Goal: Transaction & Acquisition: Purchase product/service

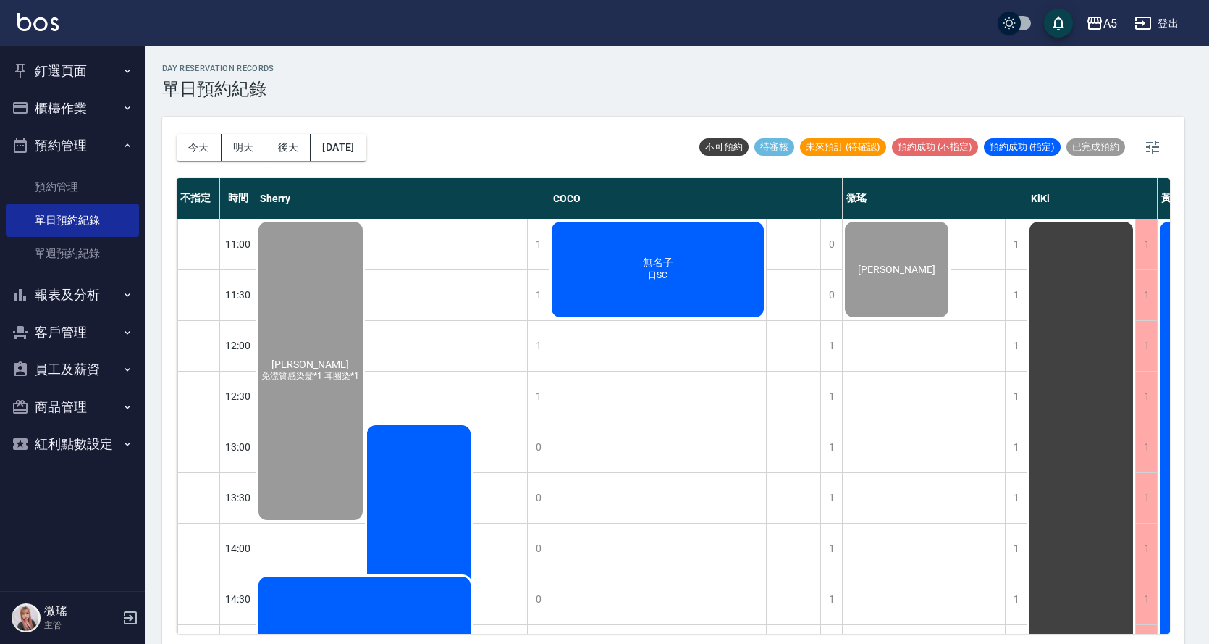
scroll to position [560, 0]
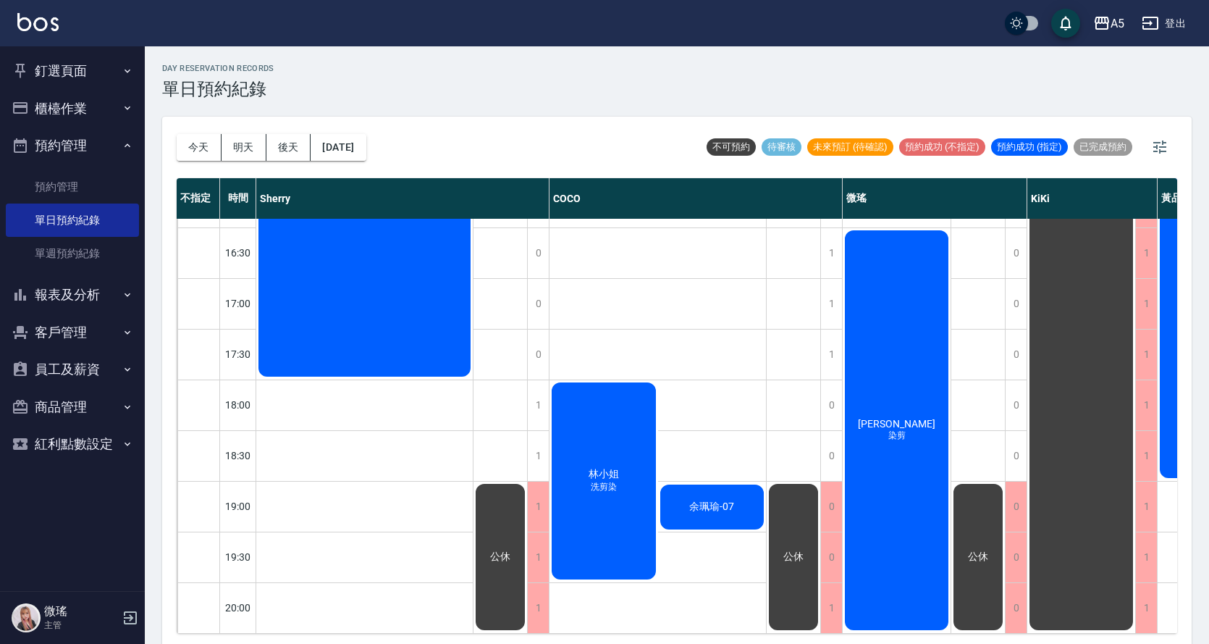
click at [329, 576] on div "陳星妤 免漂質感染髮*1 耳圈染*1 簡廷紜 全頭漂染 Kiwi 免漂質感染髮" at bounding box center [364, 151] width 217 height 963
click at [90, 59] on button "釘選頁面" at bounding box center [72, 71] width 133 height 38
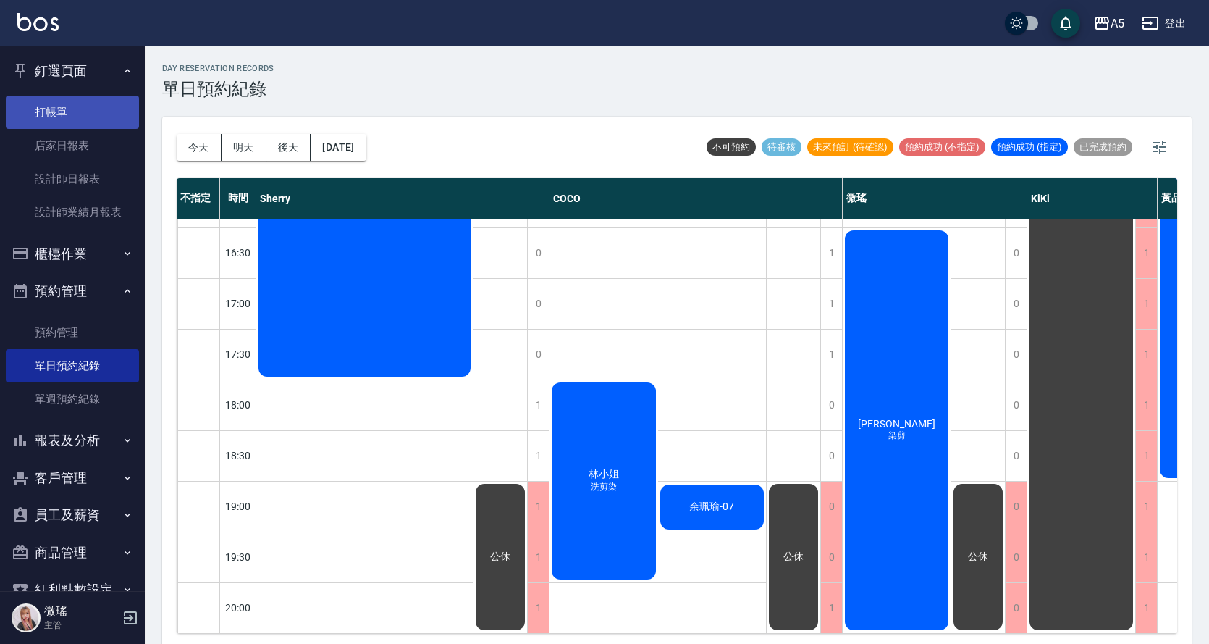
click at [78, 113] on link "打帳單" at bounding box center [72, 112] width 133 height 33
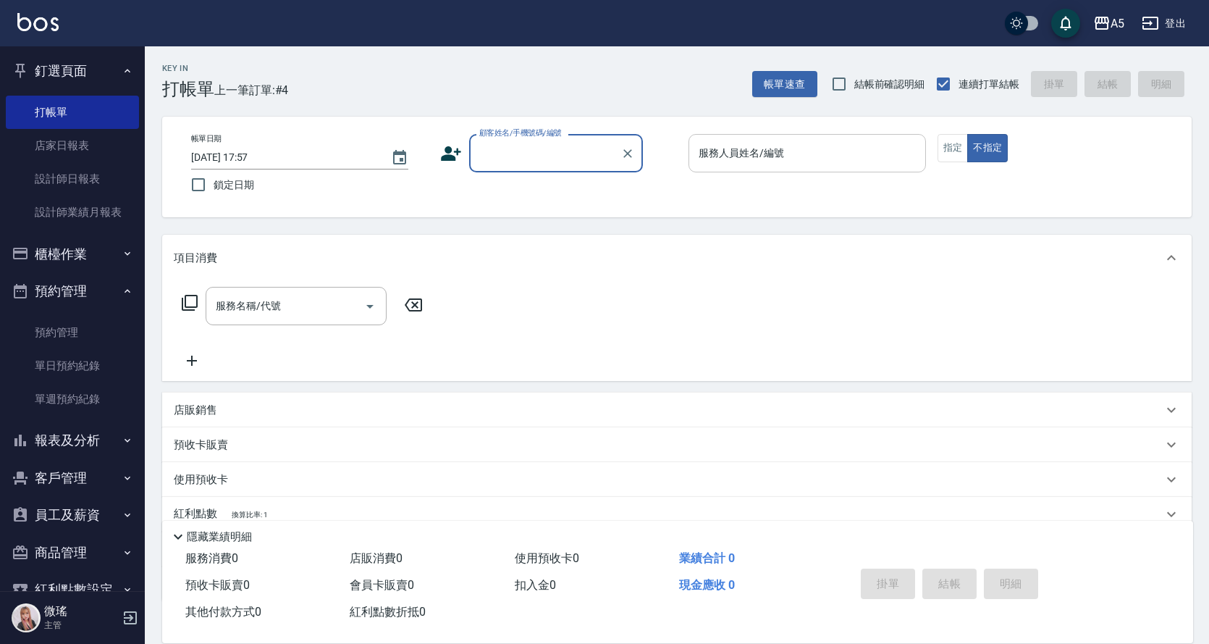
click at [815, 146] on input "服務人員姓名/編號" at bounding box center [807, 152] width 224 height 25
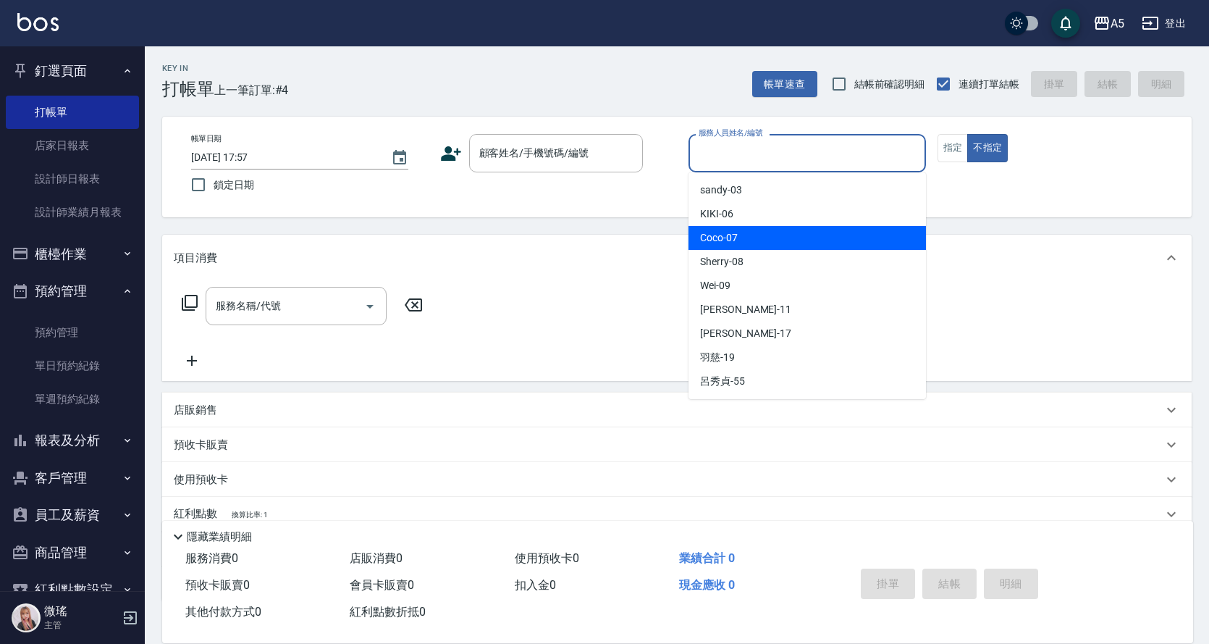
click at [796, 233] on div "Coco -07" at bounding box center [807, 238] width 237 height 24
type input "Coco-07"
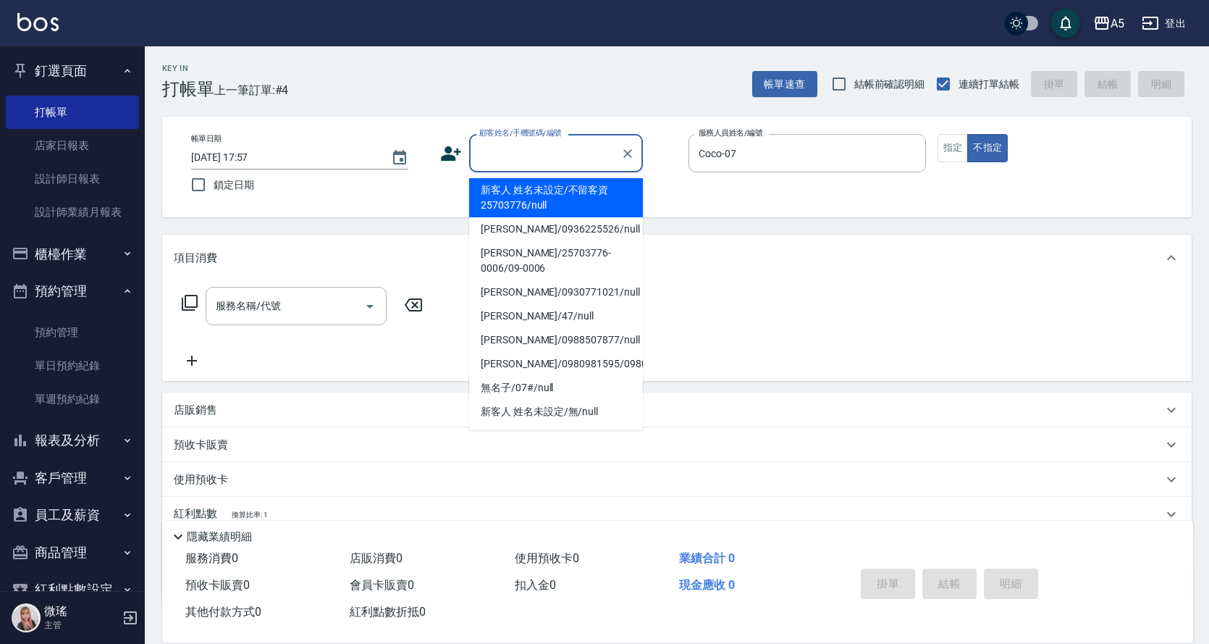
click at [521, 159] on input "顧客姓名/手機號碼/編號" at bounding box center [545, 152] width 139 height 25
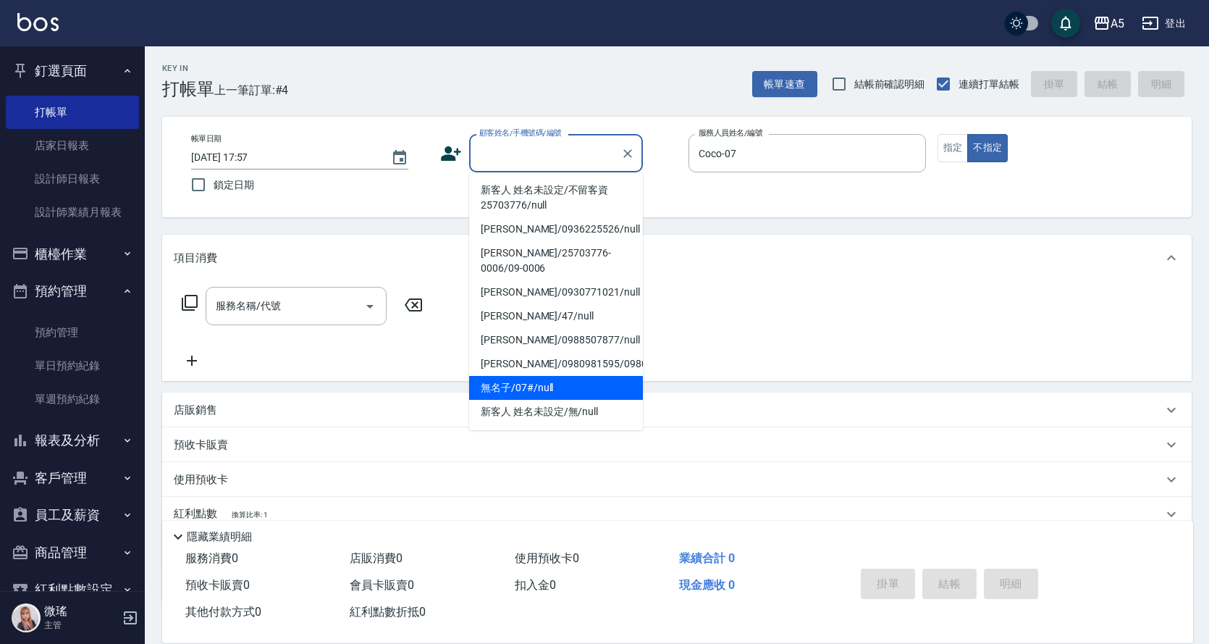
click at [564, 379] on li "無名子/07#/null" at bounding box center [556, 388] width 174 height 24
type input "無名子/07#/null"
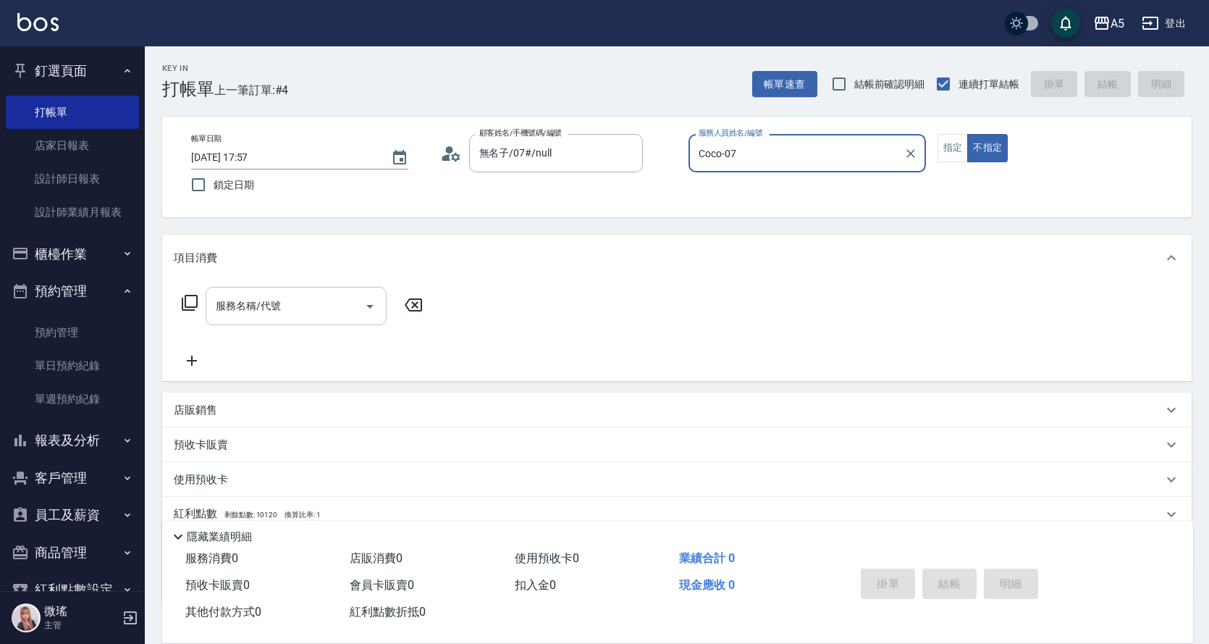
click at [316, 311] on input "服務名稱/代號" at bounding box center [285, 305] width 146 height 25
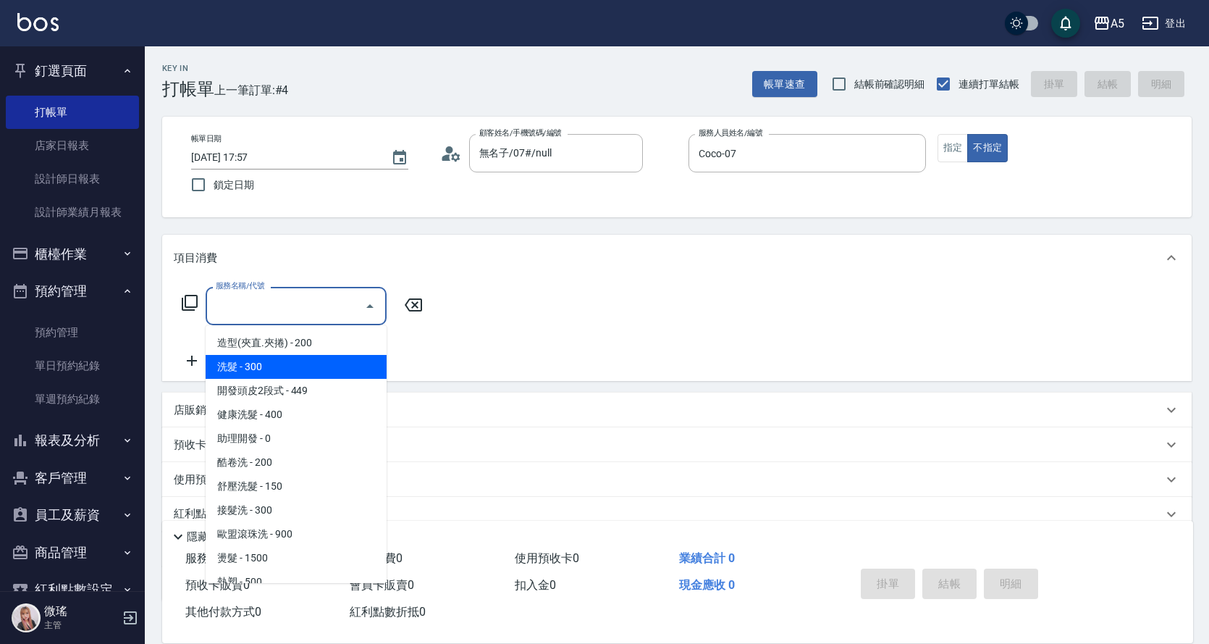
click at [273, 364] on span "洗髮 - 300" at bounding box center [296, 367] width 181 height 24
type input "洗髮(201)"
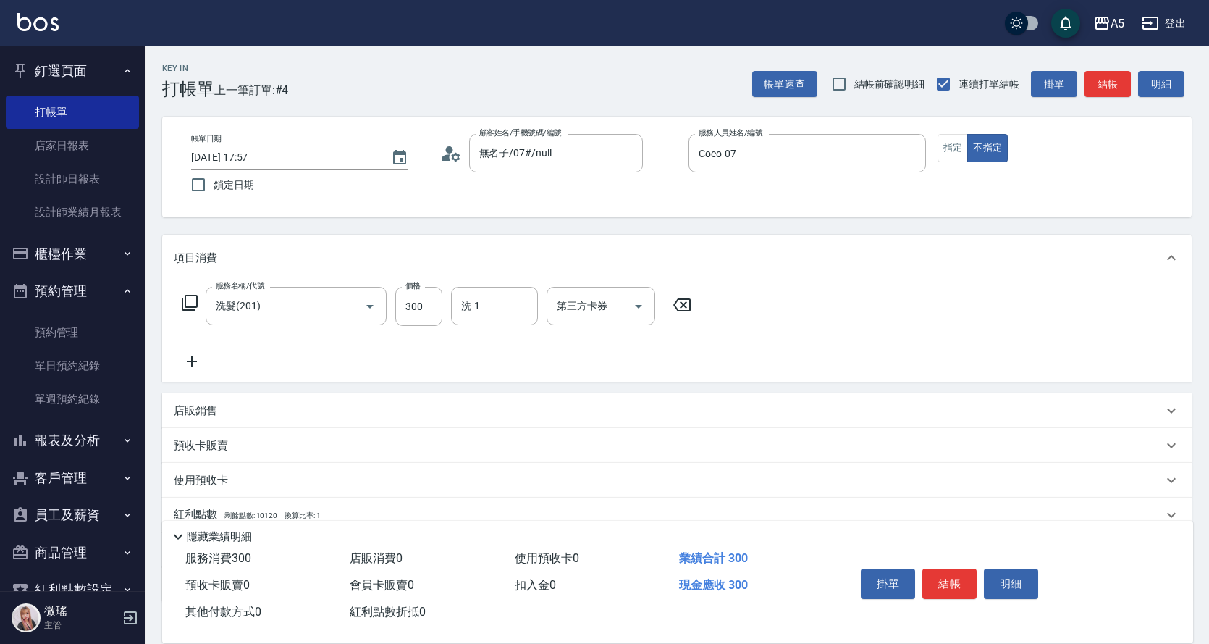
click at [193, 305] on icon at bounding box center [189, 302] width 17 height 17
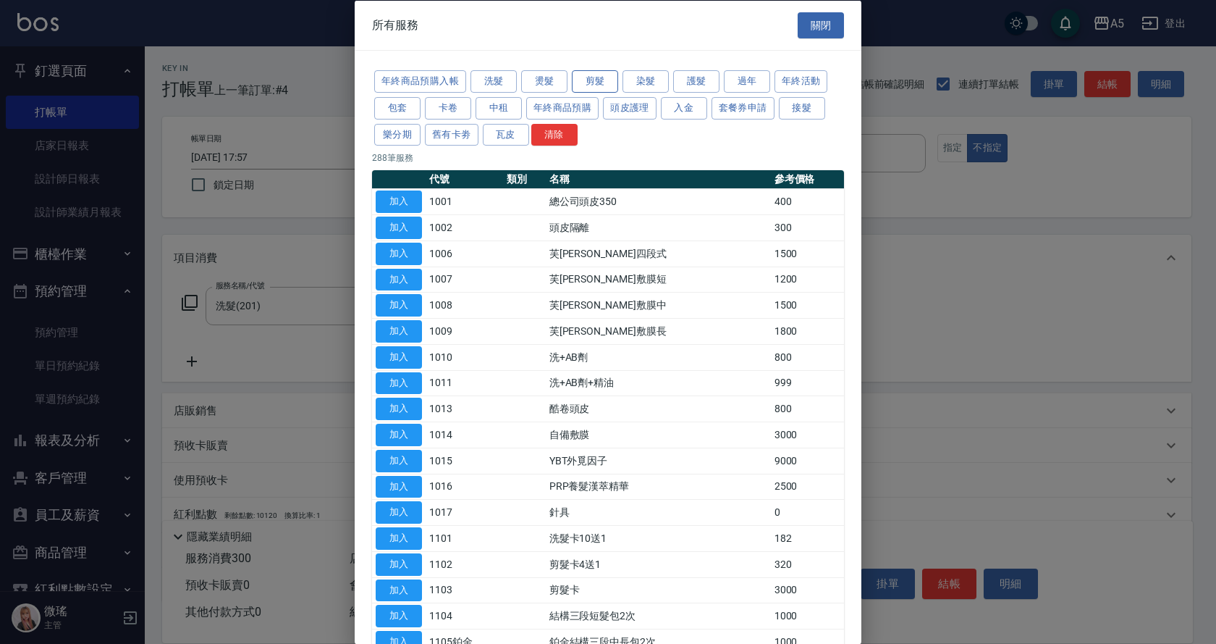
click at [611, 89] on button "剪髮" at bounding box center [595, 81] width 46 height 22
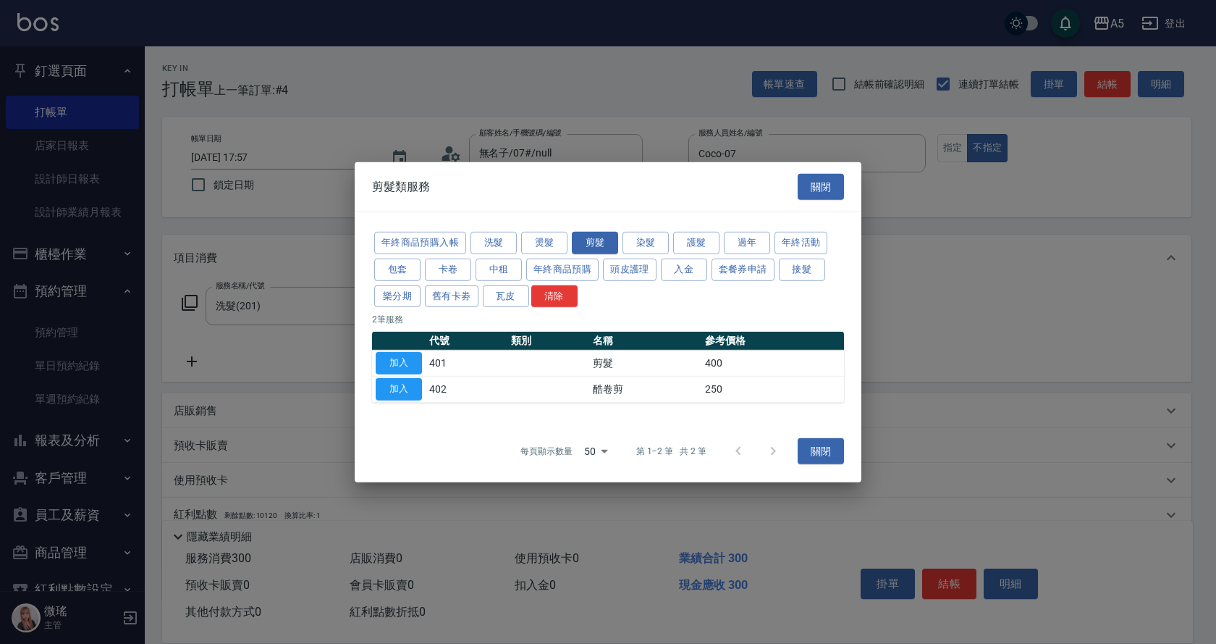
click at [426, 364] on td "401" at bounding box center [467, 363] width 82 height 26
click at [393, 356] on button "加入" at bounding box center [399, 363] width 46 height 22
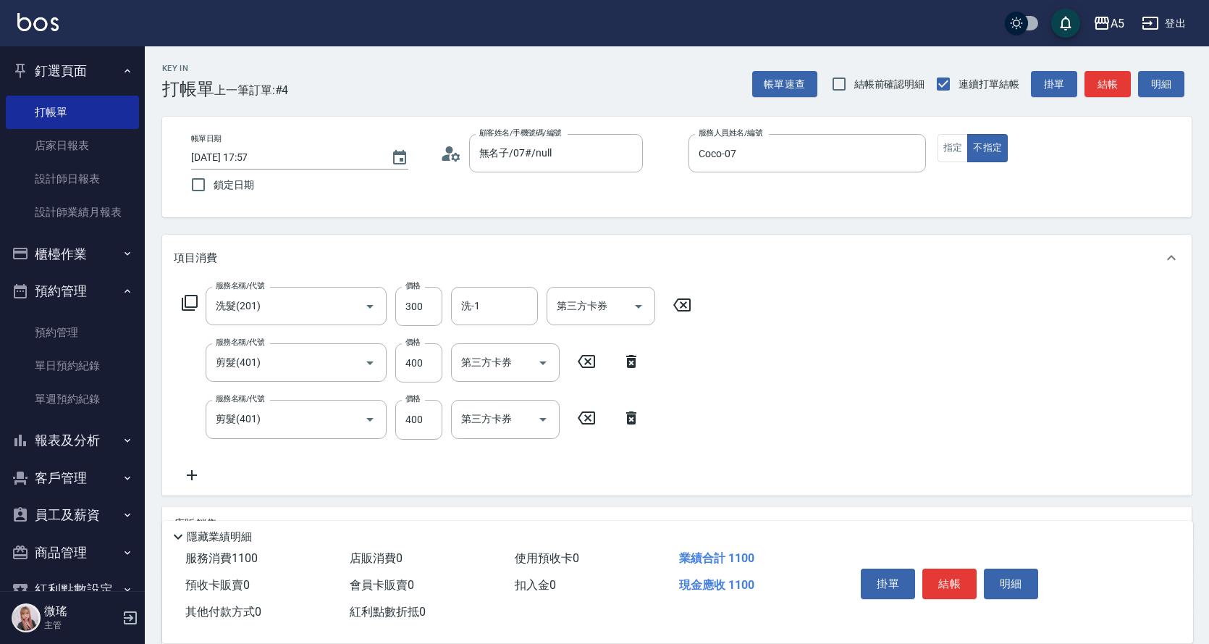
click at [631, 421] on icon at bounding box center [631, 417] width 36 height 17
type input "70"
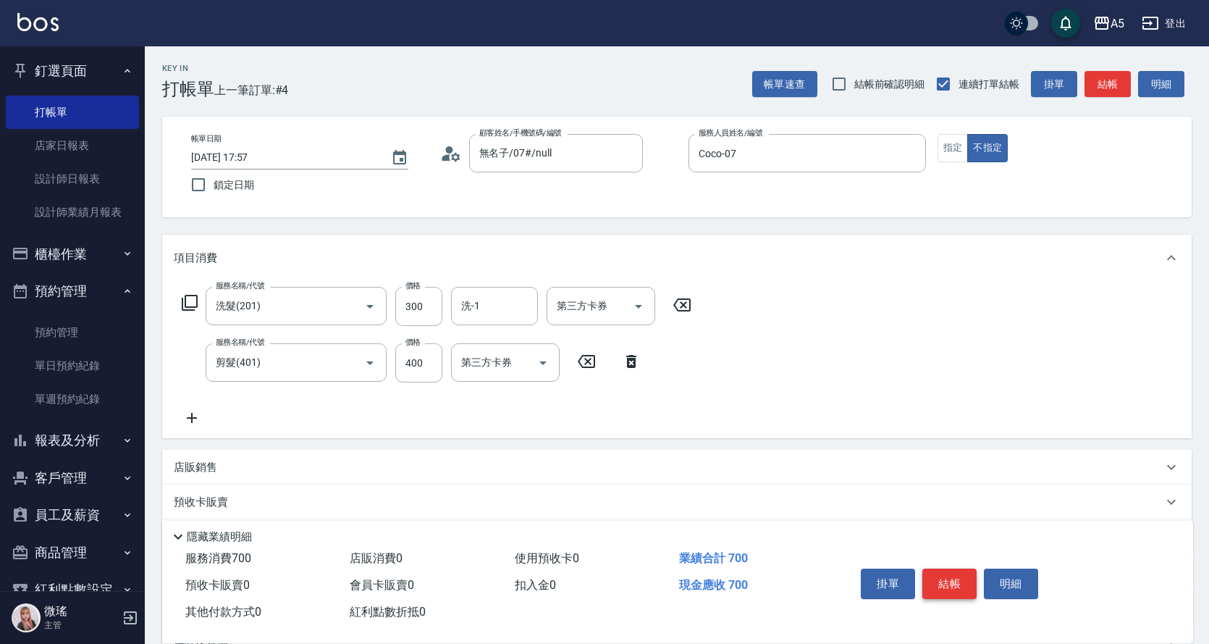
click at [947, 578] on button "結帳" at bounding box center [949, 583] width 54 height 30
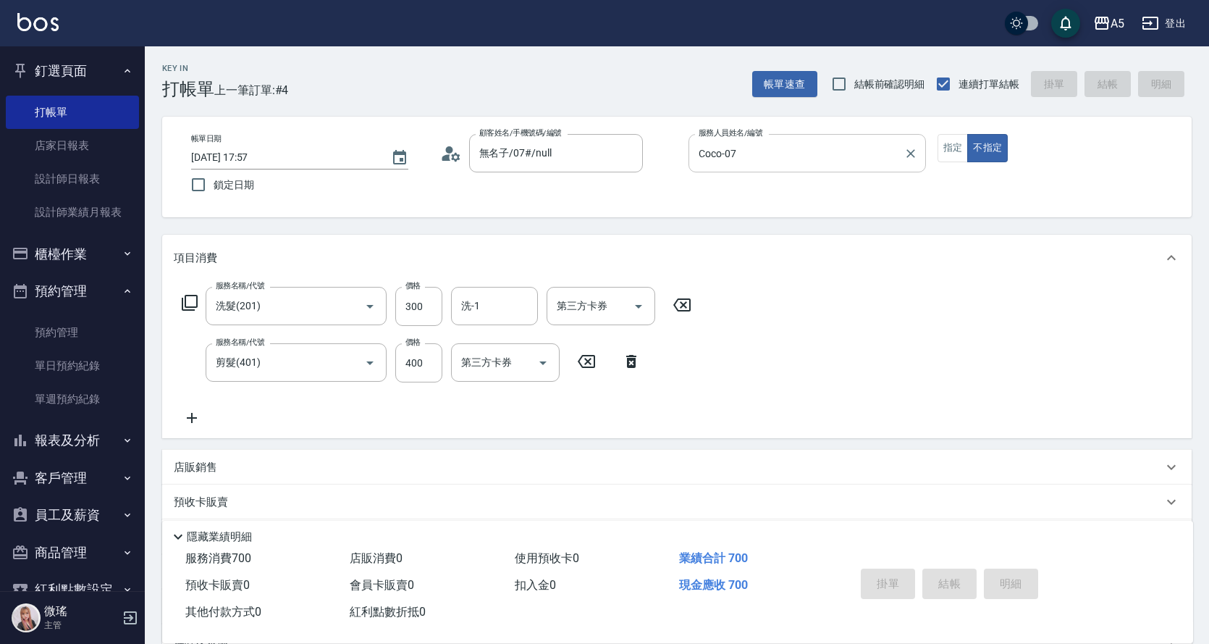
type input "0"
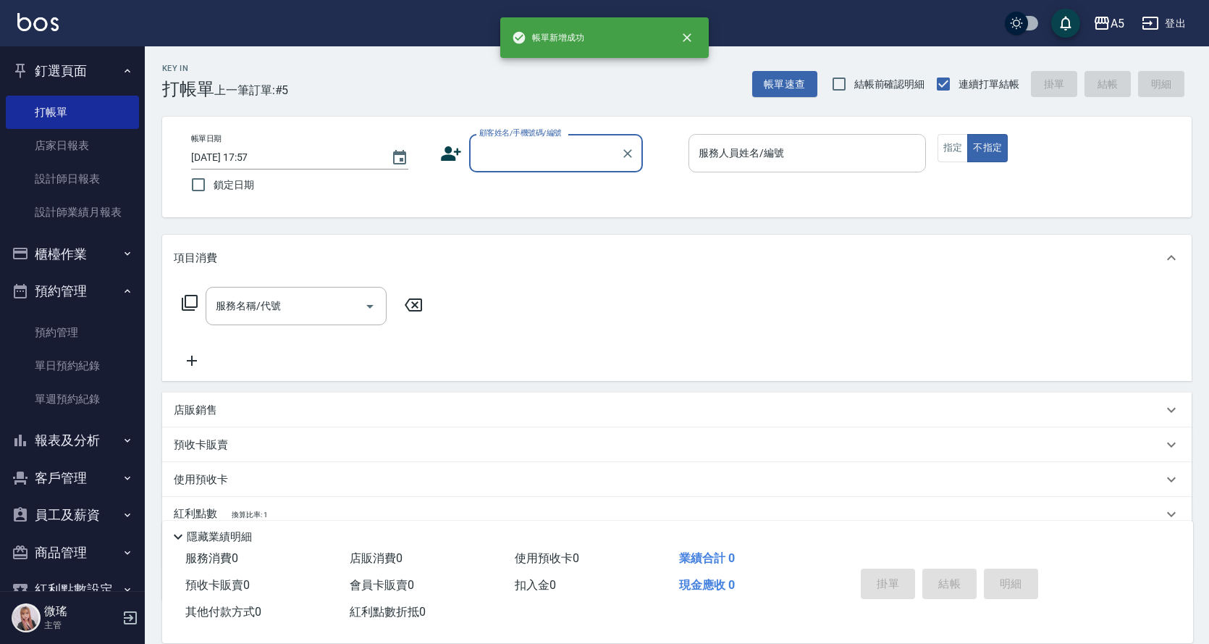
click at [757, 162] on input "服務人員姓名/編號" at bounding box center [807, 152] width 224 height 25
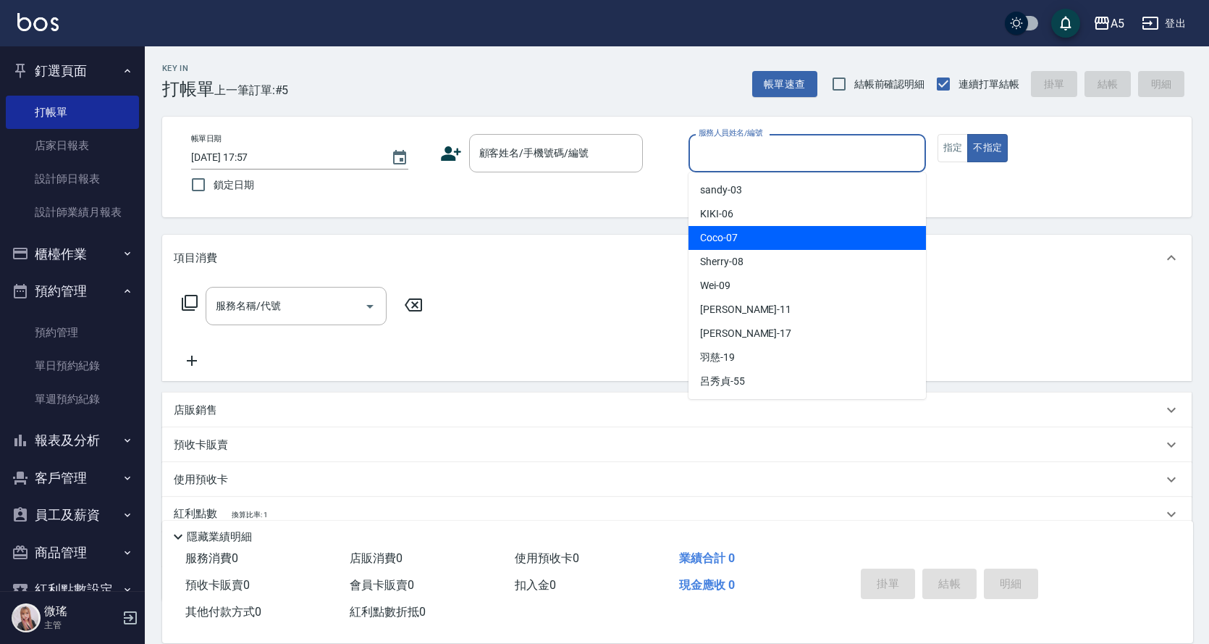
click at [757, 241] on div "Coco -07" at bounding box center [807, 238] width 237 height 24
type input "Coco-07"
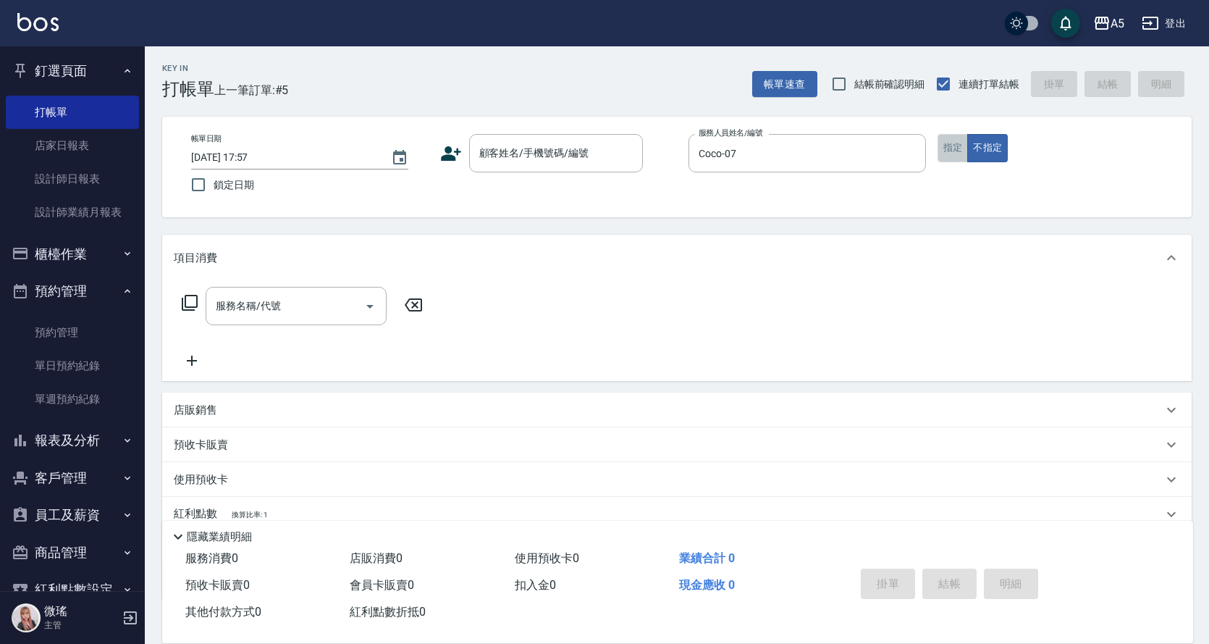
click at [942, 148] on button "指定" at bounding box center [953, 148] width 31 height 28
click at [601, 152] on input "顧客姓名/手機號碼/編號" at bounding box center [545, 152] width 139 height 25
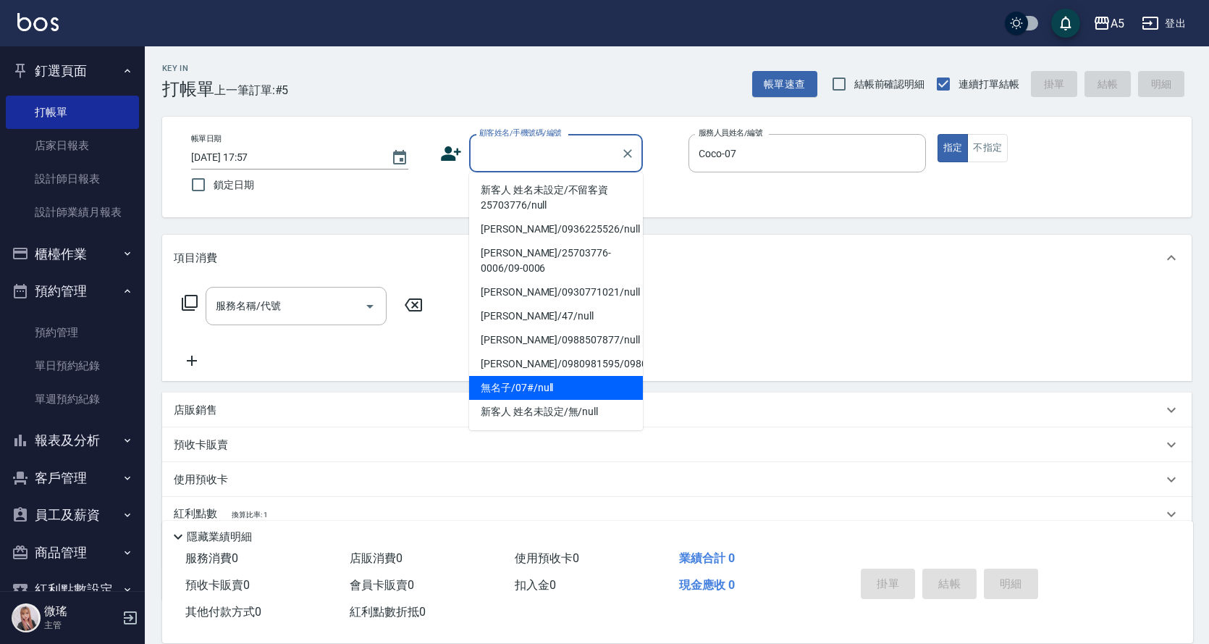
click at [552, 390] on li "無名子/07#/null" at bounding box center [556, 388] width 174 height 24
type input "無名子/07#/null"
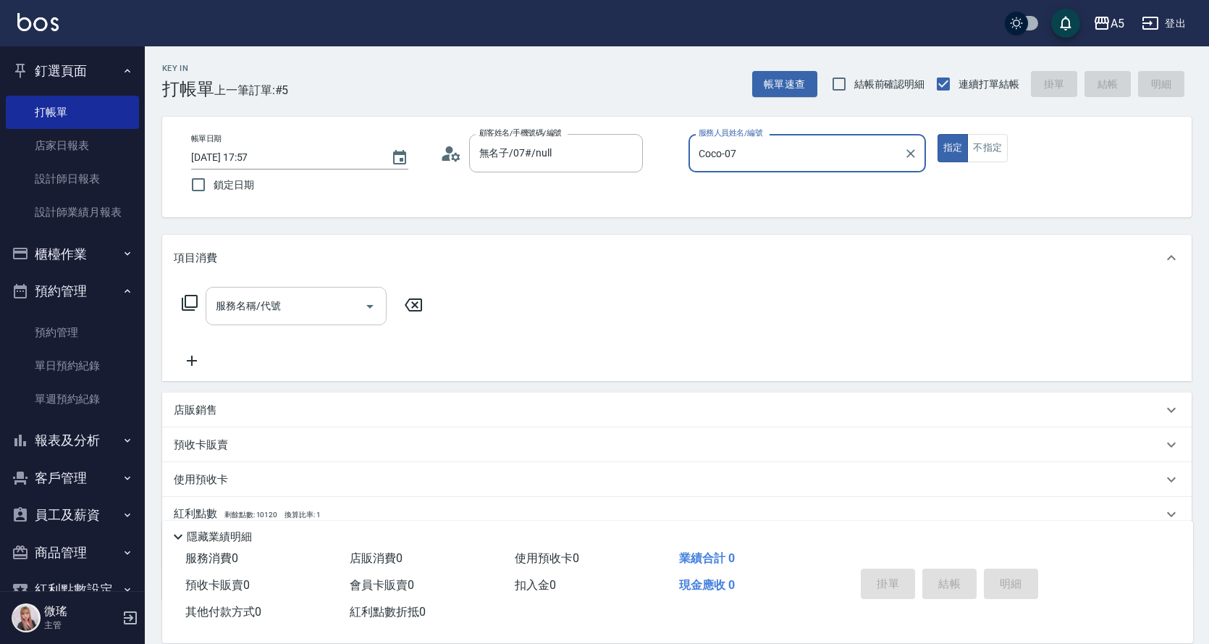
click at [319, 311] on input "服務名稱/代號" at bounding box center [285, 305] width 146 height 25
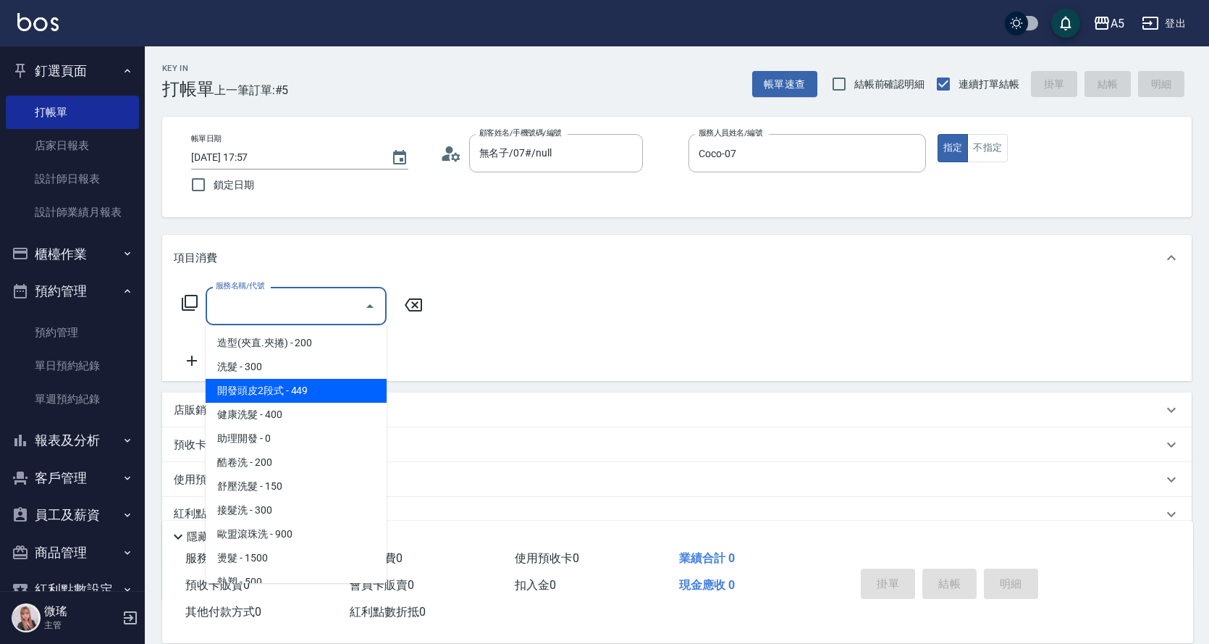
click at [300, 379] on span "開發頭皮2段式 - 449" at bounding box center [296, 391] width 181 height 24
type input "開發頭皮2段式(202)"
type input "40"
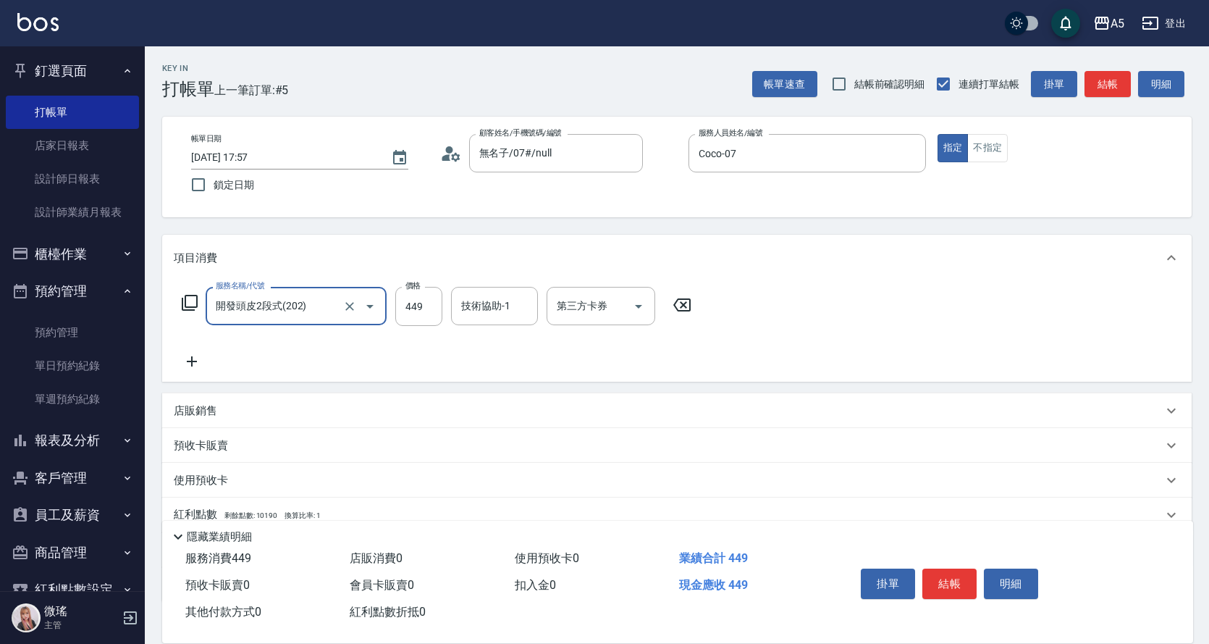
click at [313, 315] on input "開發頭皮2段式(202)" at bounding box center [275, 305] width 127 height 25
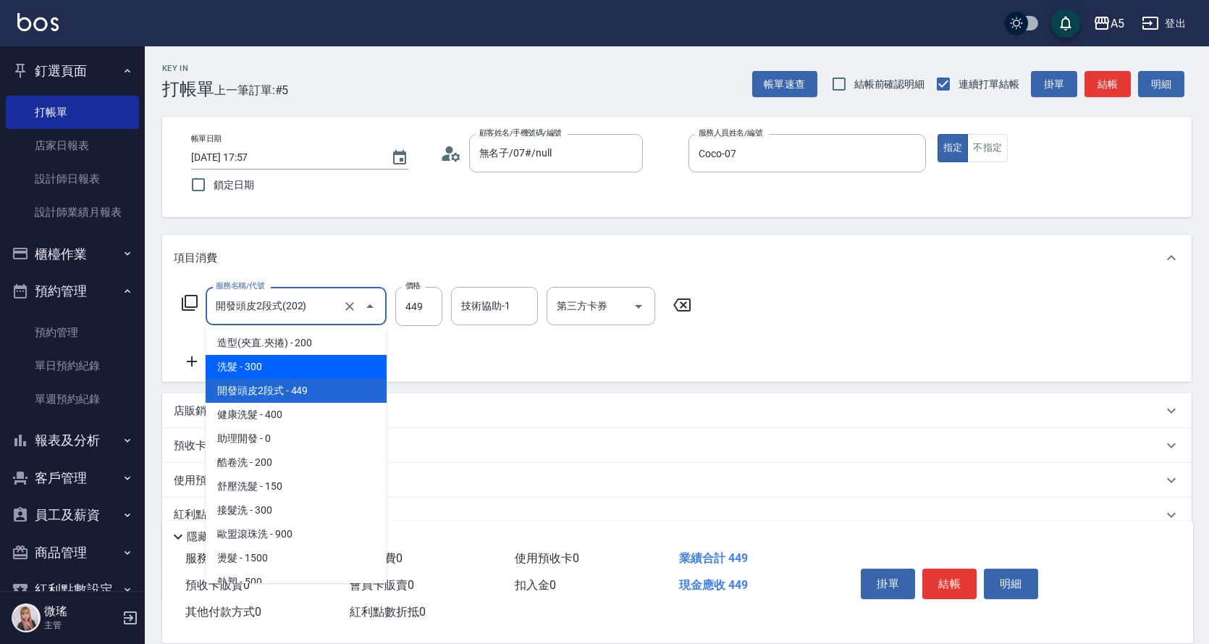
drag, startPoint x: 303, startPoint y: 366, endPoint x: 226, endPoint y: 311, distance: 94.4
click at [303, 366] on span "洗髮 - 300" at bounding box center [296, 367] width 181 height 24
type input "洗髮(201)"
type input "30"
type input "300"
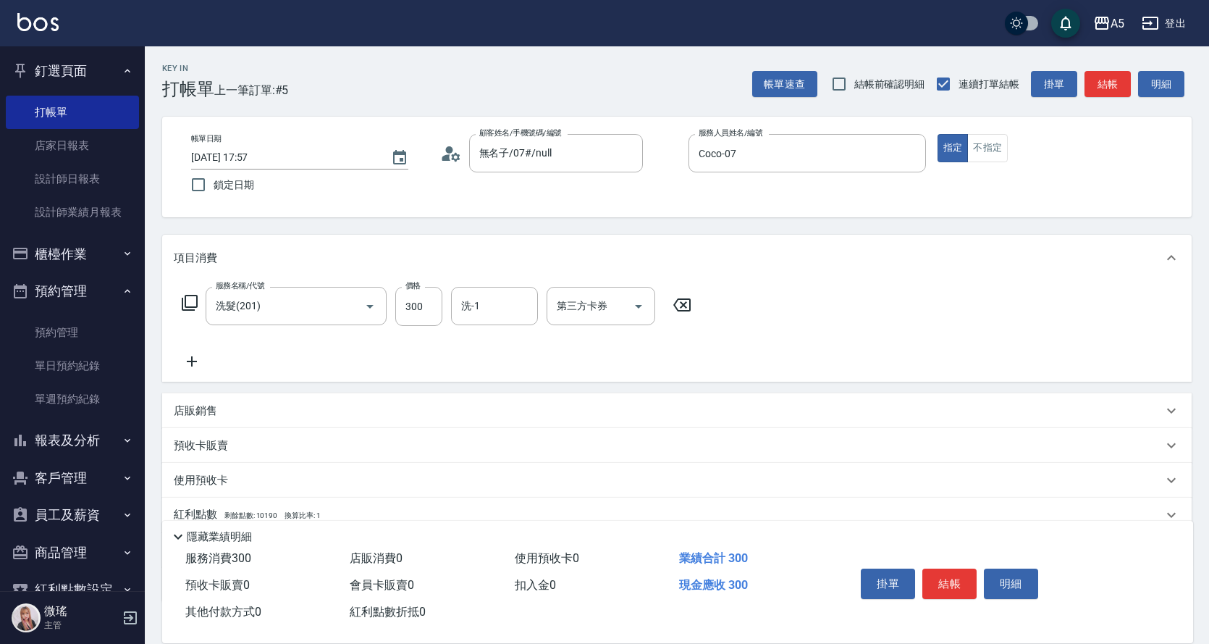
click at [187, 299] on icon at bounding box center [189, 302] width 17 height 17
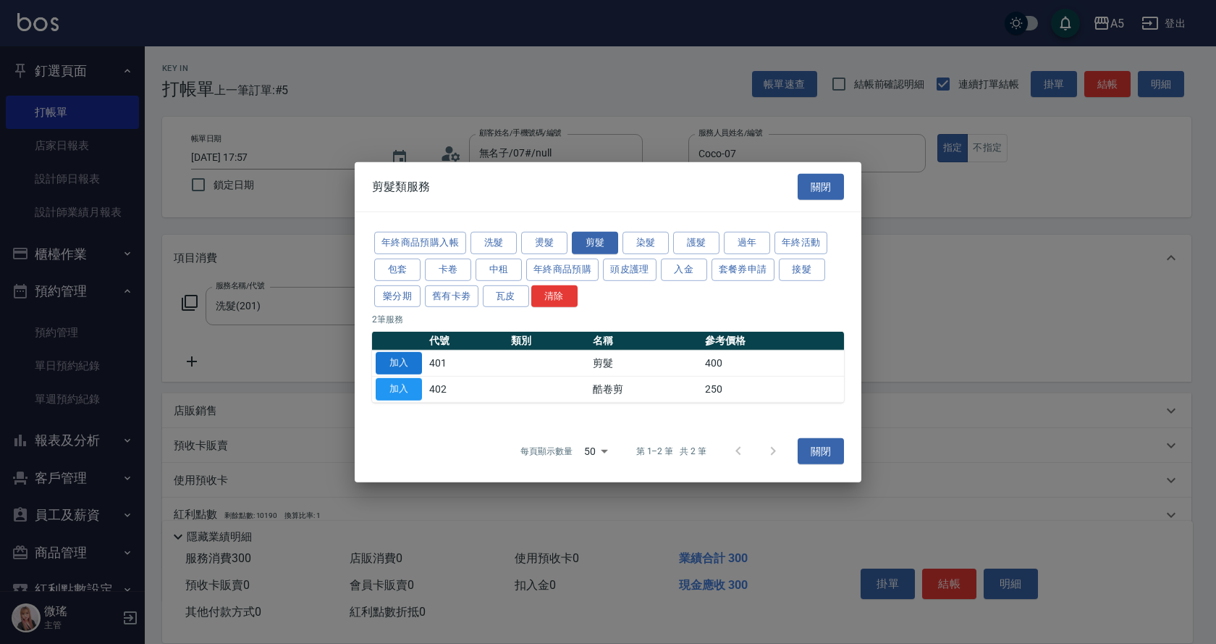
click at [392, 361] on button "加入" at bounding box center [399, 363] width 46 height 22
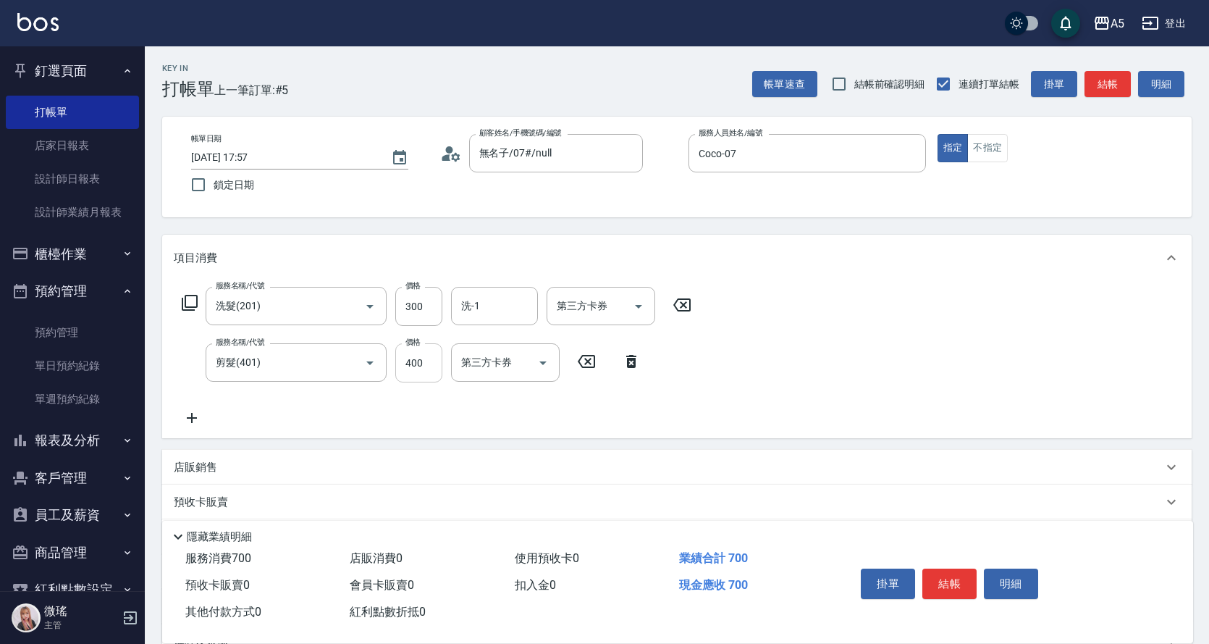
click at [429, 366] on input "400" at bounding box center [418, 362] width 47 height 39
type input "30"
type input "50"
type input "80"
type input "500"
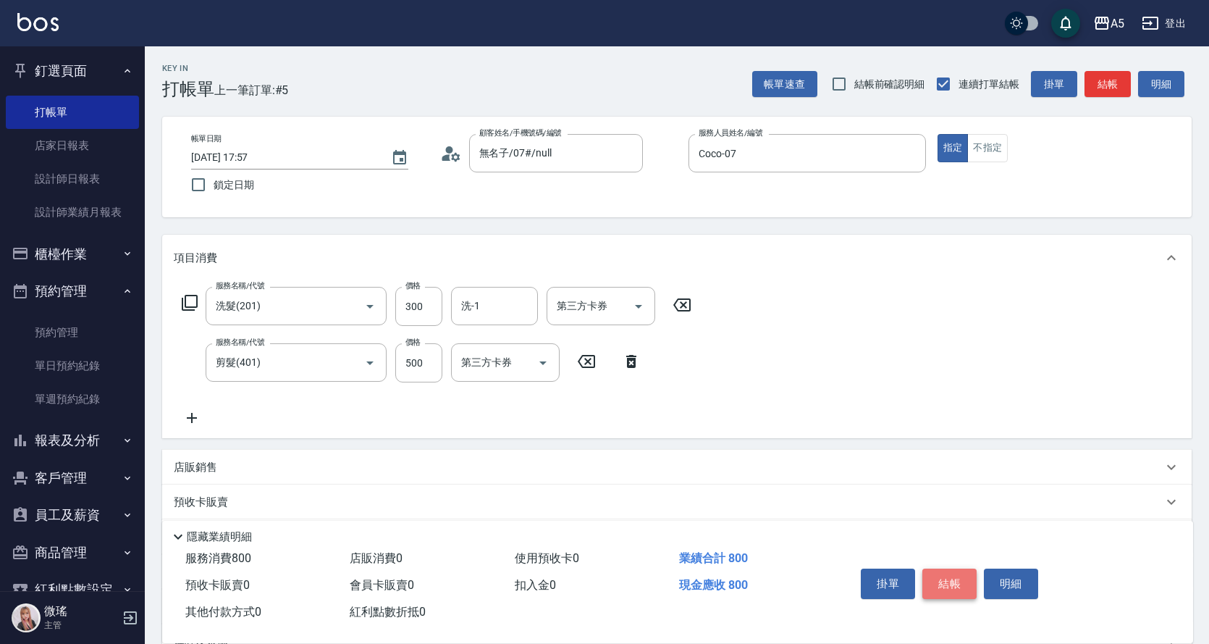
click at [957, 584] on button "結帳" at bounding box center [949, 583] width 54 height 30
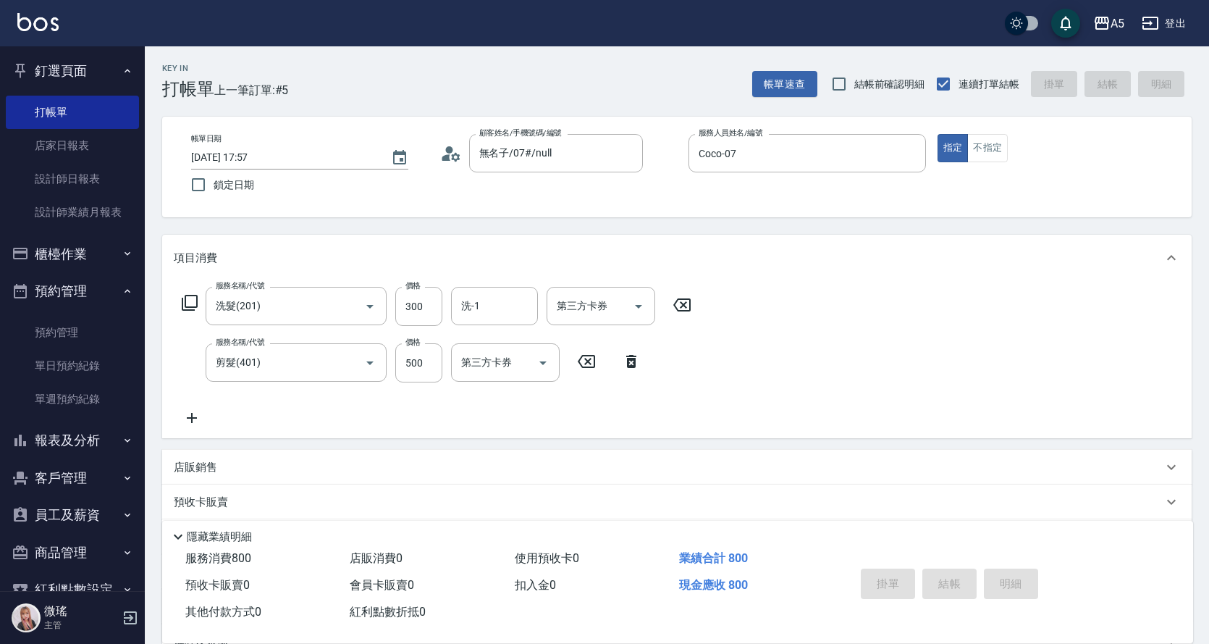
type input "0"
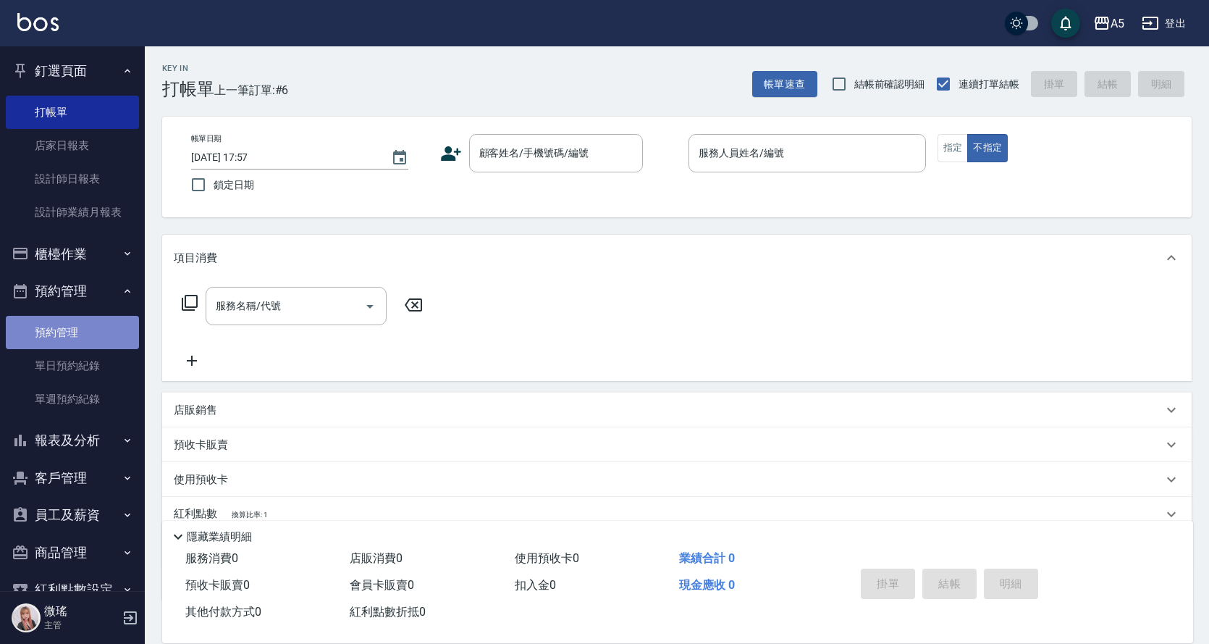
click at [93, 327] on link "預約管理" at bounding box center [72, 332] width 133 height 33
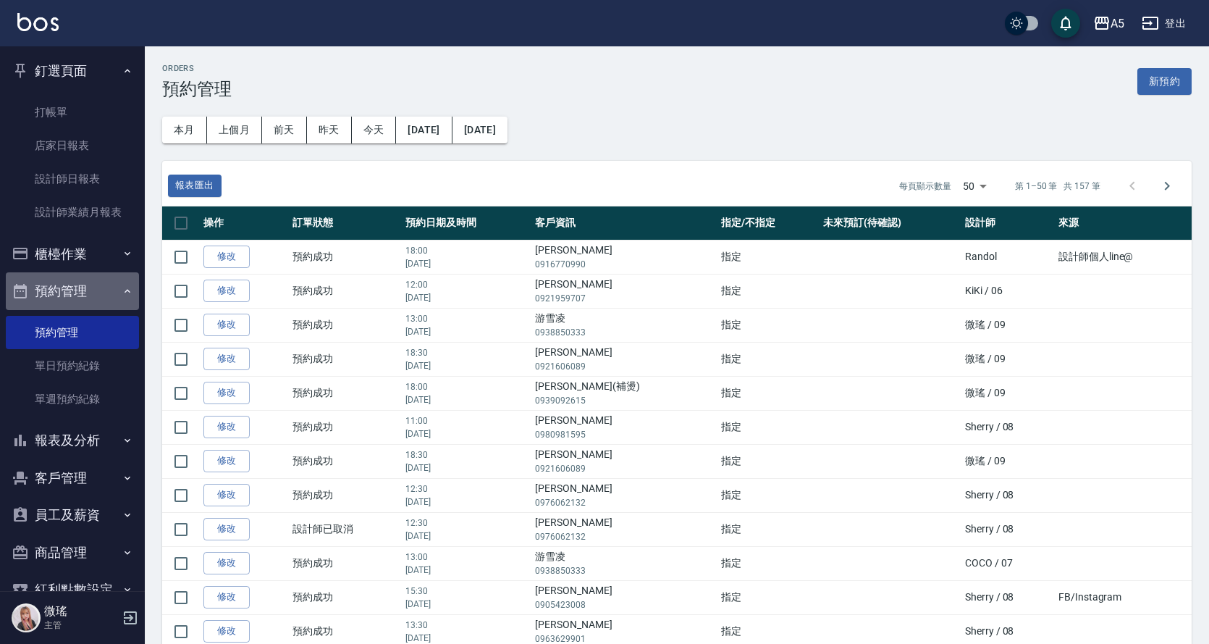
click at [103, 299] on button "預約管理" at bounding box center [72, 291] width 133 height 38
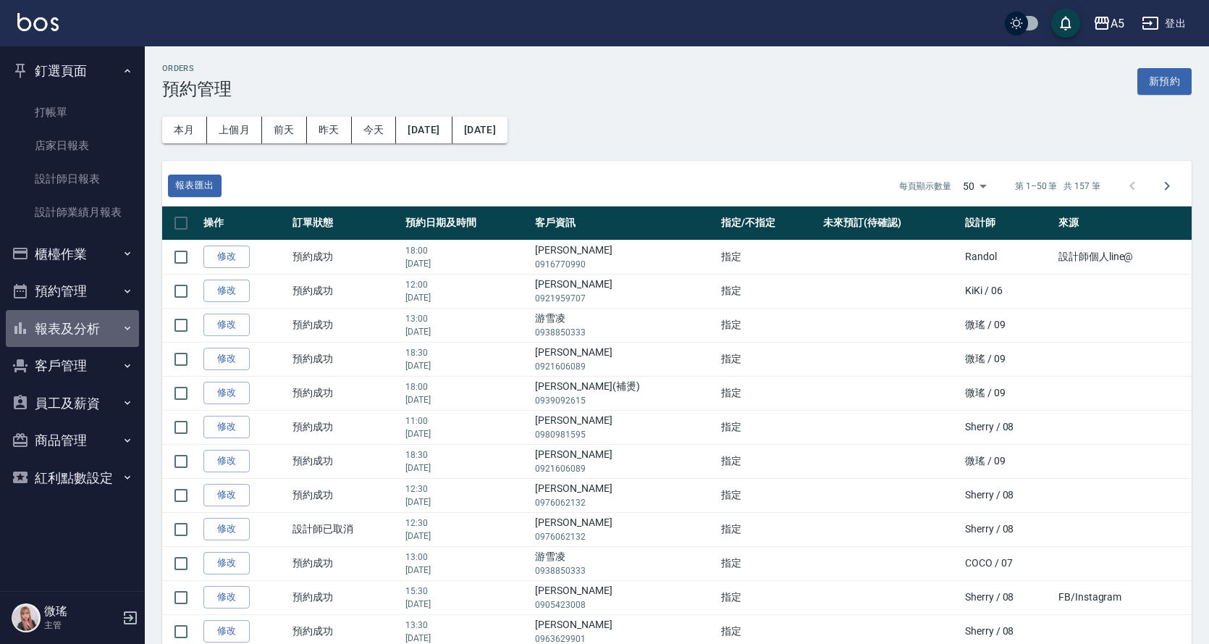
click at [80, 334] on button "報表及分析" at bounding box center [72, 329] width 133 height 38
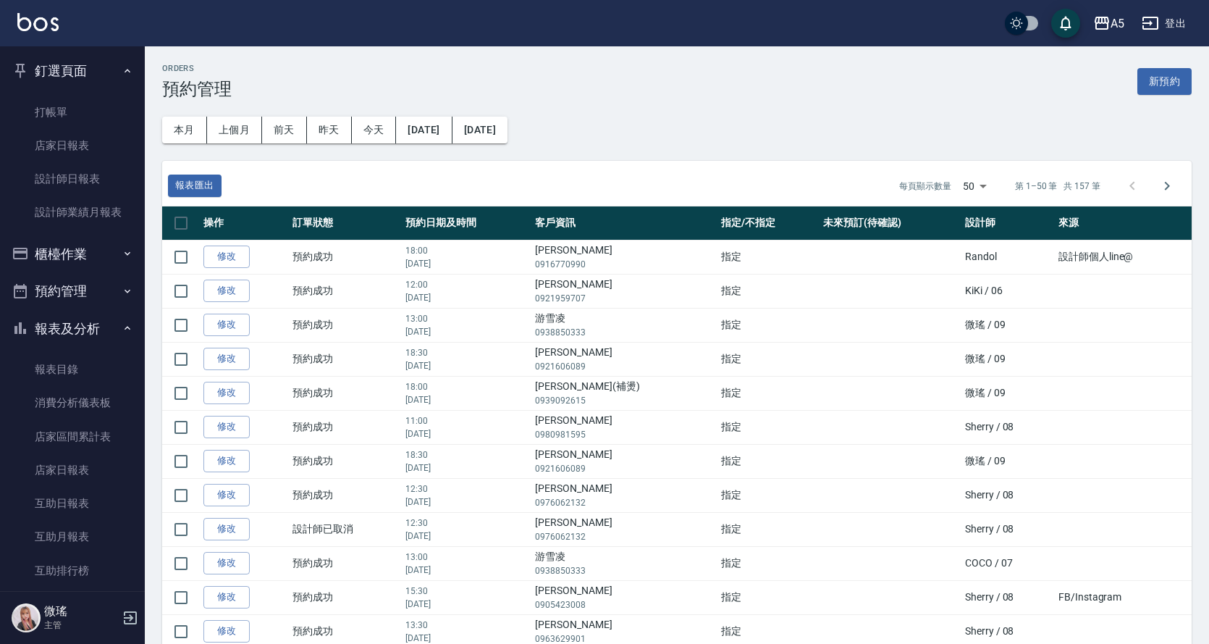
click at [100, 307] on button "預約管理" at bounding box center [72, 291] width 133 height 38
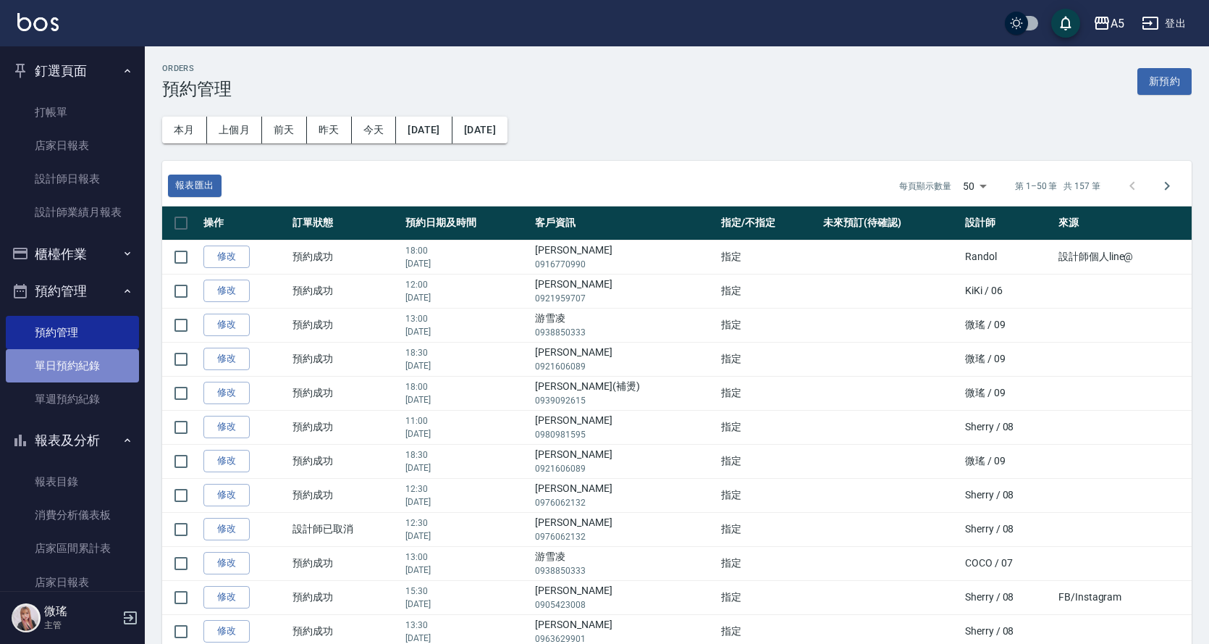
click at [87, 362] on link "單日預約紀錄" at bounding box center [72, 365] width 133 height 33
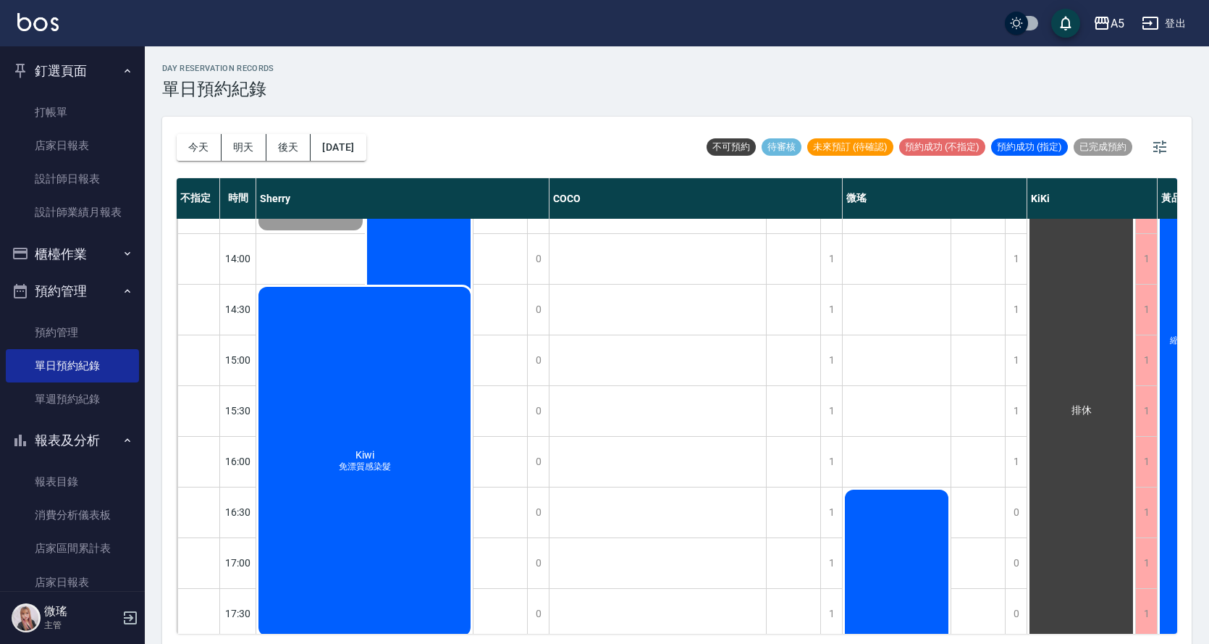
scroll to position [145, 0]
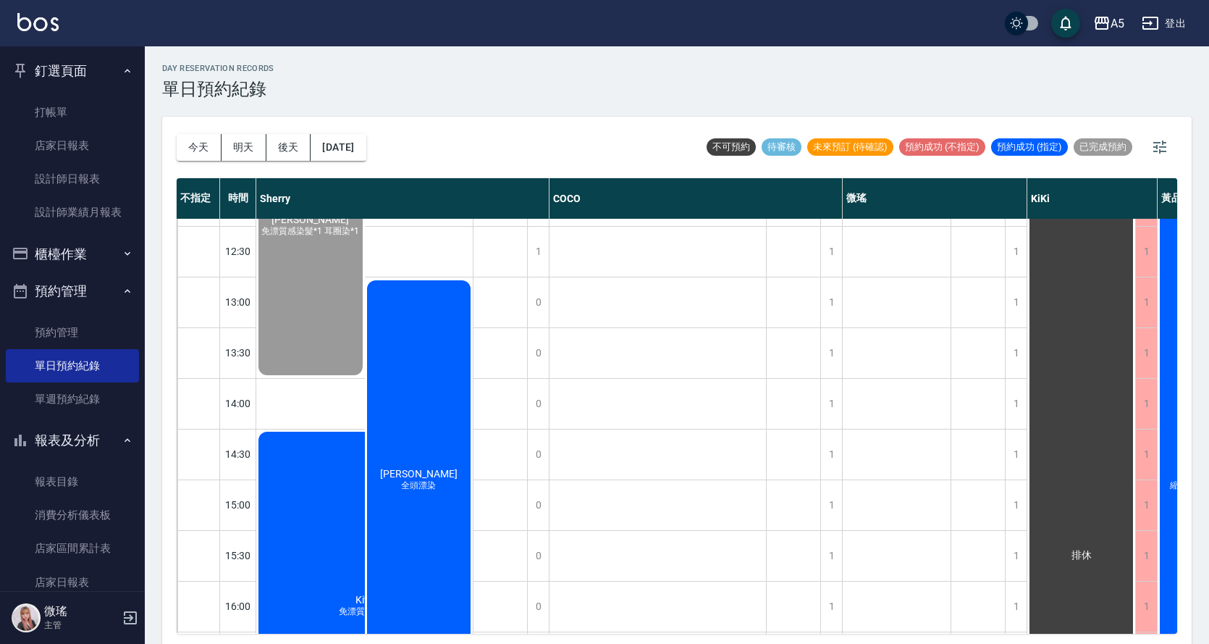
click at [385, 370] on div "簡廷紜 全頭漂染" at bounding box center [419, 480] width 109 height 404
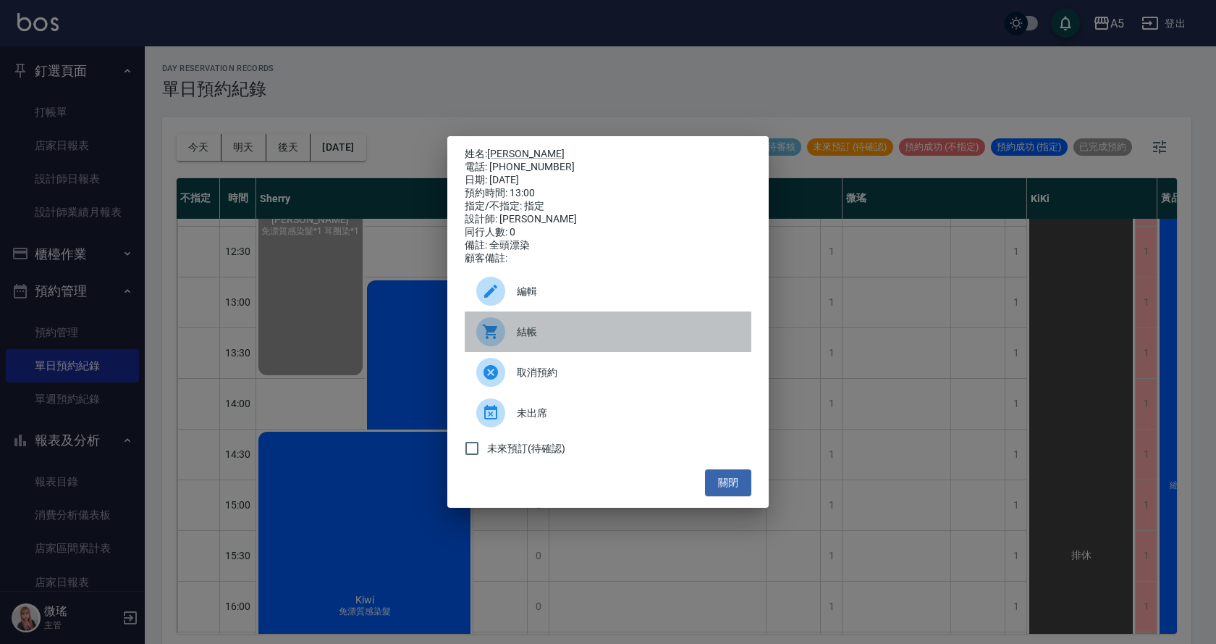
click at [529, 340] on span "結帳" at bounding box center [628, 331] width 223 height 15
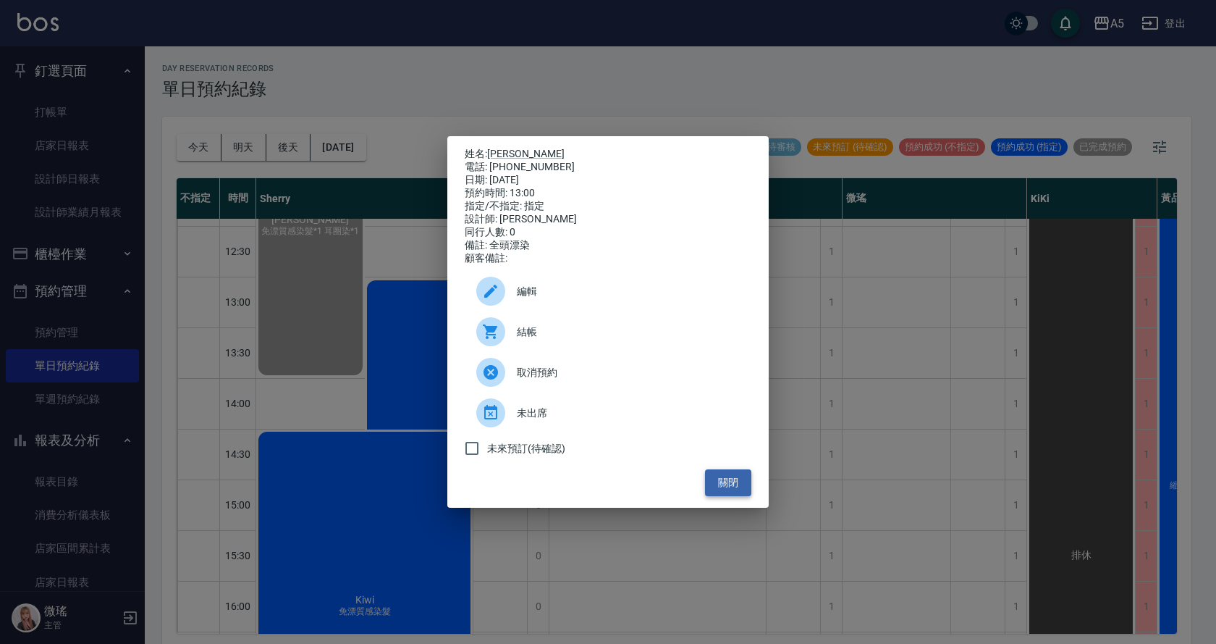
click at [717, 487] on button "關閉" at bounding box center [728, 482] width 46 height 27
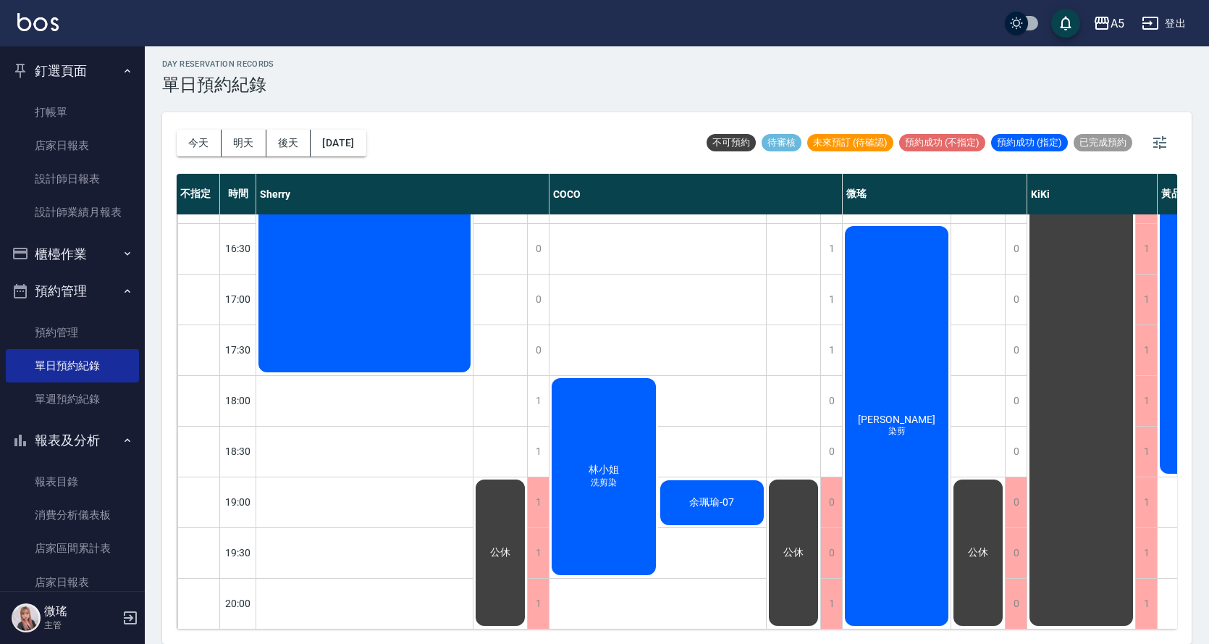
scroll to position [342, 0]
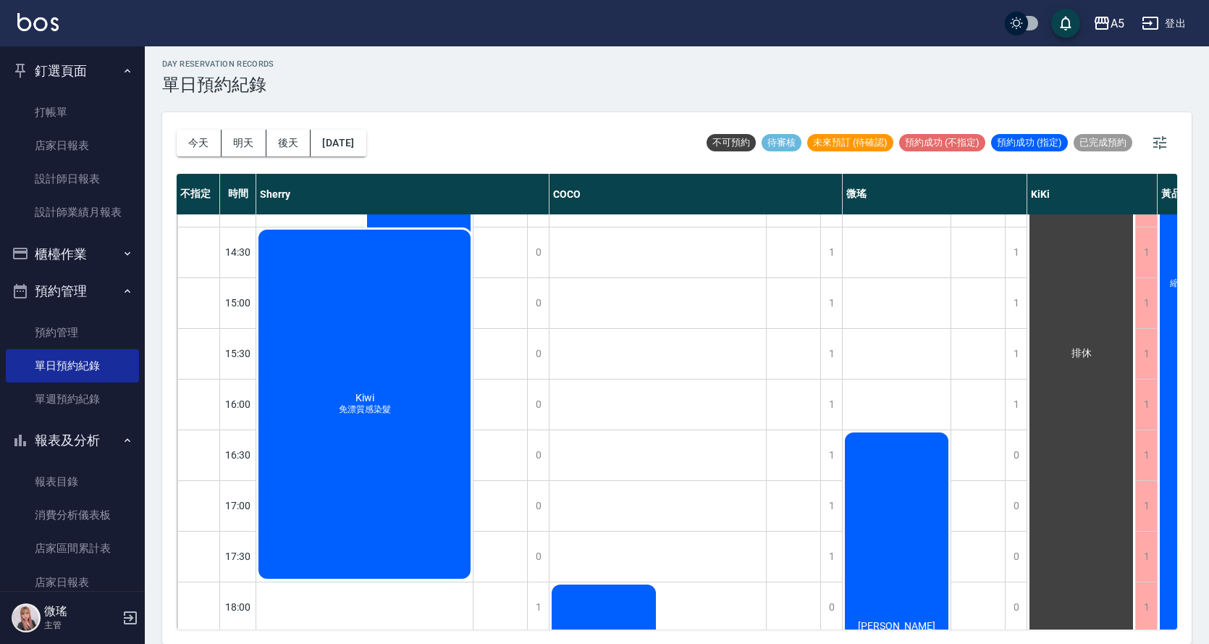
click at [371, 416] on div "Kiwi 免漂質感染髮" at bounding box center [364, 403] width 216 height 353
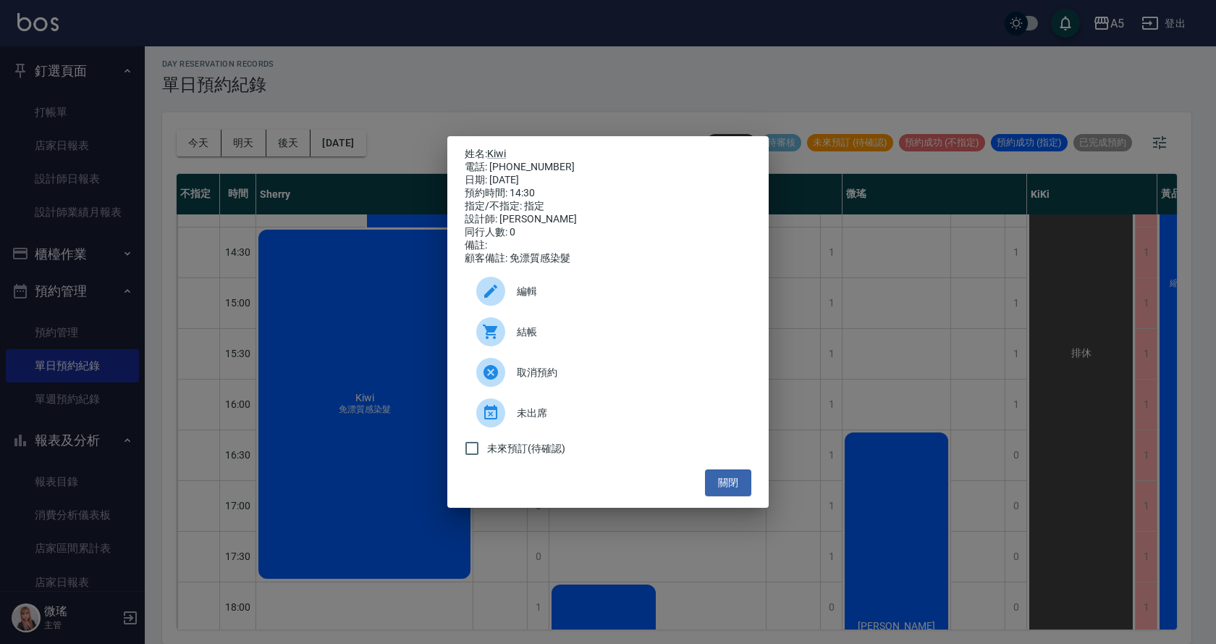
click at [547, 413] on span "未出席" at bounding box center [628, 412] width 223 height 15
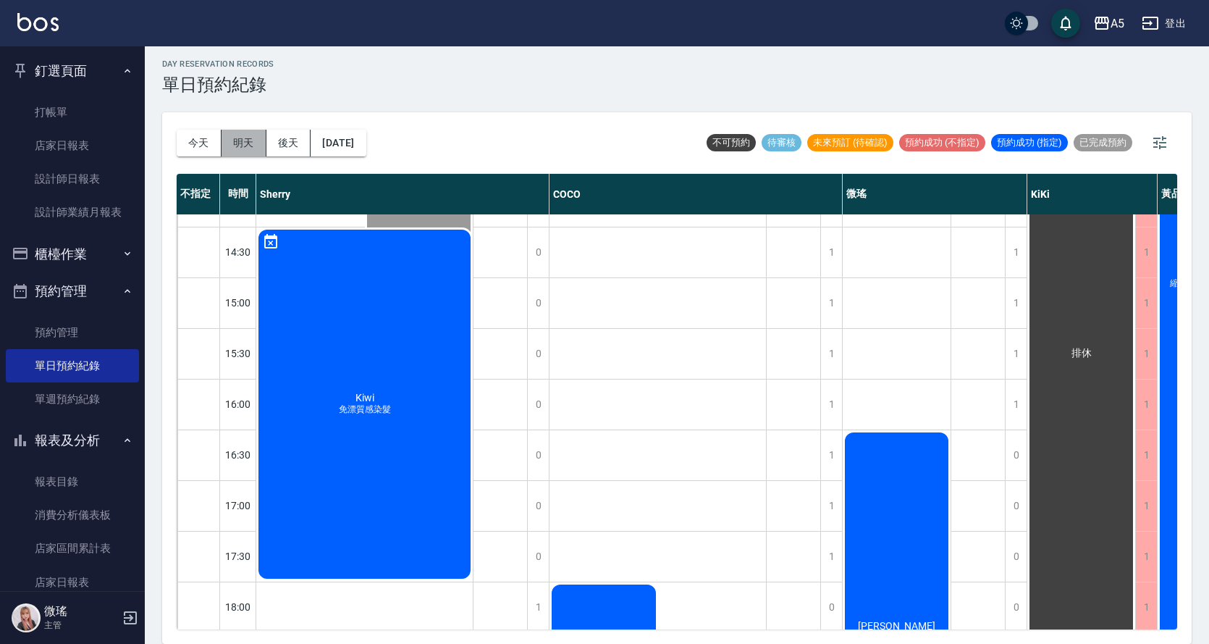
click at [245, 143] on button "明天" at bounding box center [244, 143] width 45 height 27
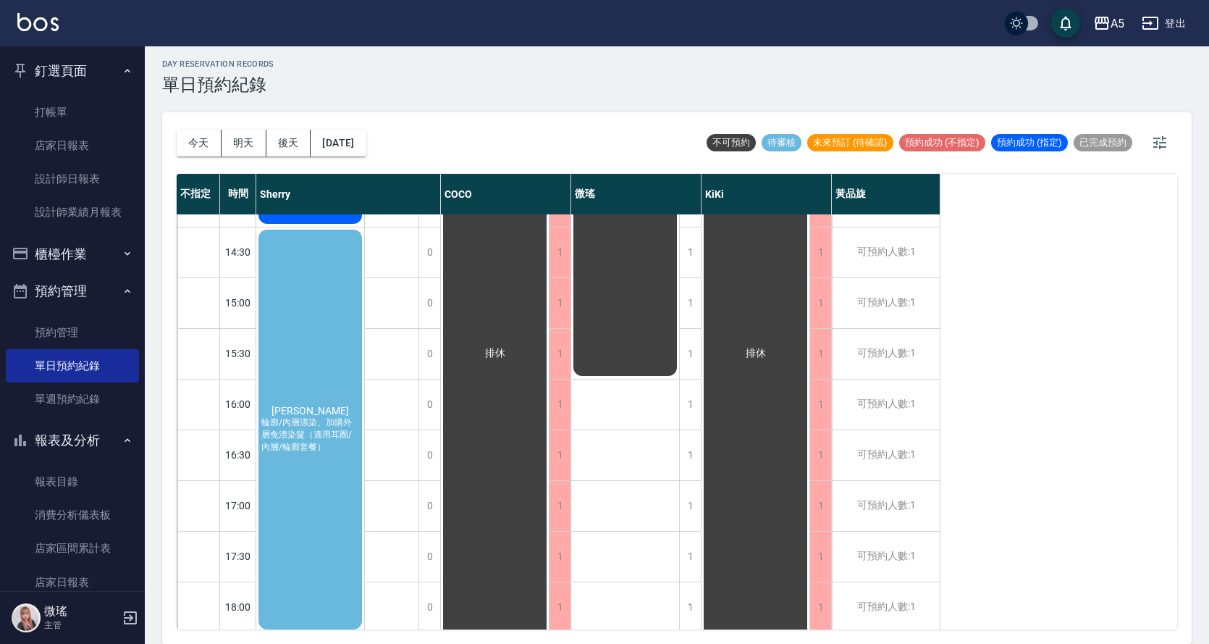
click at [329, 492] on div "陳紀 輪廓/內層漂染、加購外層免漂染髮（適用耳圈/內層/輪廓套餐）" at bounding box center [310, 429] width 108 height 404
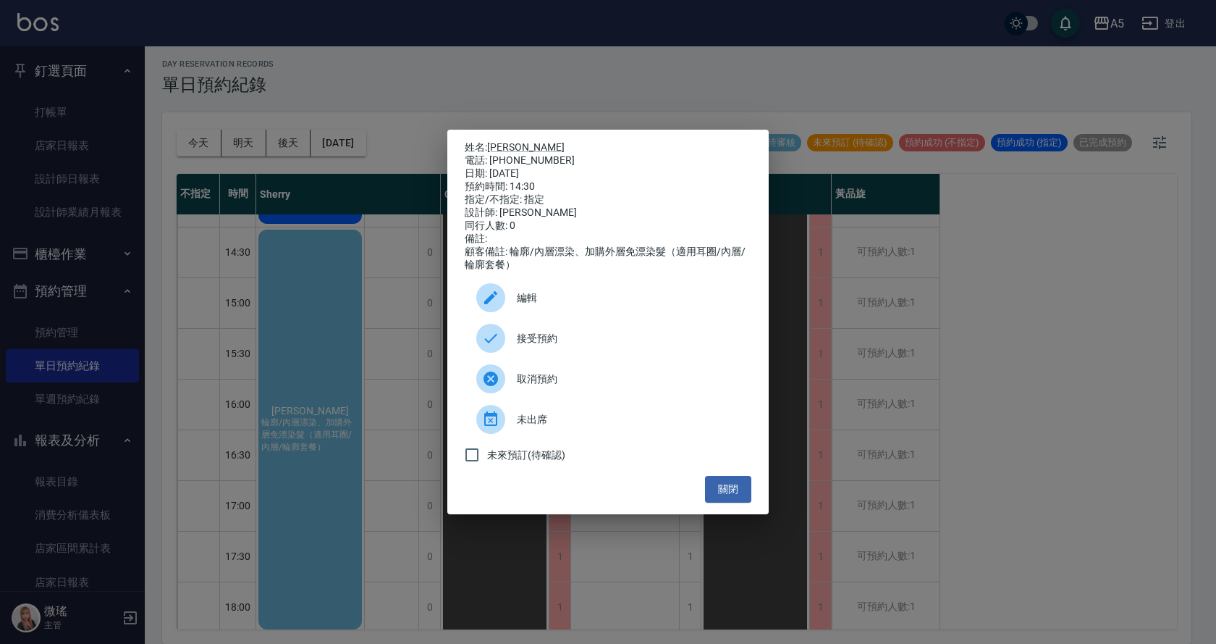
click at [545, 357] on div "接受預約" at bounding box center [608, 338] width 287 height 41
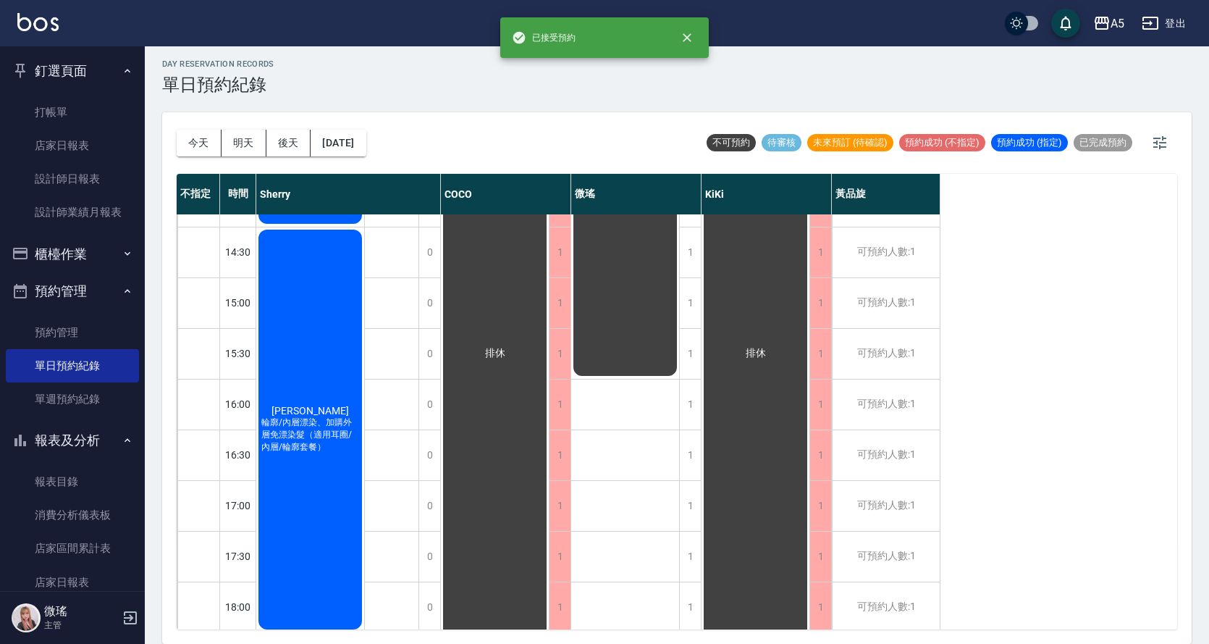
click at [340, 409] on div "陳紀 輪廓/內層漂染、加購外層免漂染髮（適用耳圈/內層/輪廓套餐）" at bounding box center [310, 429] width 108 height 404
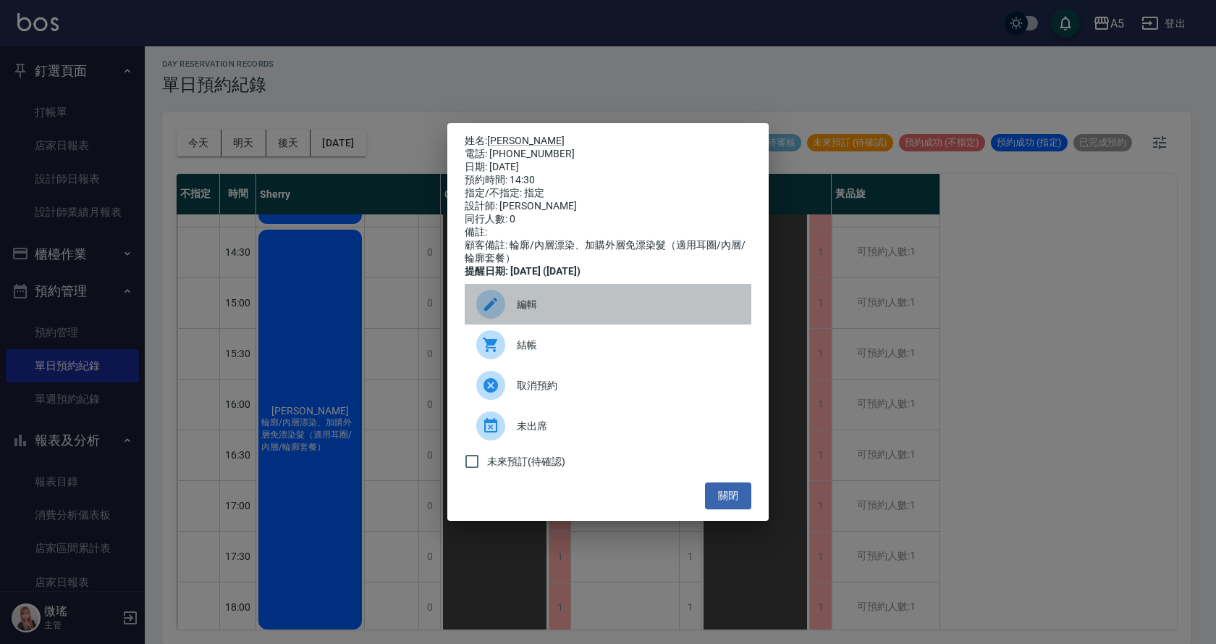
click at [539, 321] on div "編輯" at bounding box center [608, 304] width 287 height 41
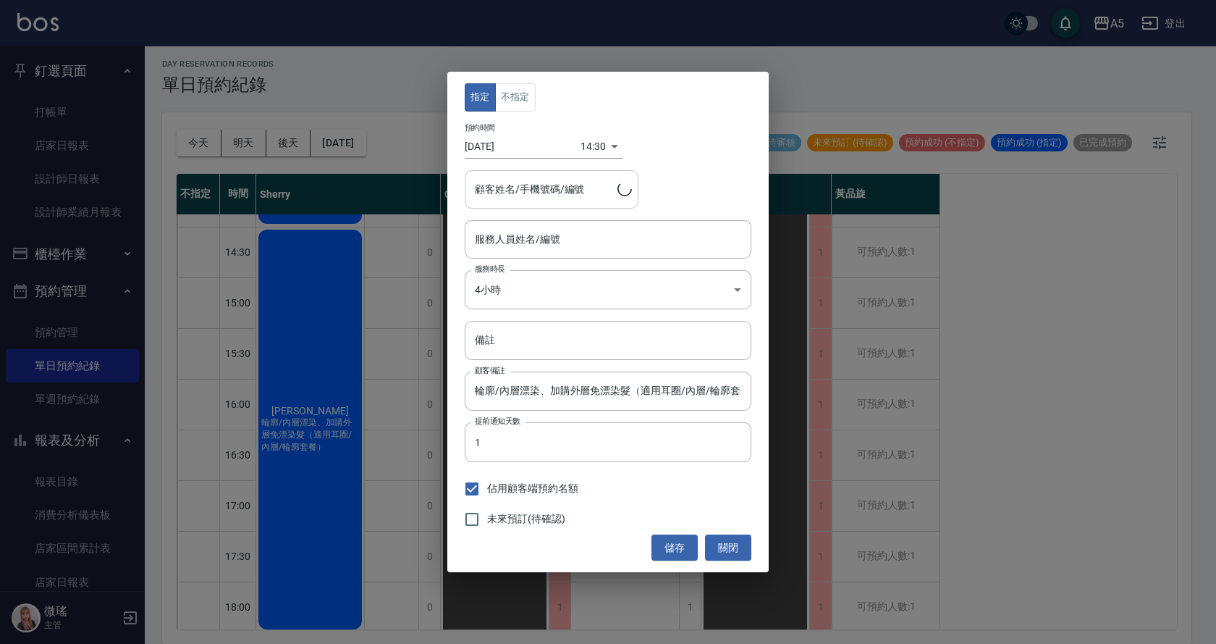
type input "Sherry-08"
type input "陳紀/0930771021"
click at [504, 146] on input "2025/09/11" at bounding box center [523, 147] width 116 height 24
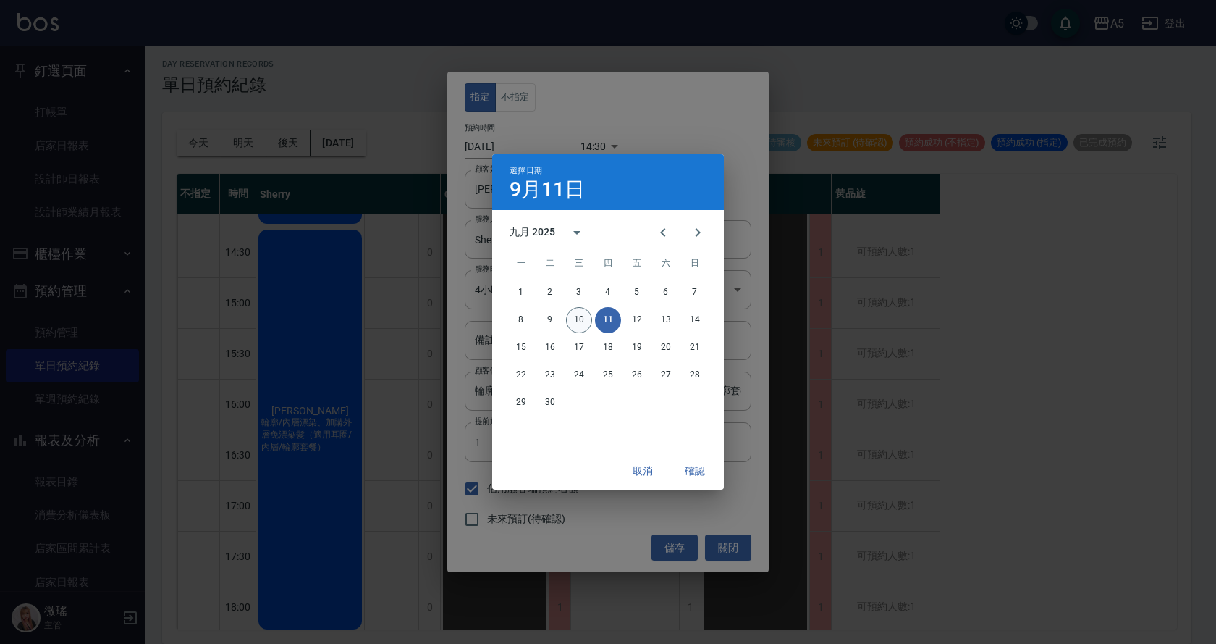
click at [574, 313] on button "10" at bounding box center [579, 320] width 26 height 26
type input "[DATE]"
type input "1757485800000"
click at [687, 468] on button "確認" at bounding box center [695, 471] width 46 height 27
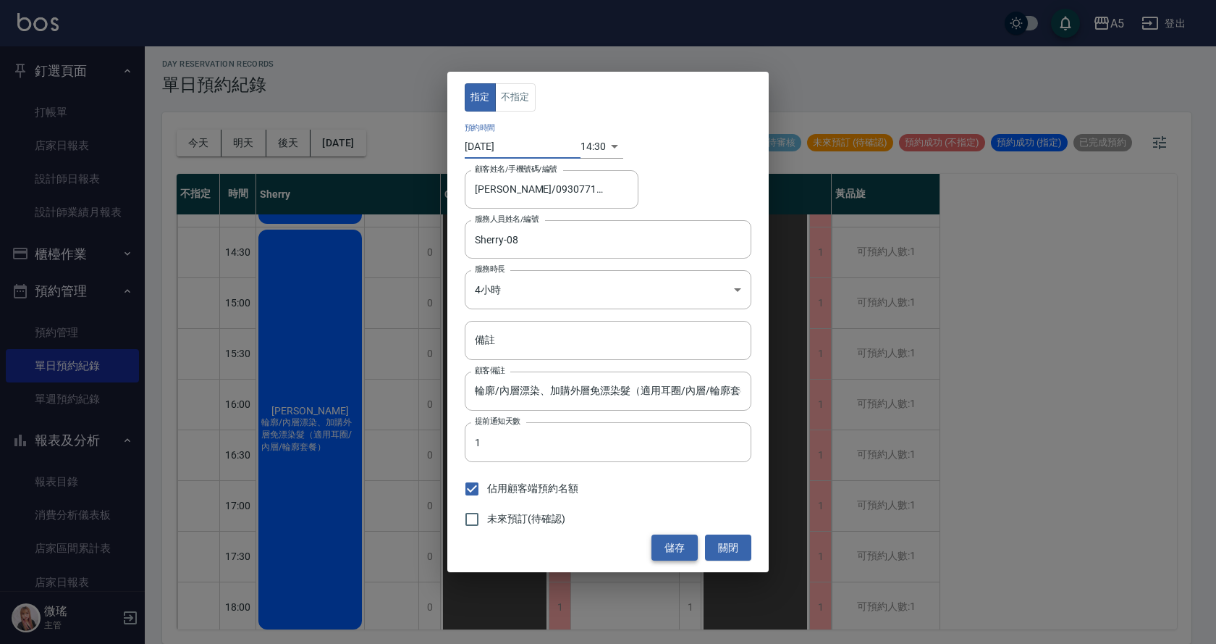
click at [667, 550] on button "儲存" at bounding box center [675, 547] width 46 height 27
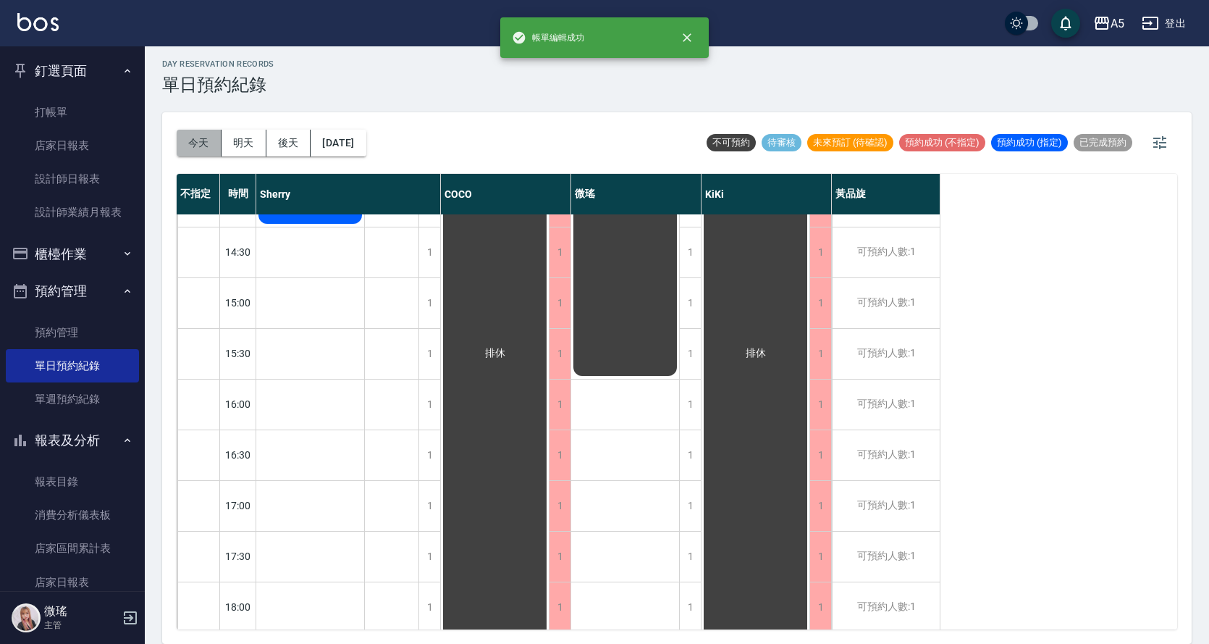
click at [197, 138] on button "今天" at bounding box center [199, 143] width 45 height 27
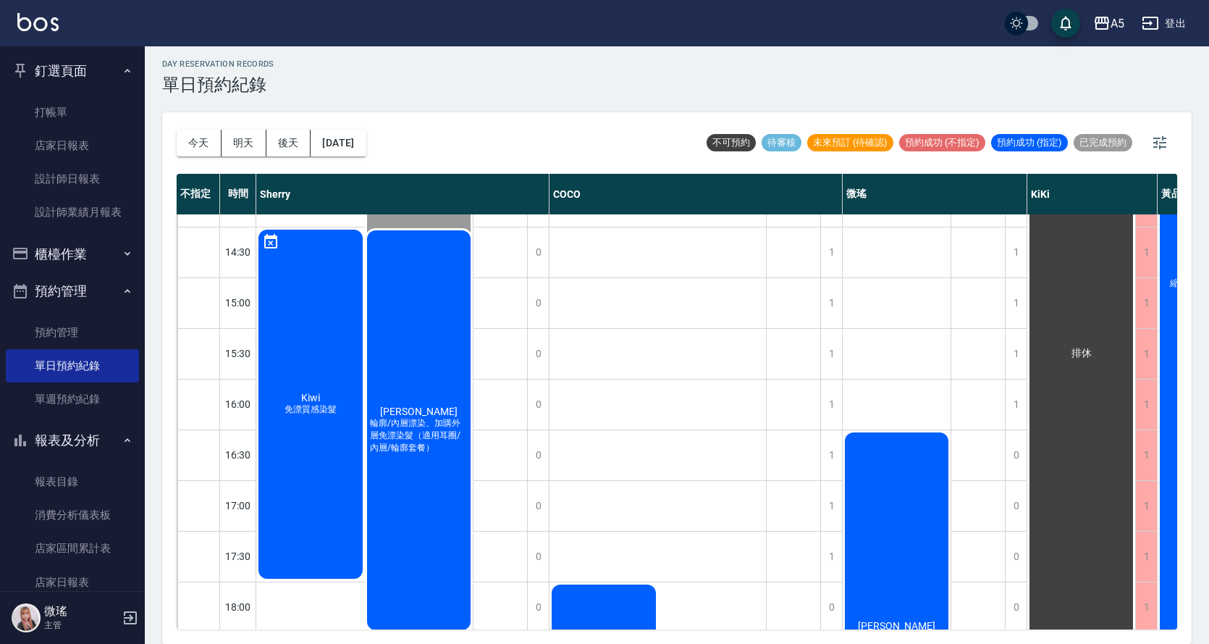
click at [462, 413] on div "陳紀 輪廓/內層漂染、加購外層免漂染髮（適用耳圈/內層/輪廓套餐）" at bounding box center [419, 430] width 109 height 404
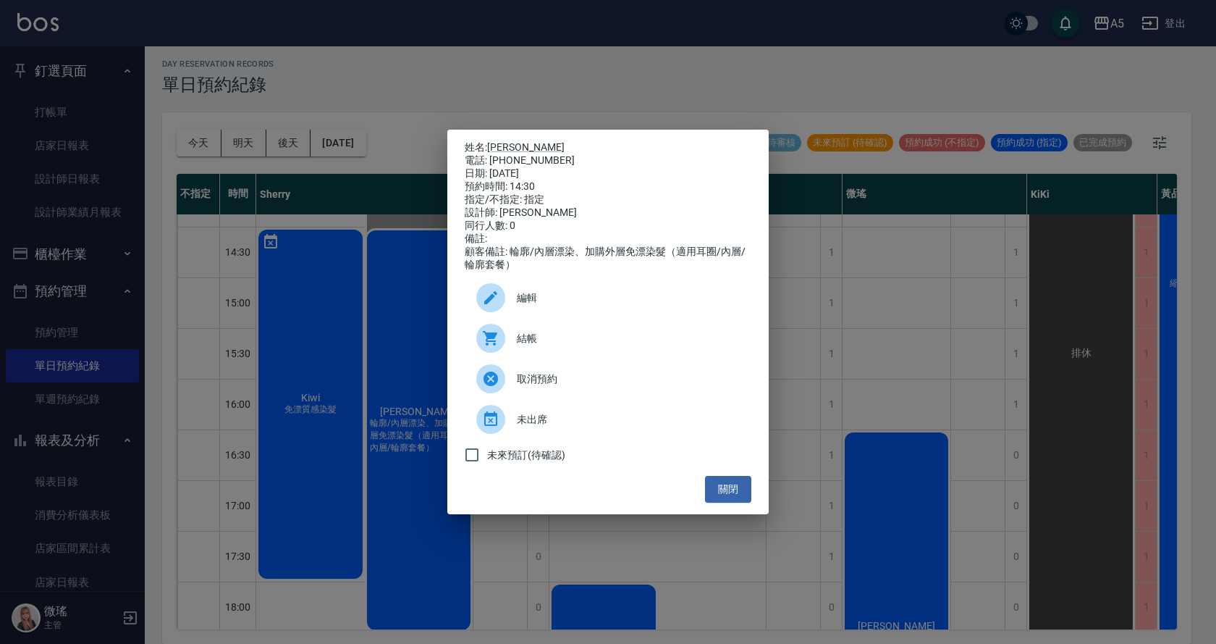
click at [559, 342] on span "結帳" at bounding box center [628, 338] width 223 height 15
click at [728, 497] on button "關閉" at bounding box center [728, 489] width 46 height 27
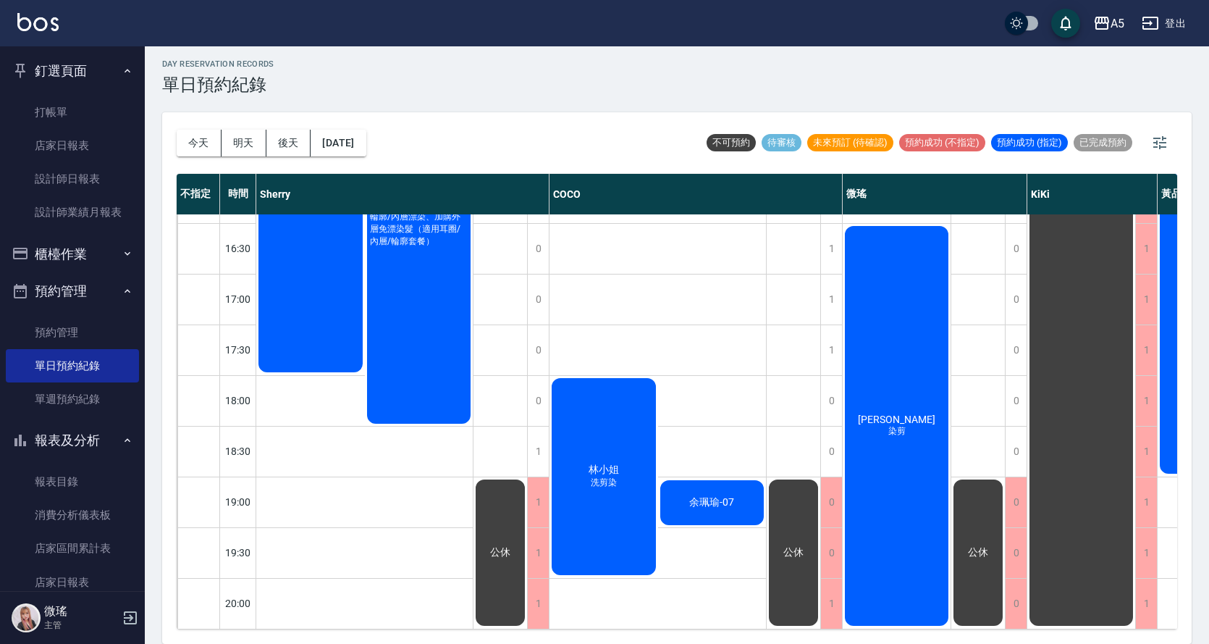
click at [896, 445] on div "葉慧美 染剪" at bounding box center [897, 426] width 108 height 404
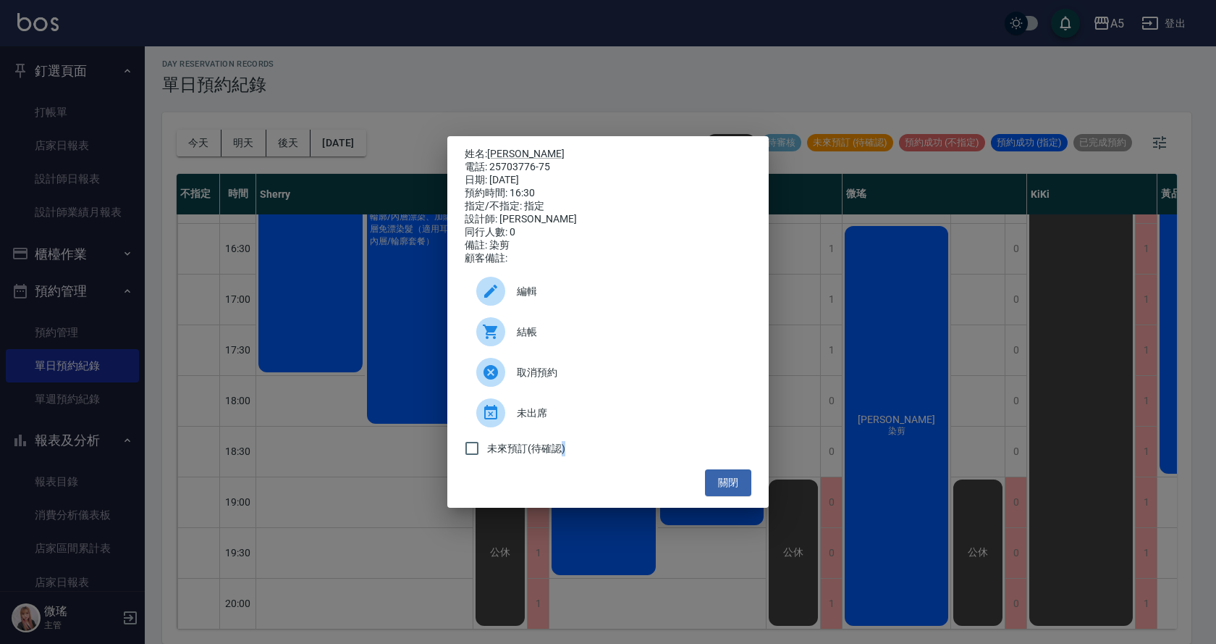
click at [896, 445] on div "姓名: 葉慧美 電話: 25703776-75 日期: 2025/09/10 預約時間: 16:30 指定/不指定: 指定 設計師: 微瑤 同行人數: 0 備…" at bounding box center [608, 322] width 1216 height 644
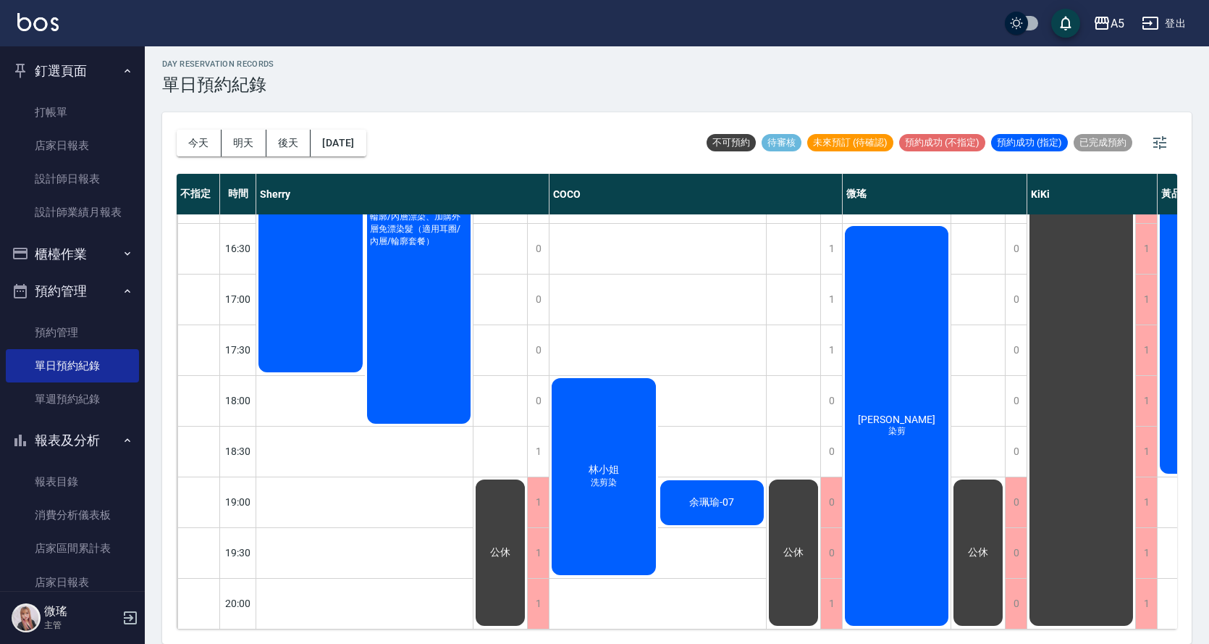
click at [922, 403] on div "葉慧美 染剪" at bounding box center [897, 426] width 108 height 404
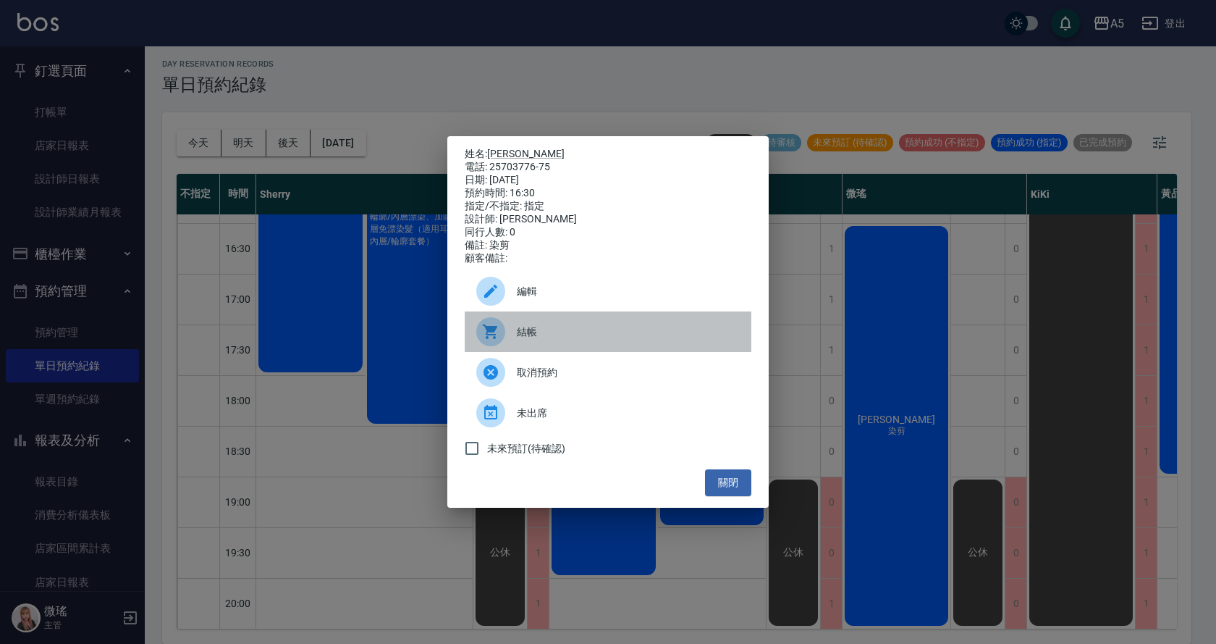
click at [523, 350] on div "結帳" at bounding box center [608, 331] width 287 height 41
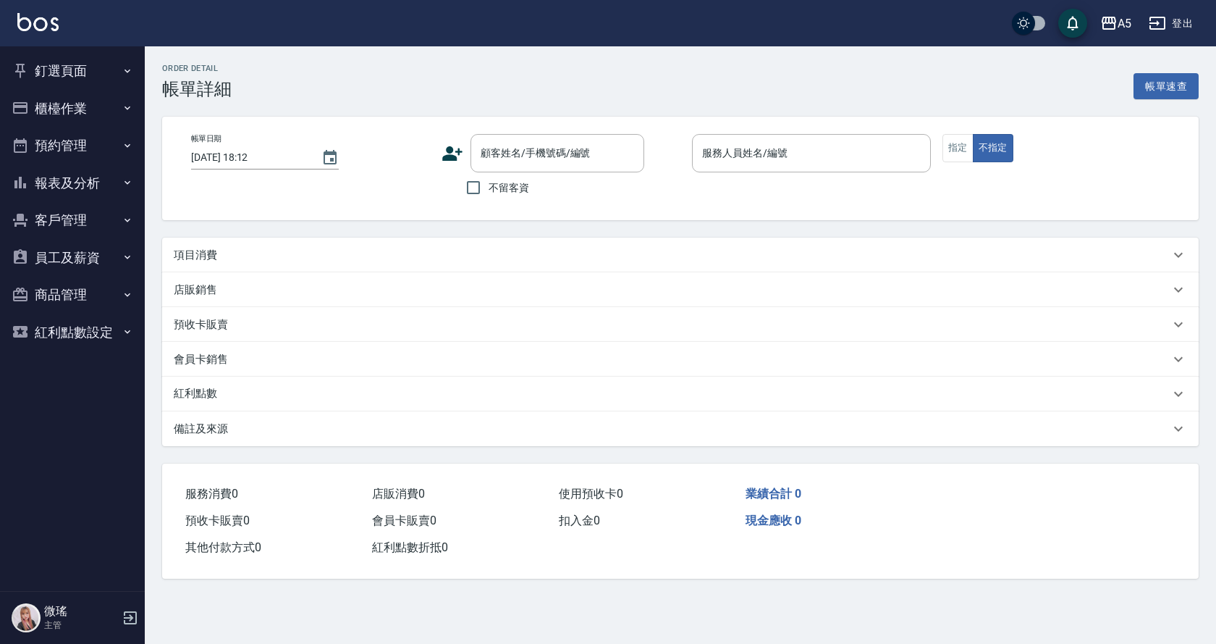
type input "[DATE] 13:00"
type input "Sherry-08"
type input "全頭漂染"
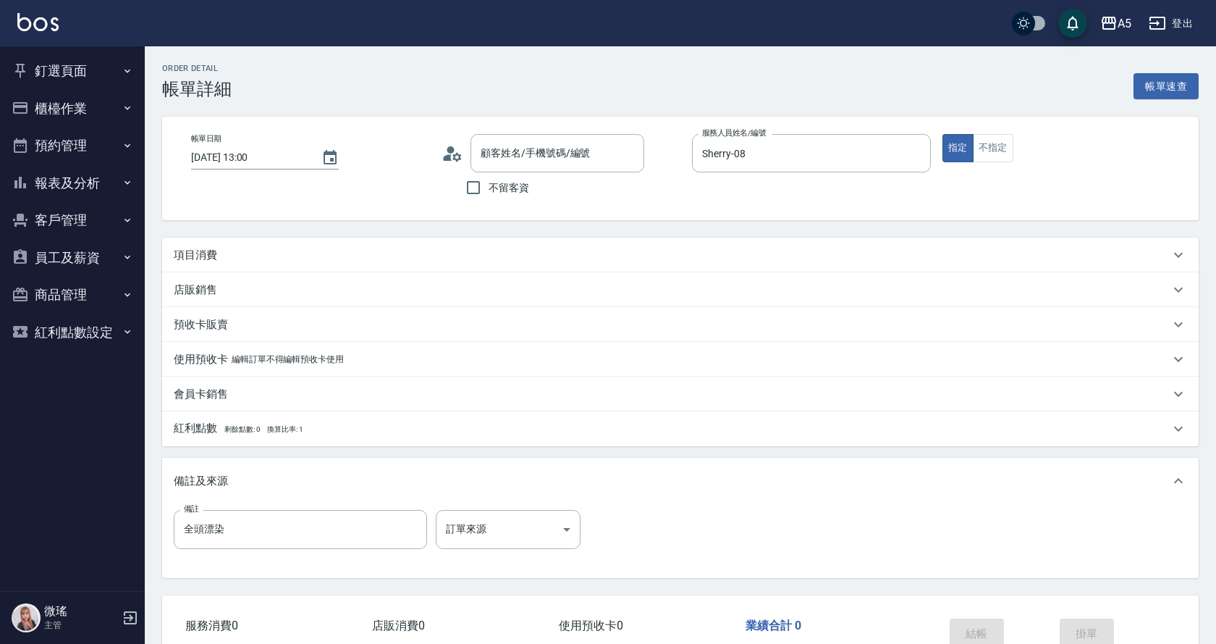
type input "[PERSON_NAME]/0972100354/0972100354"
click at [400, 262] on div "項目消費" at bounding box center [668, 255] width 989 height 15
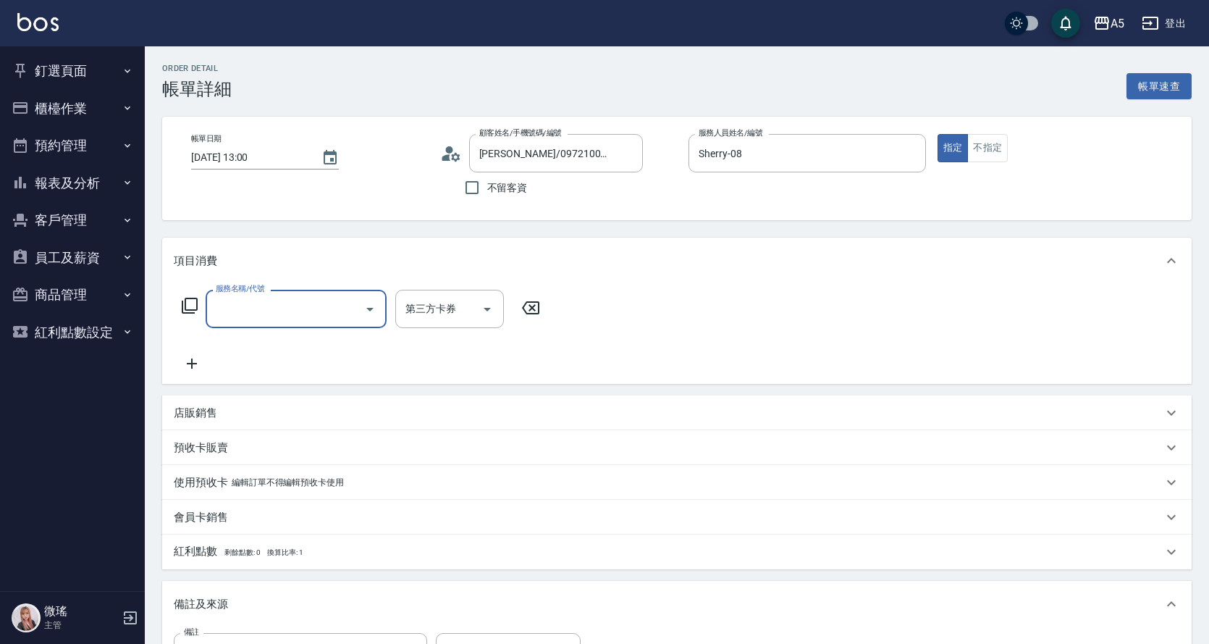
click at [256, 297] on input "服務名稱/代號" at bounding box center [285, 308] width 146 height 25
type input "502"
type input "50"
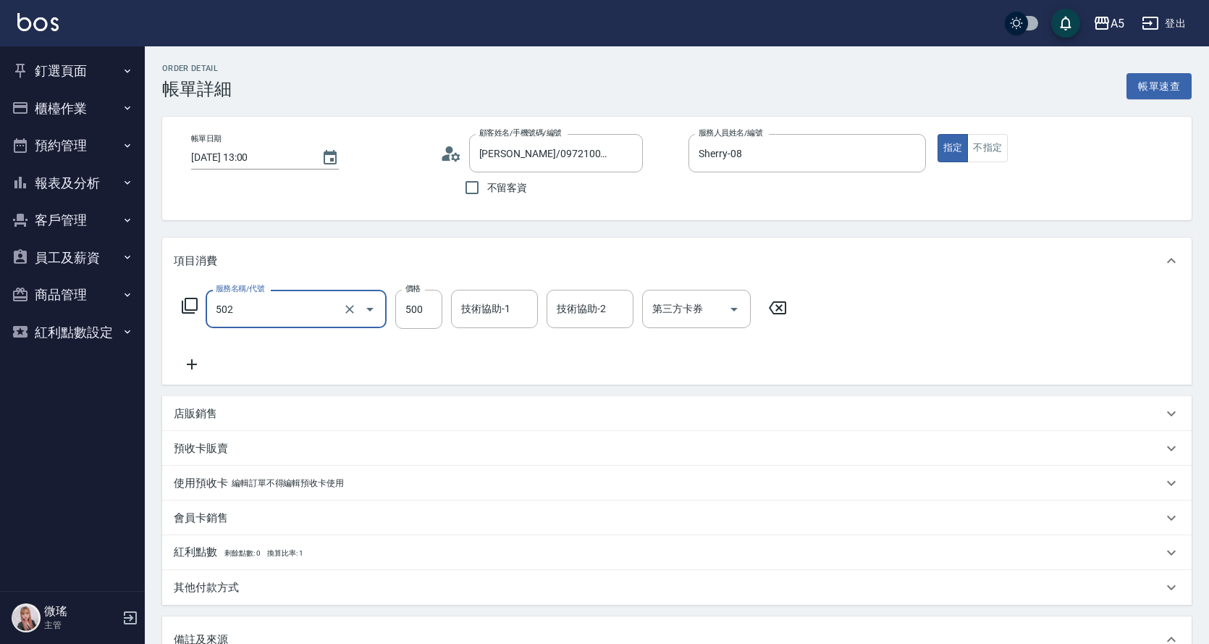
type input "漂髮(502)"
type input "2"
type input "0"
type input "24"
type input "20"
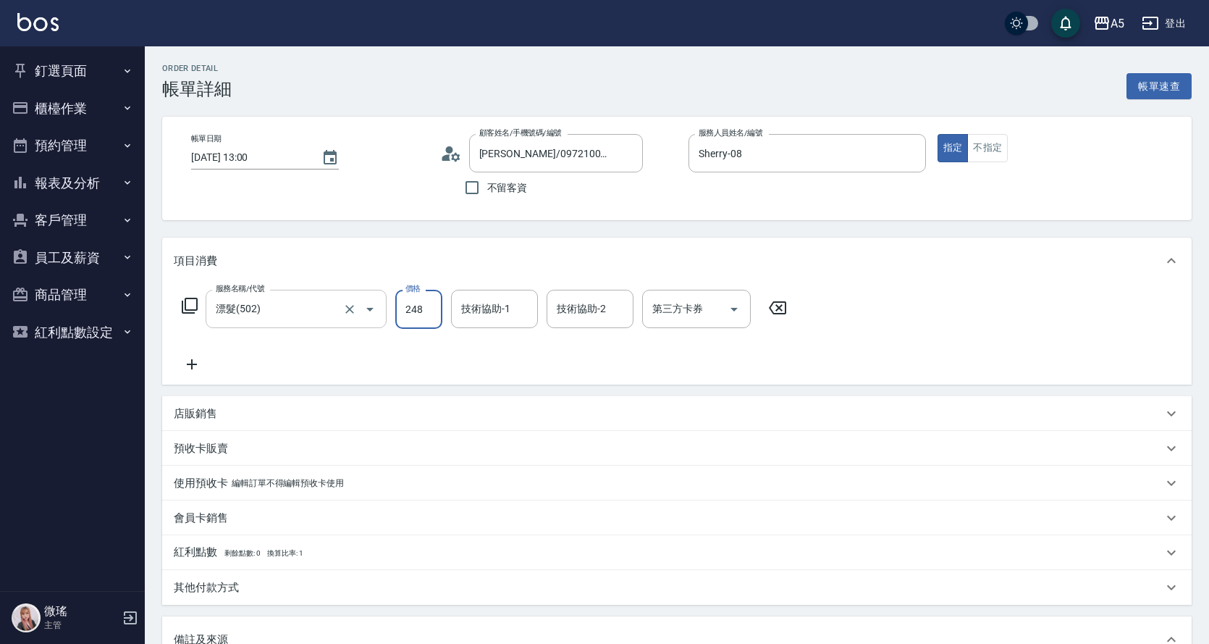
type input "2480"
type input "240"
type input "2480"
type input "葵葵-11"
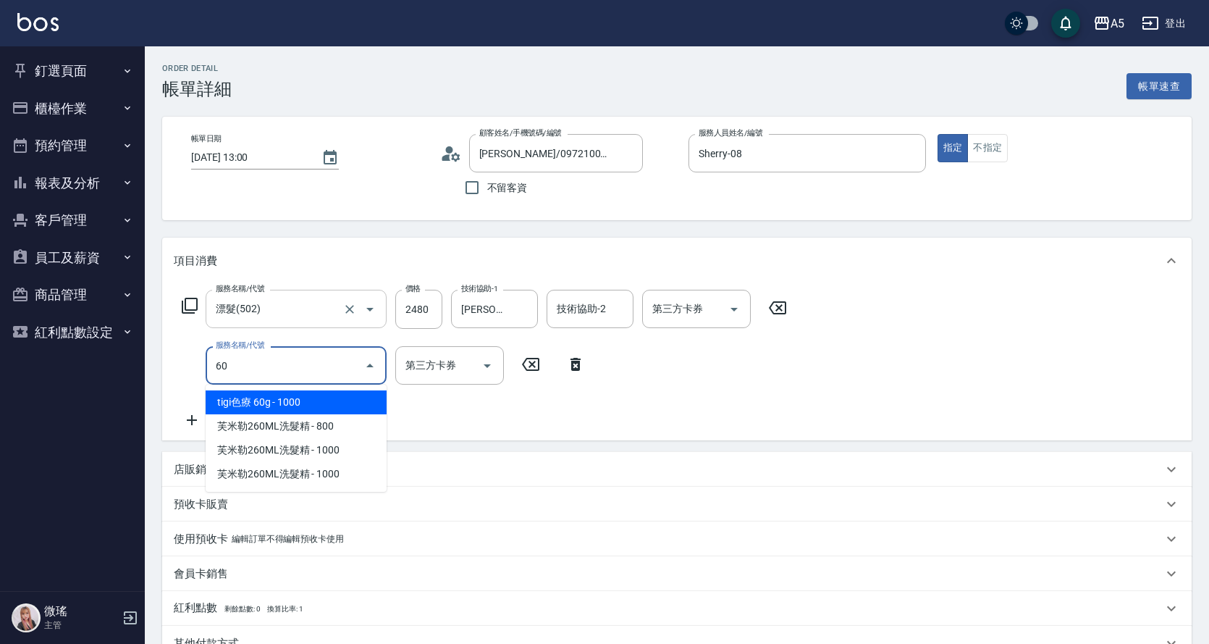
type input "602"
type input "340"
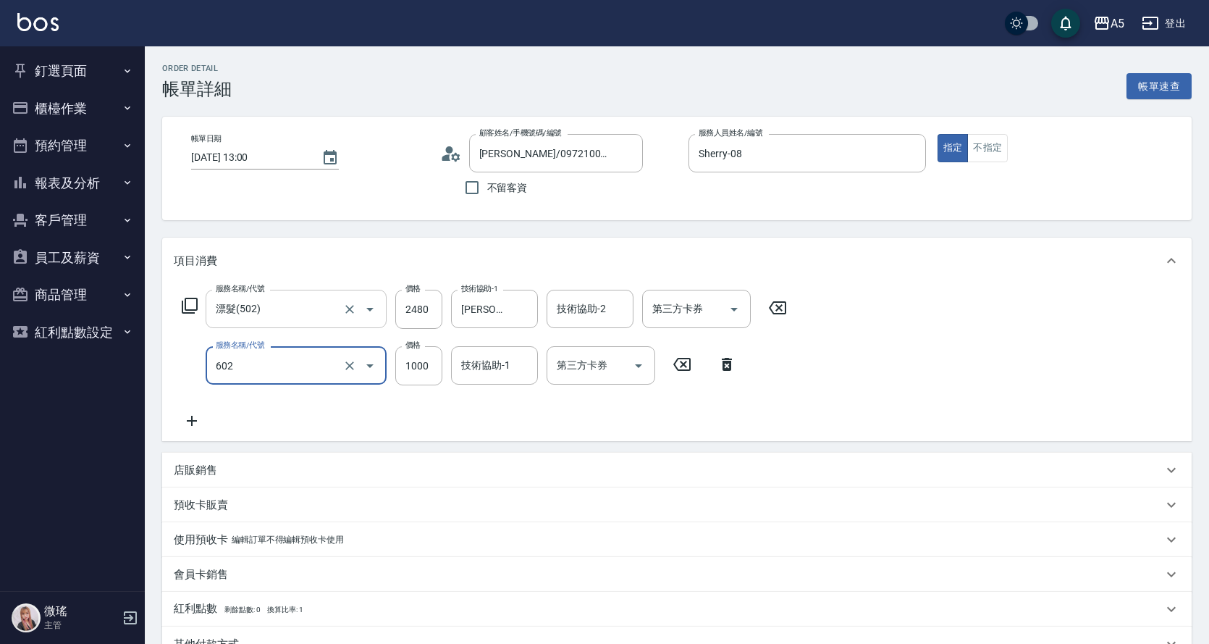
type input "自備鉑金(602)"
type input "2"
type input "240"
type input "25"
type input "270"
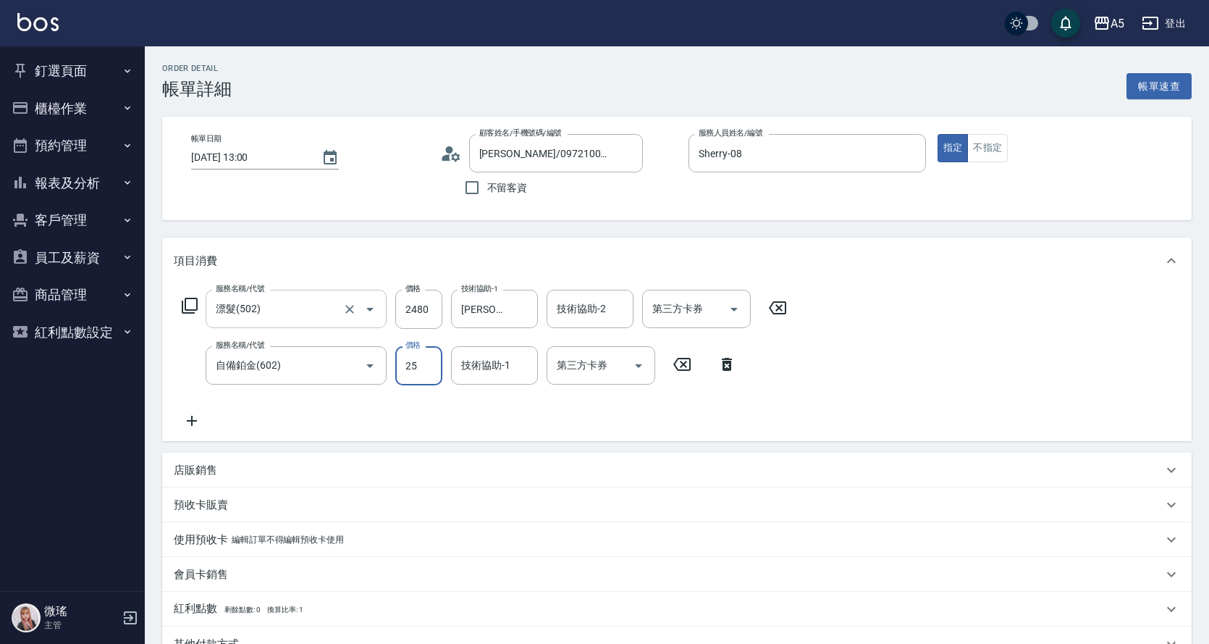
type input "250"
type input "490"
type input "2500"
type input "Coco-07"
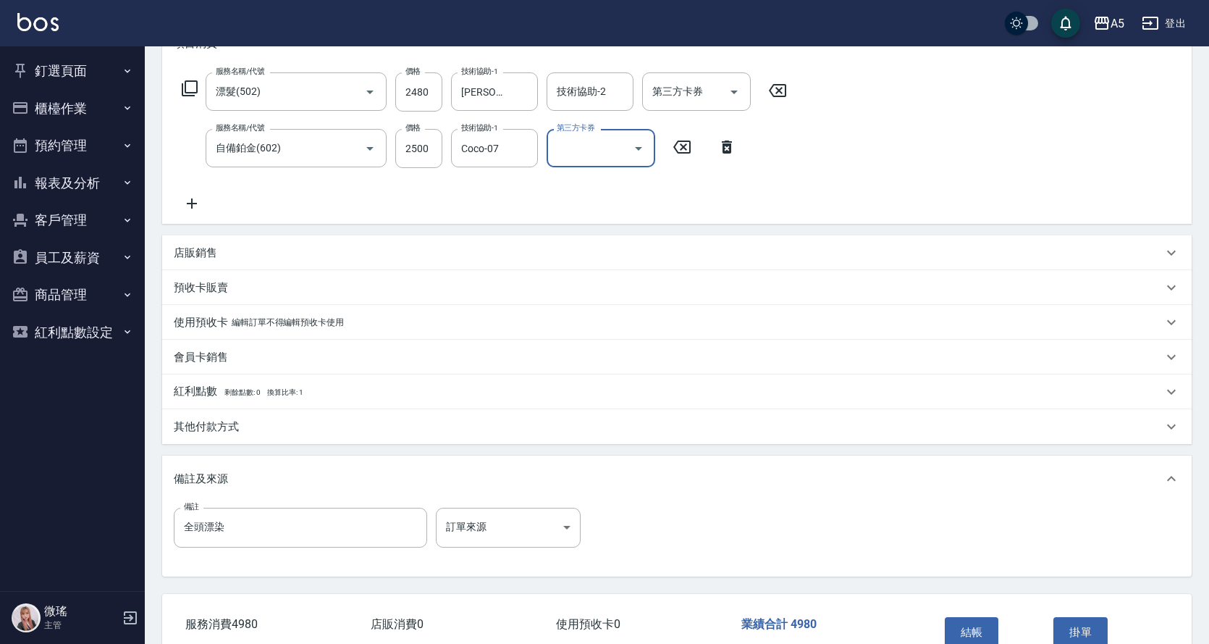
scroll to position [306, 0]
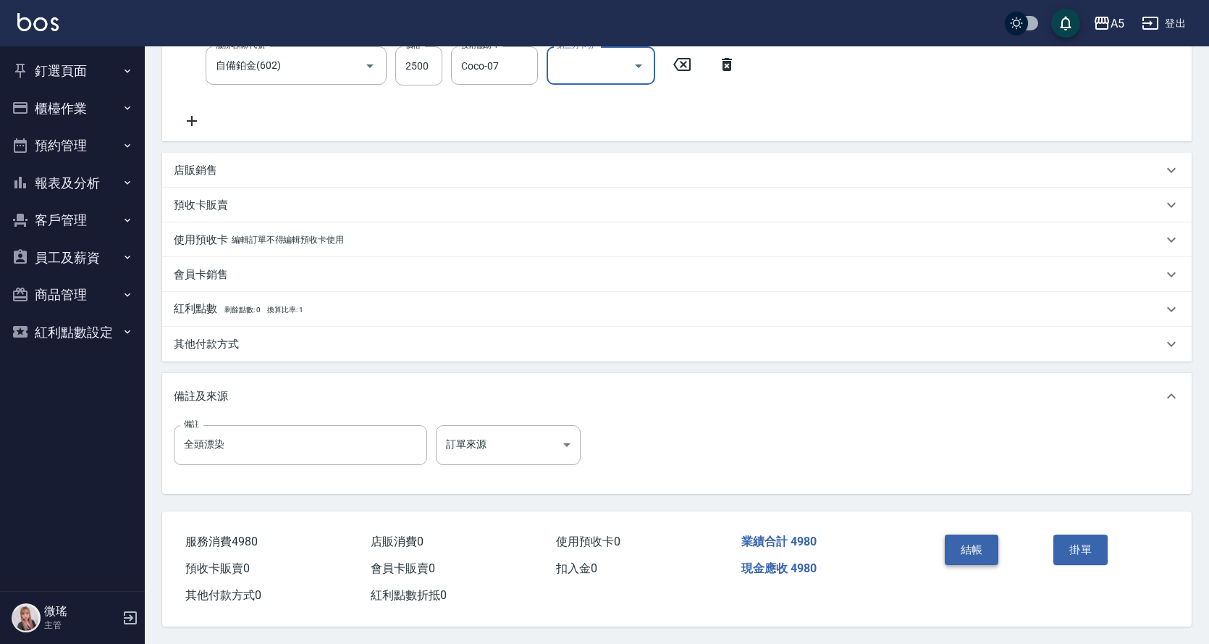
click at [996, 540] on button "結帳" at bounding box center [972, 549] width 54 height 30
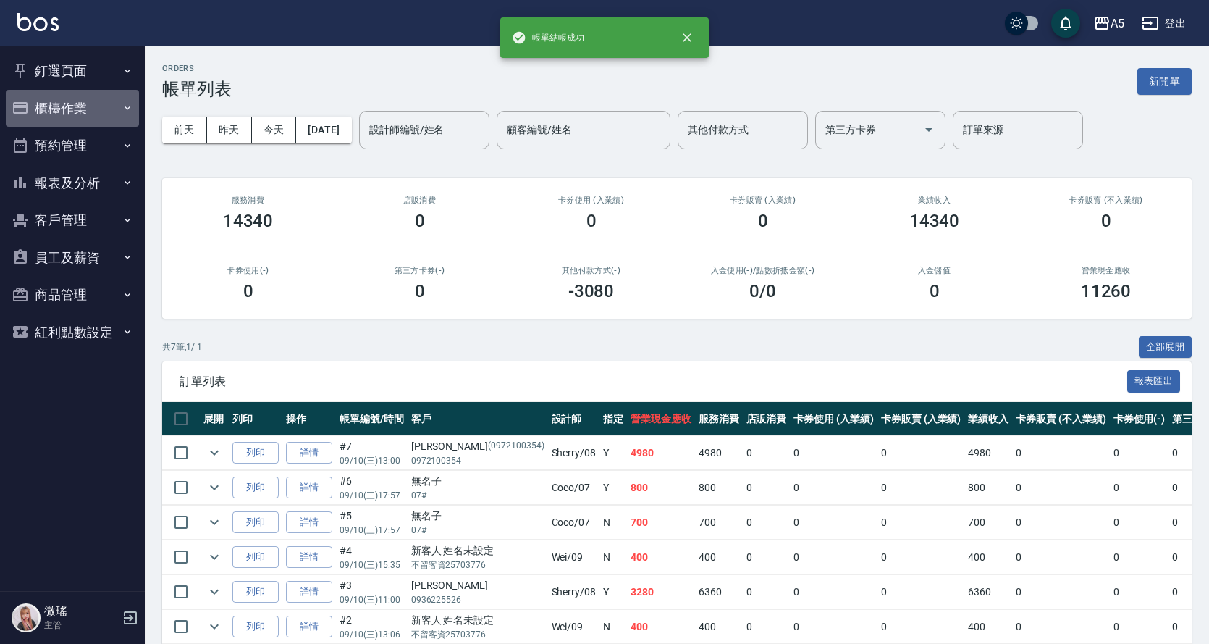
click at [110, 109] on button "櫃檯作業" at bounding box center [72, 109] width 133 height 38
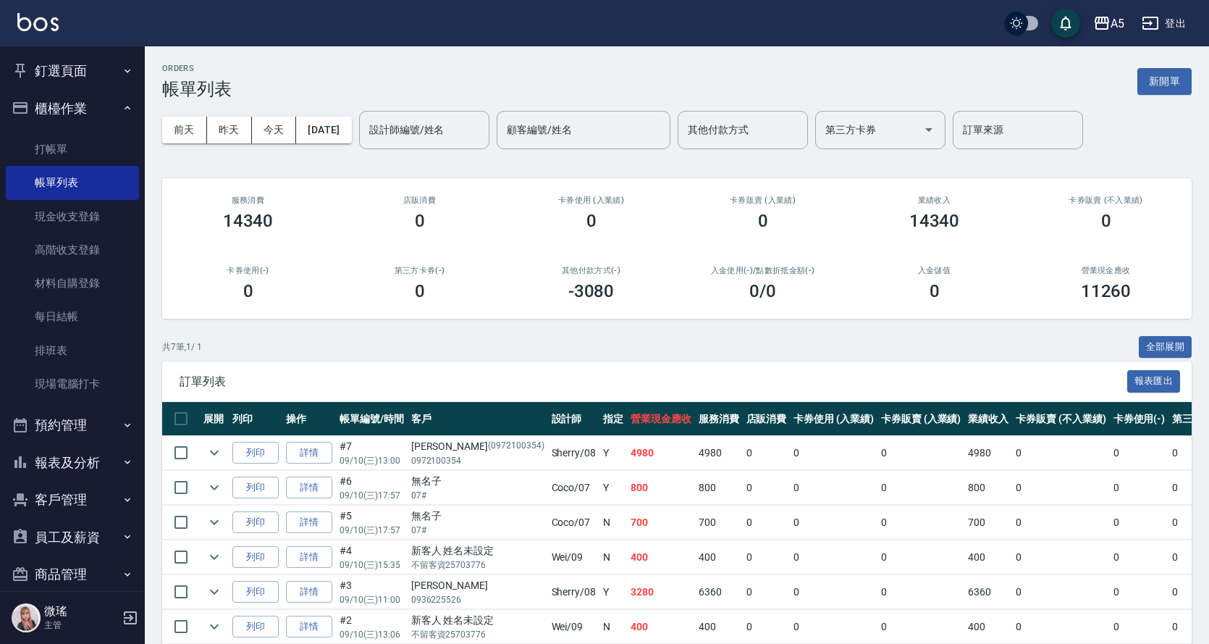
scroll to position [103, 0]
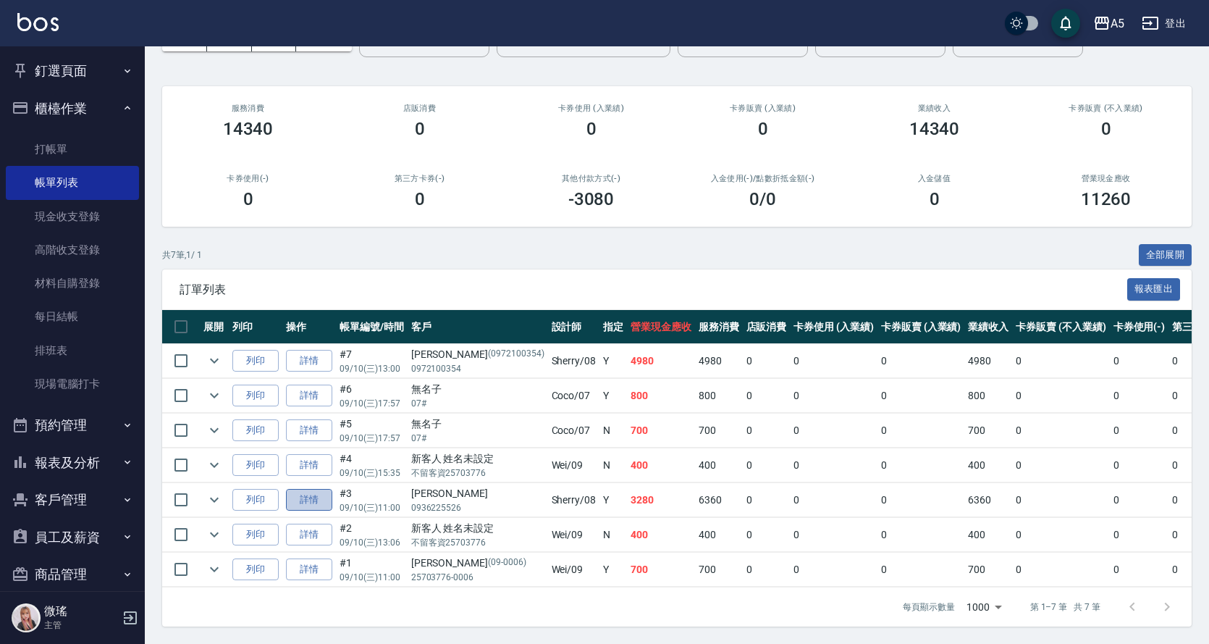
click at [319, 489] on link "詳情" at bounding box center [309, 500] width 46 height 22
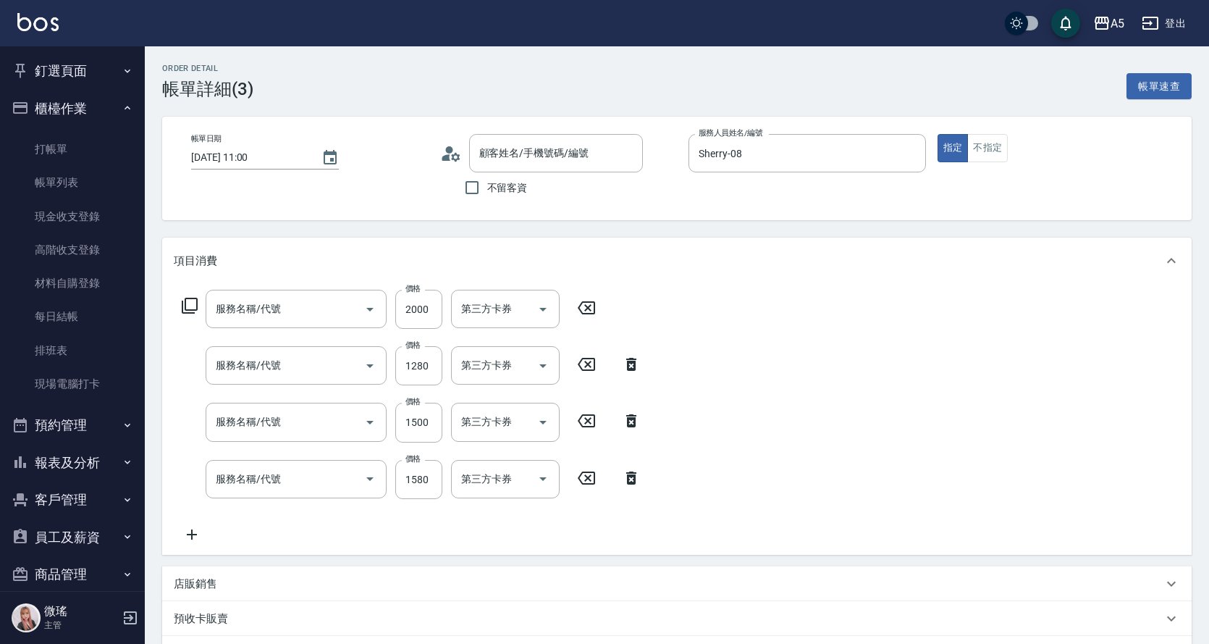
type input "2025/09/10 11:00"
type input "Sherry-08"
type input "320"
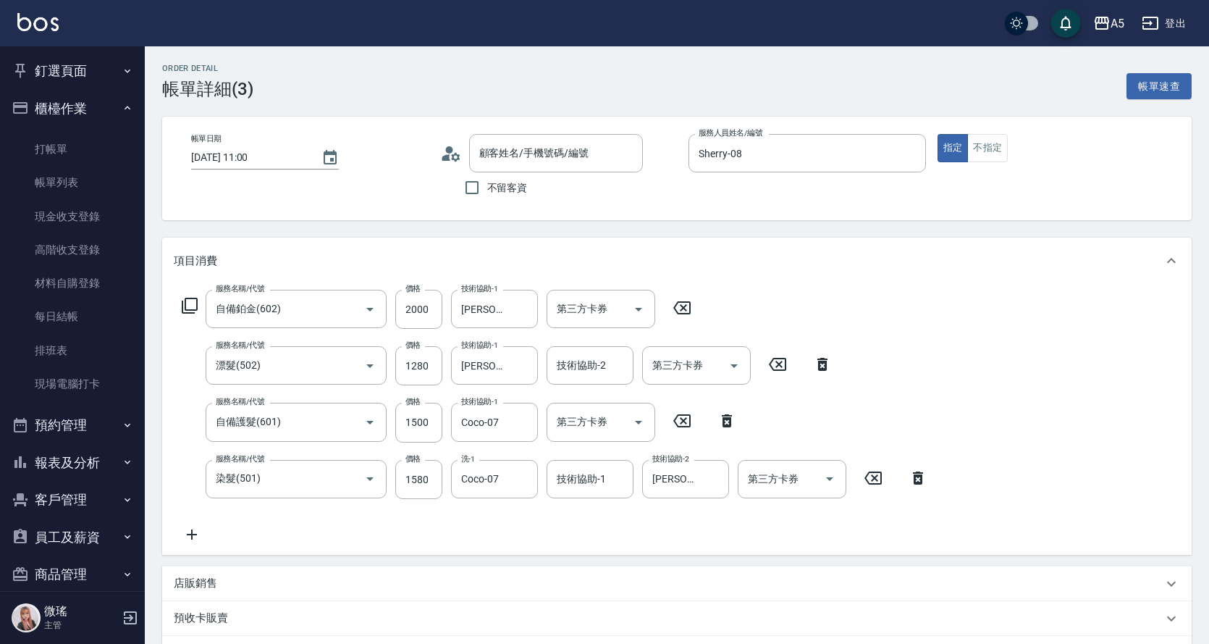
type input "免漂質感染髮*1耳圈染*1"
type input "自備鉑金(602)"
type input "漂髮(502)"
type input "自備護髮(601)"
type input "染髮(501)"
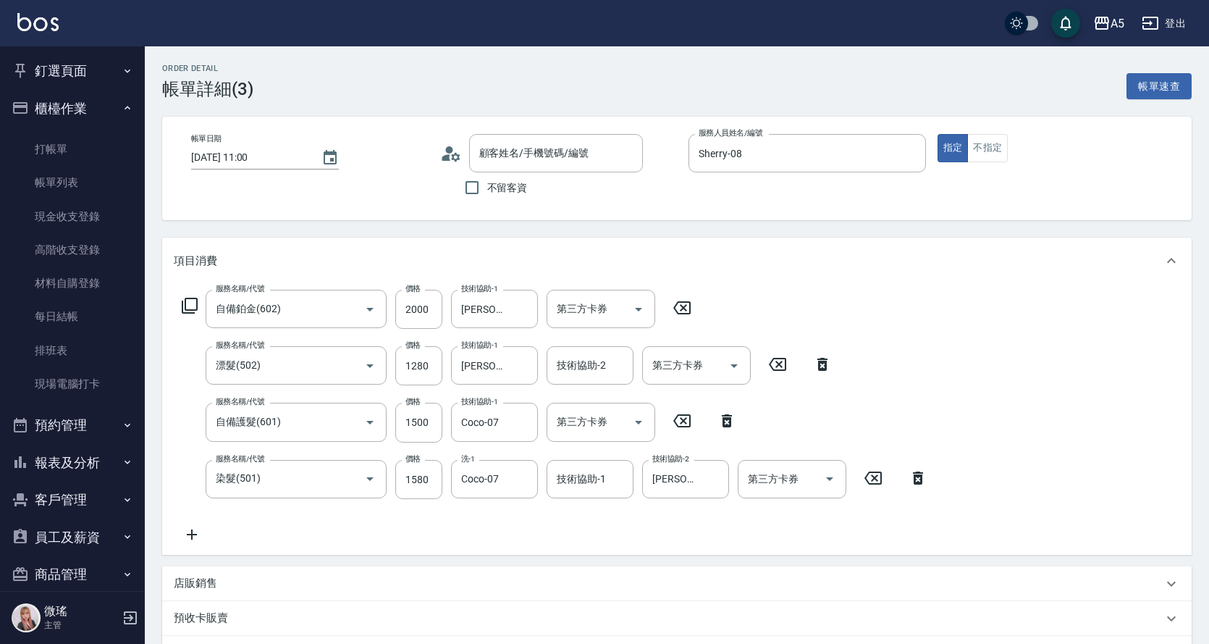
type input "免漂質感染髮*1耳圈染*1"
type input "陳星妤/0936225526/null"
type input "免漂質感染髮*1耳圈染*1"
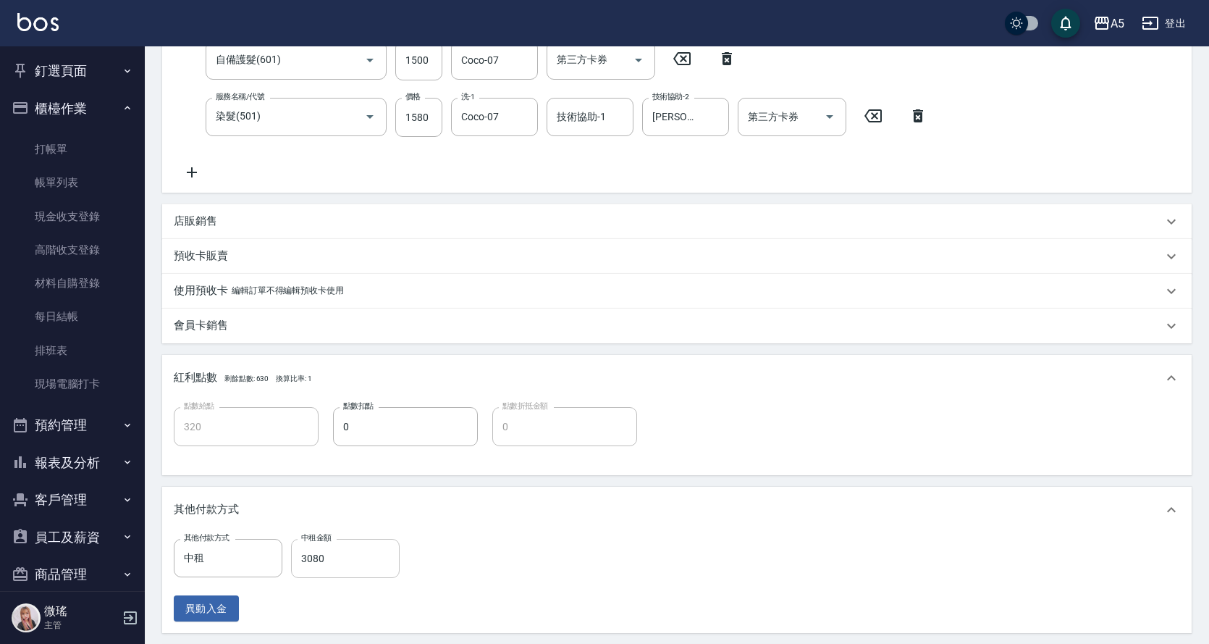
click at [350, 550] on input "3080" at bounding box center [345, 558] width 109 height 39
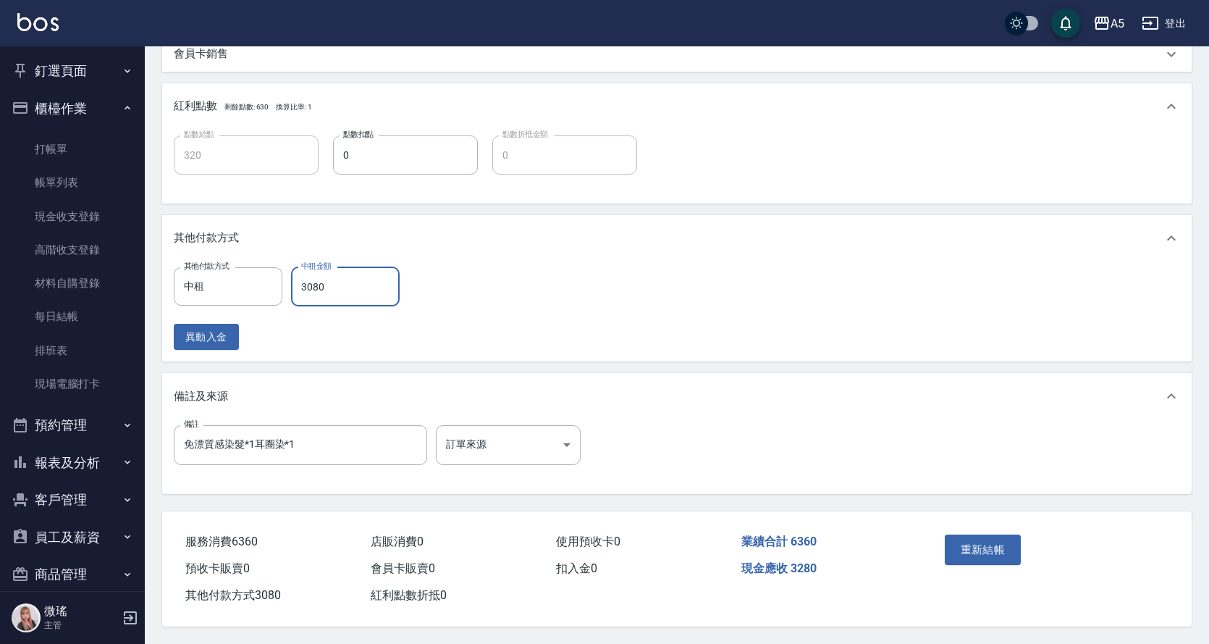
type input "6"
type input "630"
type input "免漂質感染髮*1耳圈染*1"
type input "63"
type input "620"
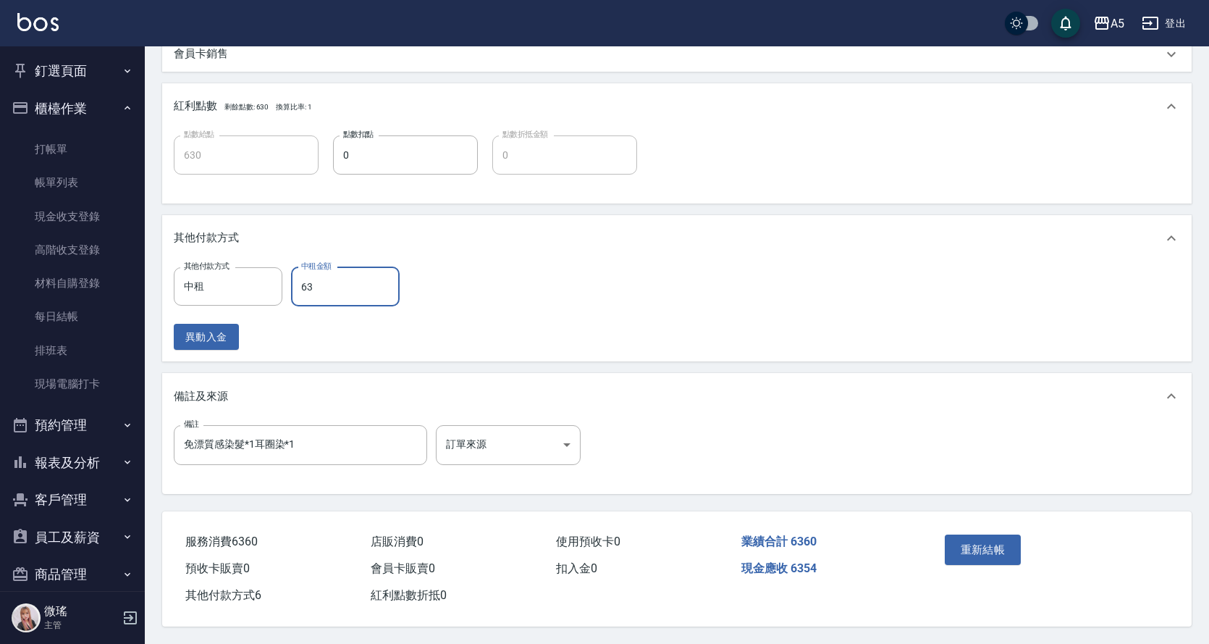
type input "免漂質感染髮*1耳圈染*1"
type input "636"
type input "570"
type input "免漂質感染髮*1耳圈染*1"
type input "6360"
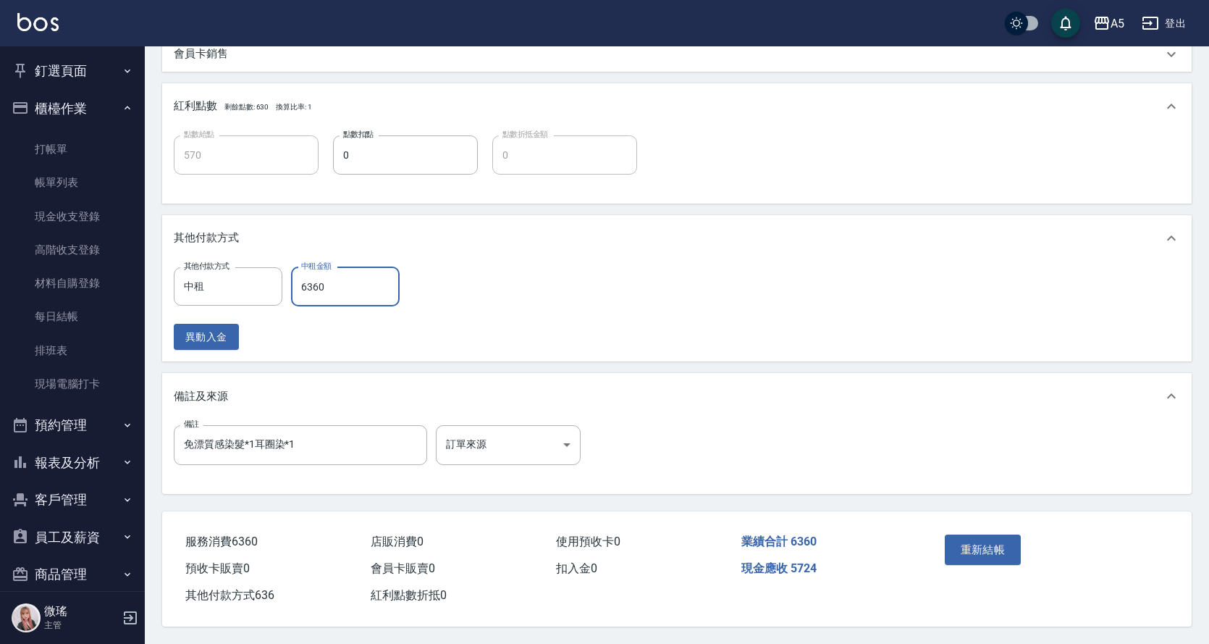
type input "0"
type input "免漂質感染髮*1耳圈染*1"
type input "6360"
click at [1009, 555] on button "重新結帳" at bounding box center [983, 549] width 77 height 30
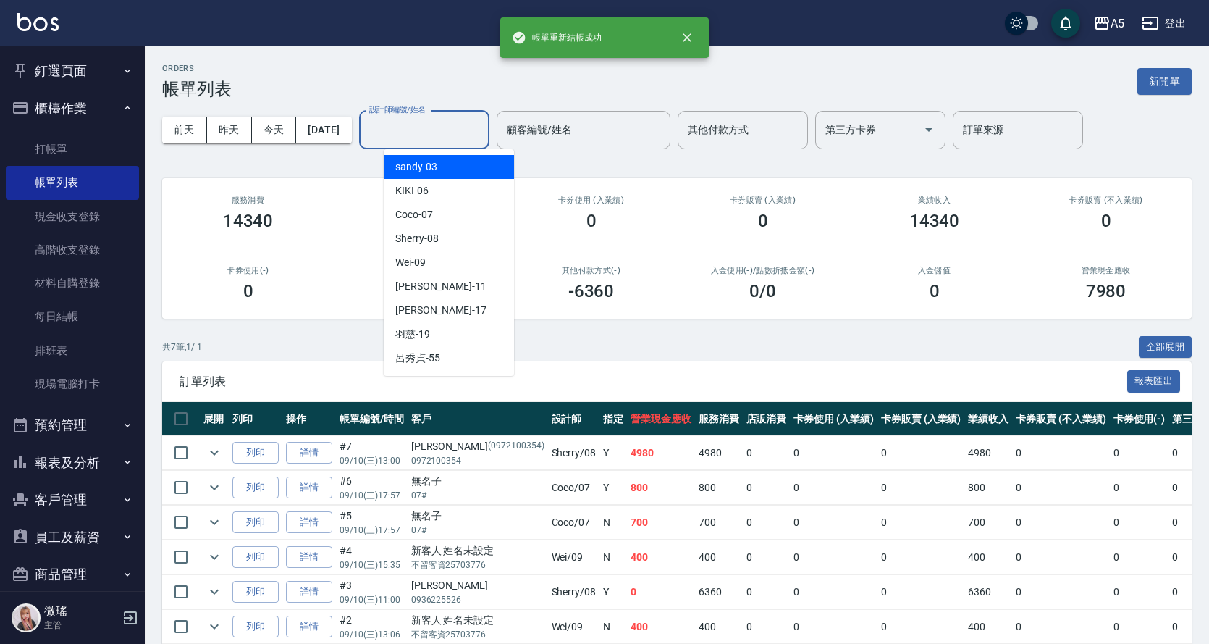
click at [462, 137] on input "設計師編號/姓名" at bounding box center [424, 129] width 117 height 25
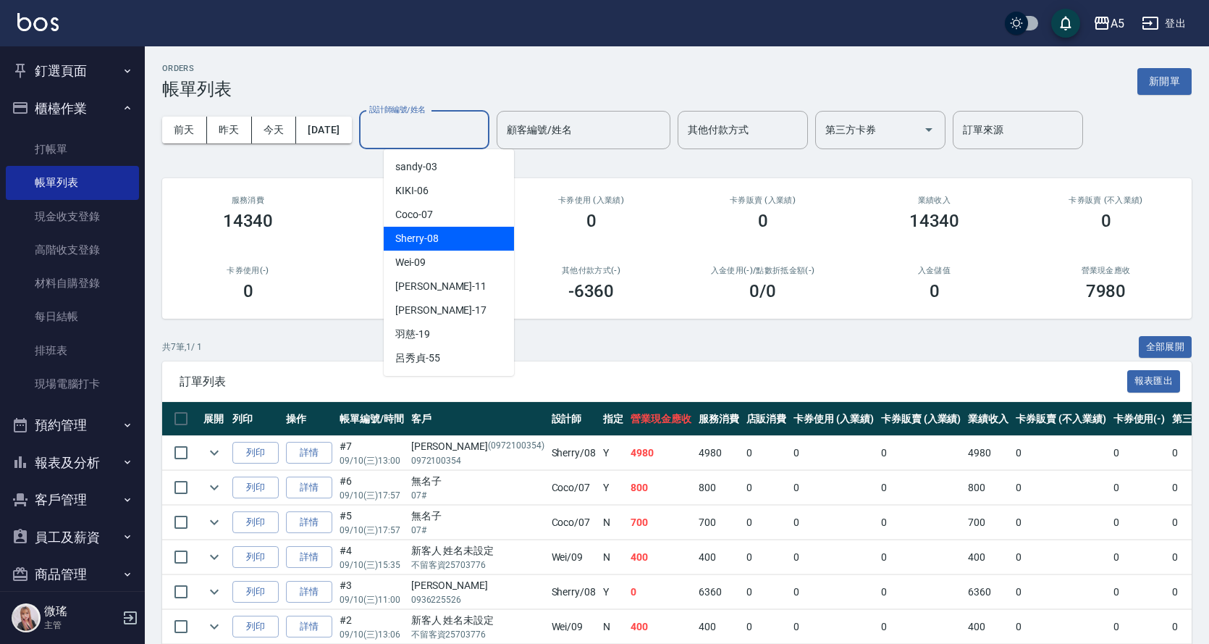
click at [431, 232] on span "Sherry -08" at bounding box center [416, 238] width 43 height 15
type input "Sherry-08"
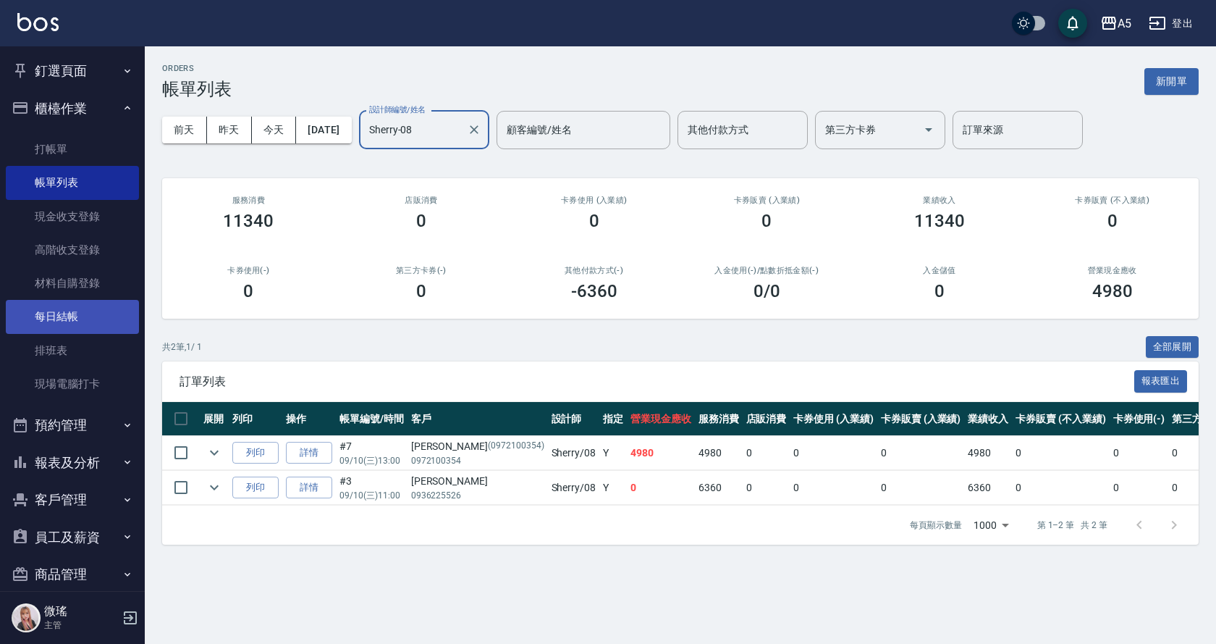
scroll to position [56, 0]
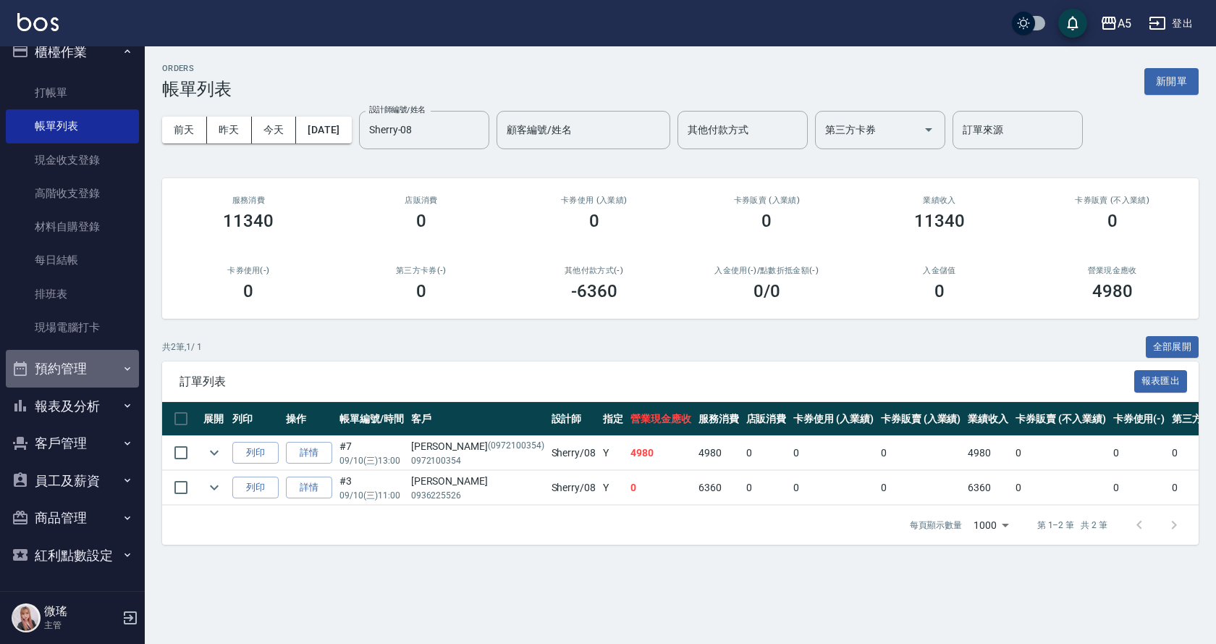
click at [90, 365] on button "預約管理" at bounding box center [72, 369] width 133 height 38
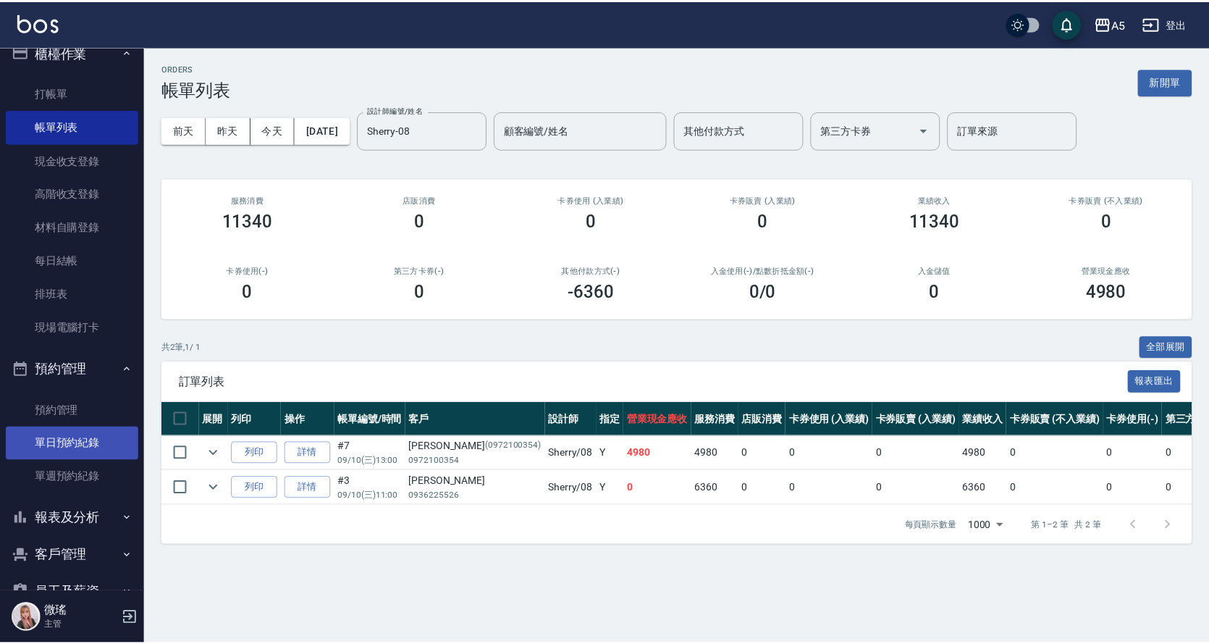
scroll to position [169, 0]
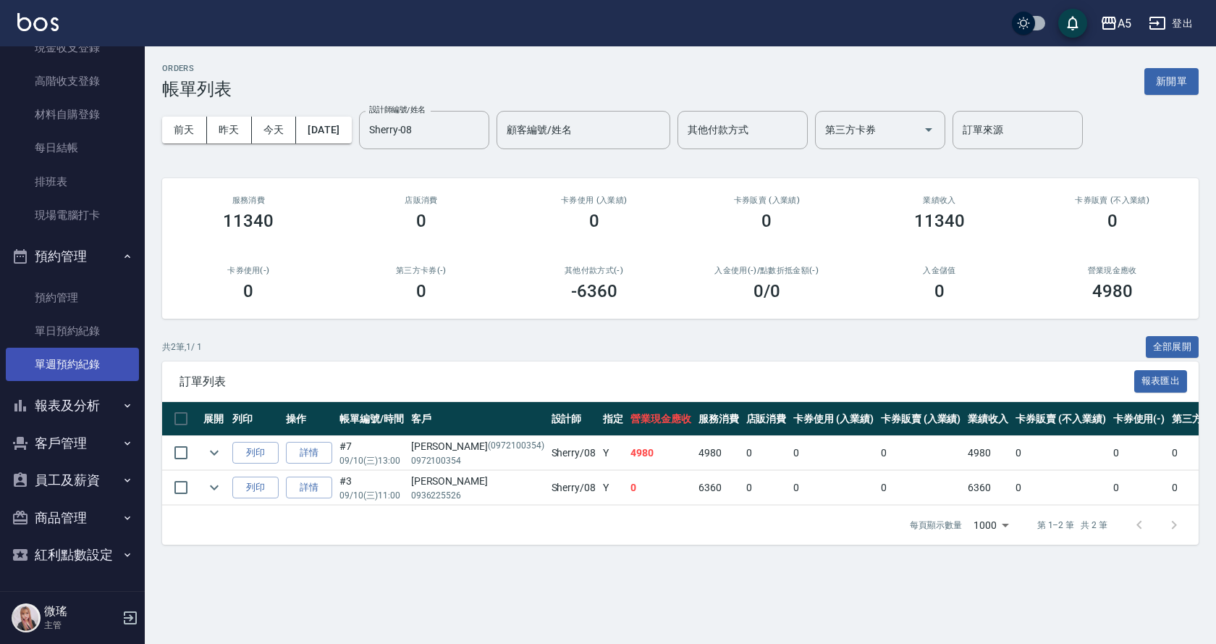
click at [100, 379] on link "單週預約紀錄" at bounding box center [72, 364] width 133 height 33
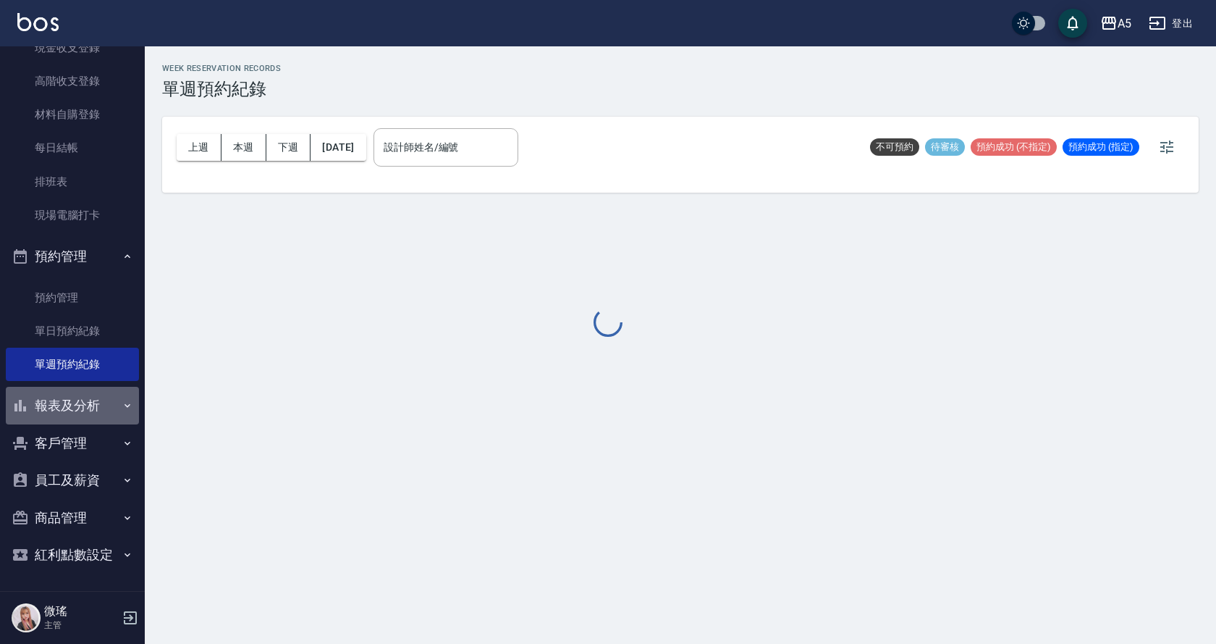
click at [87, 413] on button "報表及分析" at bounding box center [72, 406] width 133 height 38
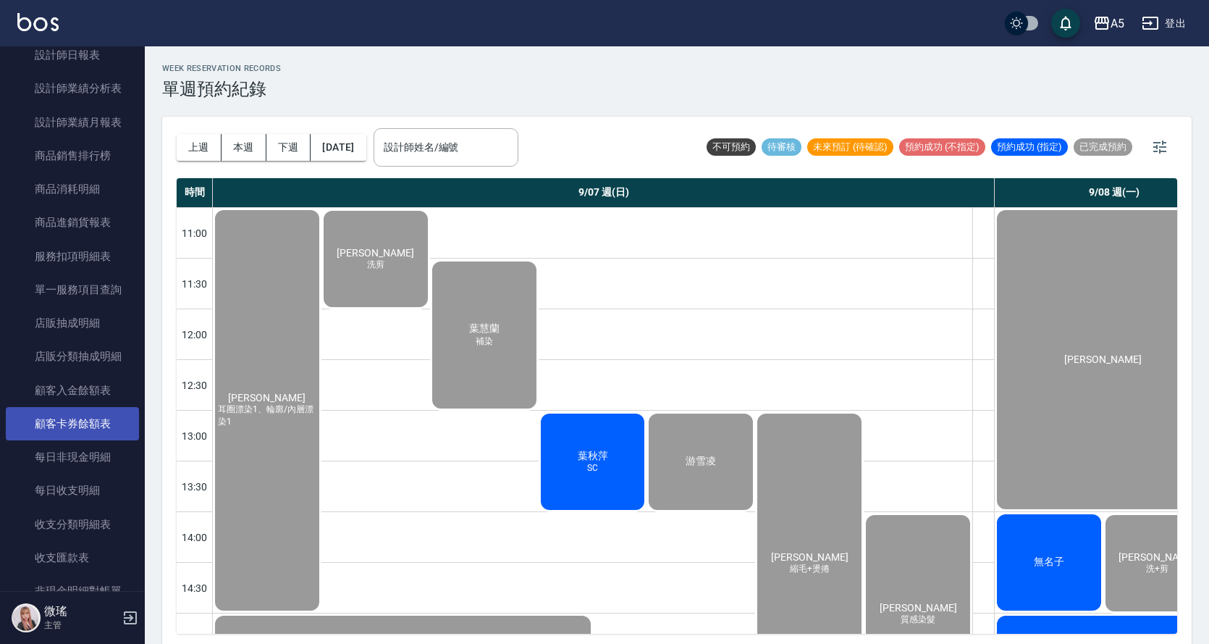
scroll to position [851, 0]
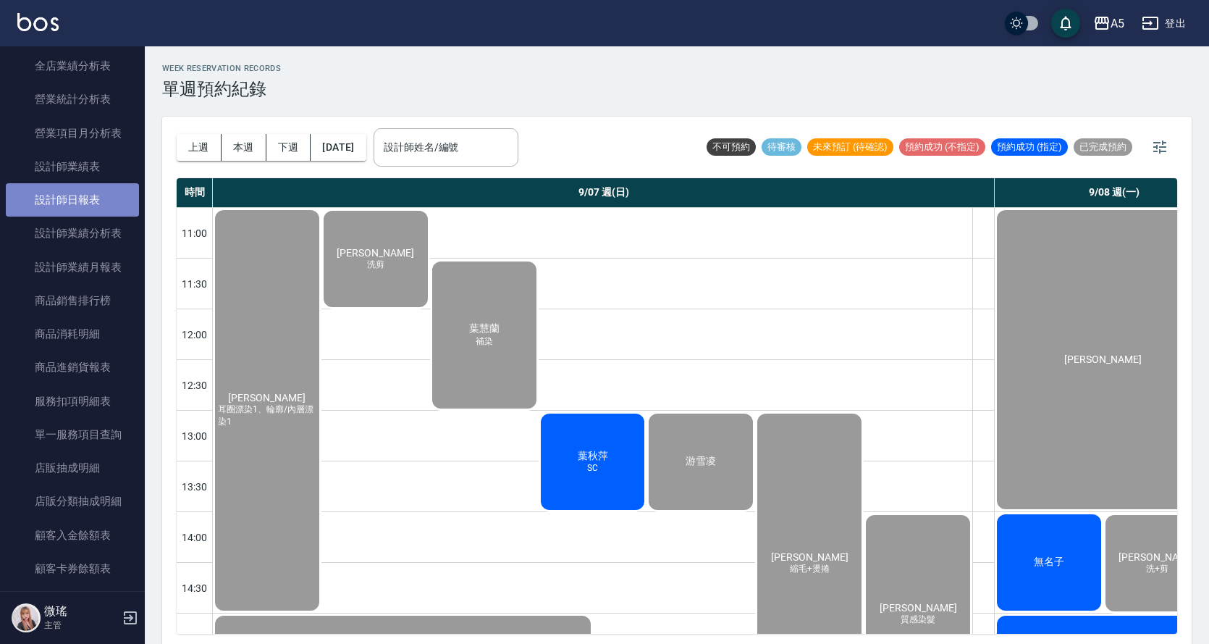
click at [91, 206] on link "設計師日報表" at bounding box center [72, 199] width 133 height 33
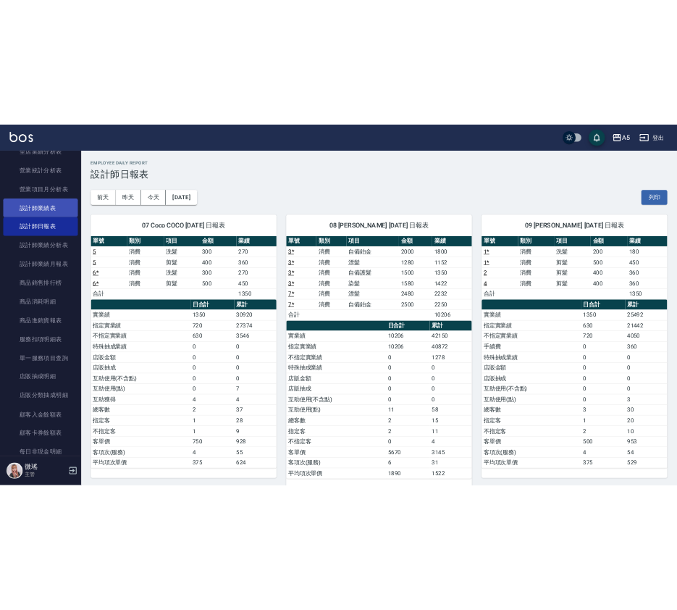
scroll to position [507, 0]
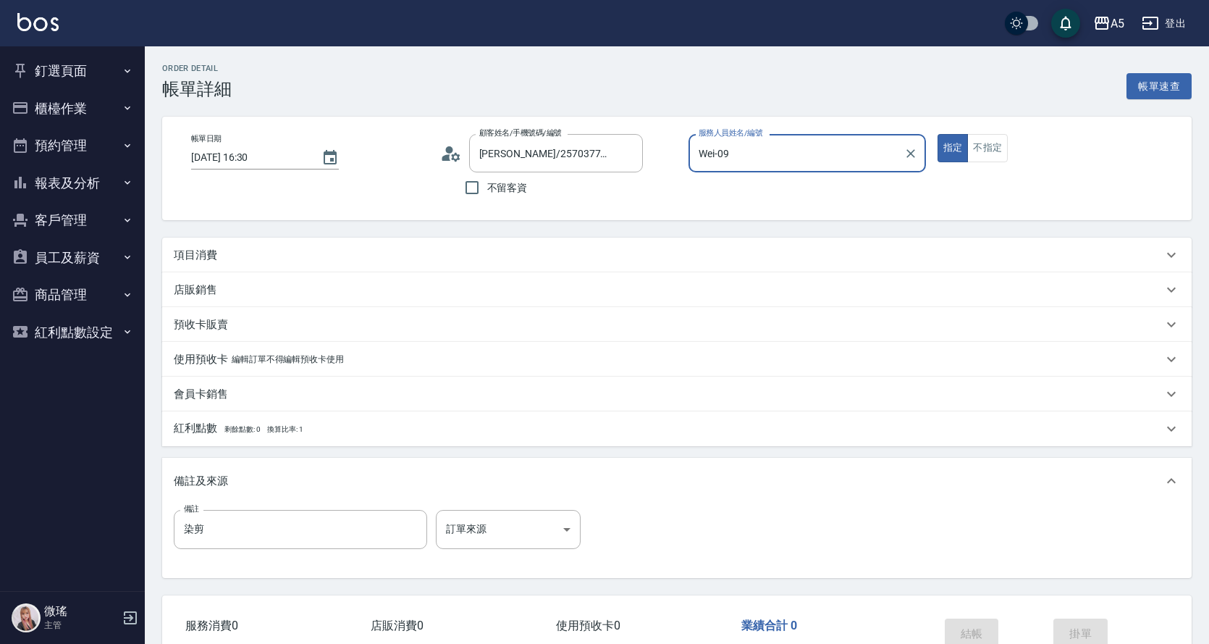
click at [222, 253] on div "項目消費" at bounding box center [668, 255] width 989 height 15
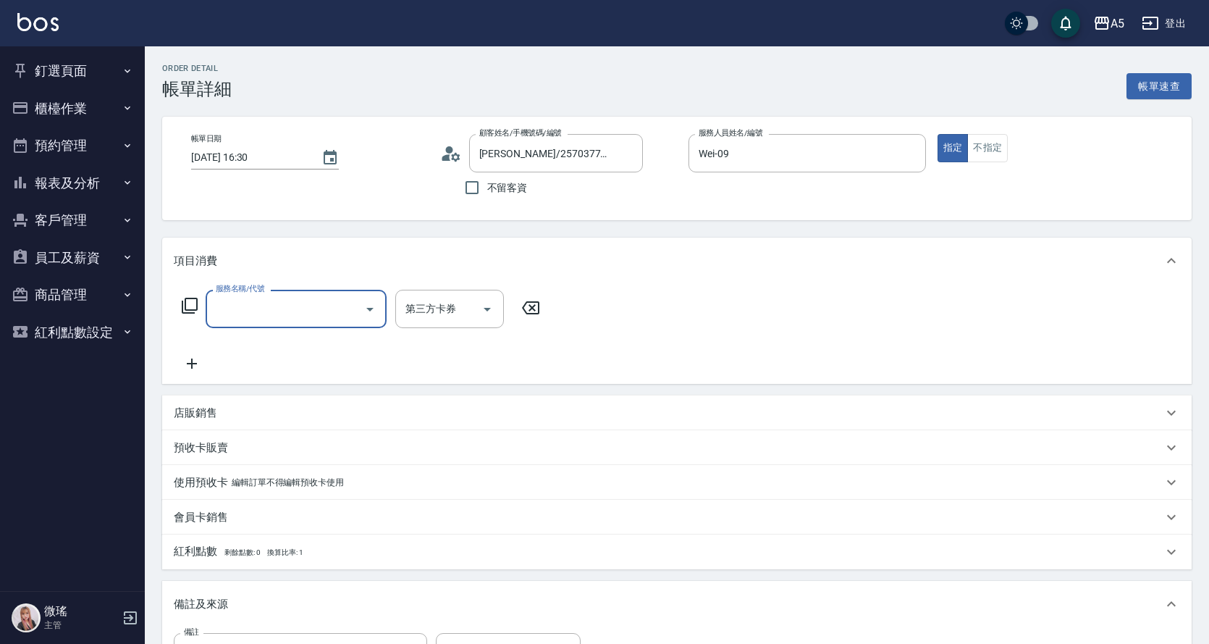
click at [262, 323] on div "服務名稱/代號" at bounding box center [296, 309] width 181 height 38
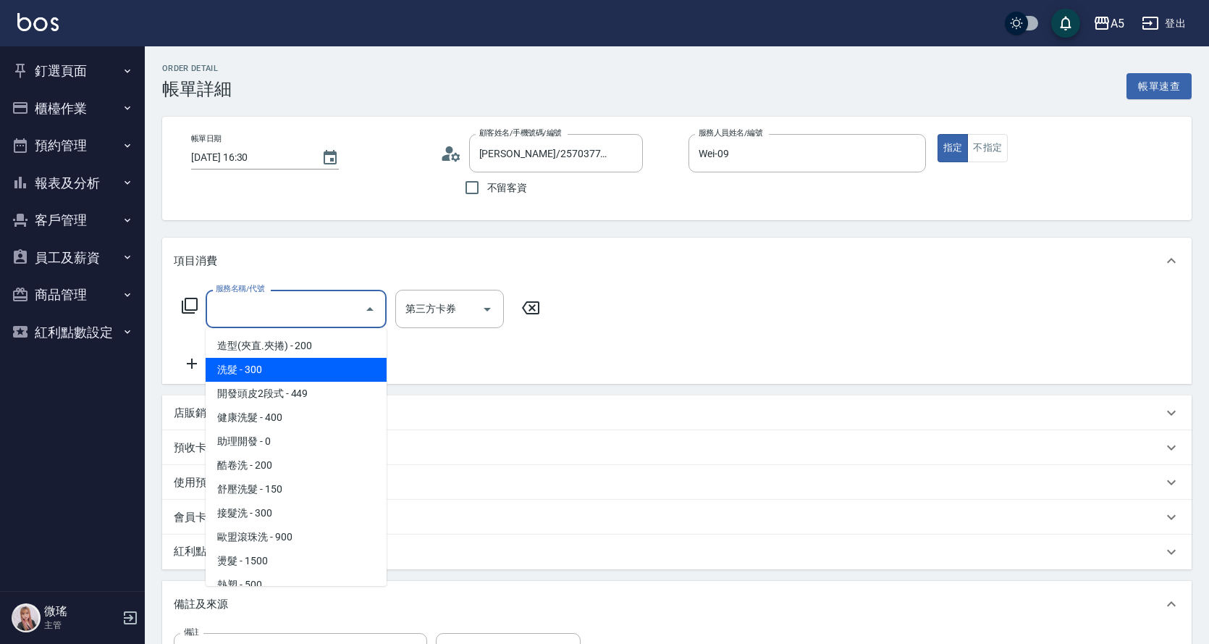
click at [282, 369] on span "洗髮 - 300" at bounding box center [296, 370] width 181 height 24
type input "洗髮(201)"
type input "30"
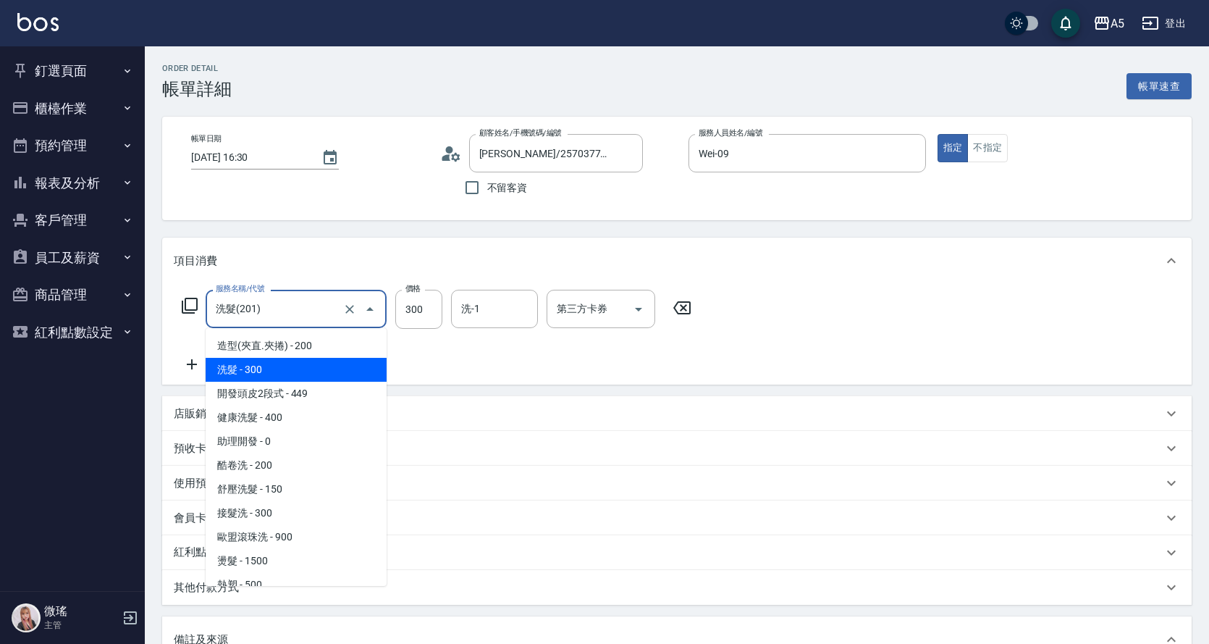
click at [314, 313] on input "洗髮(201)" at bounding box center [275, 308] width 127 height 25
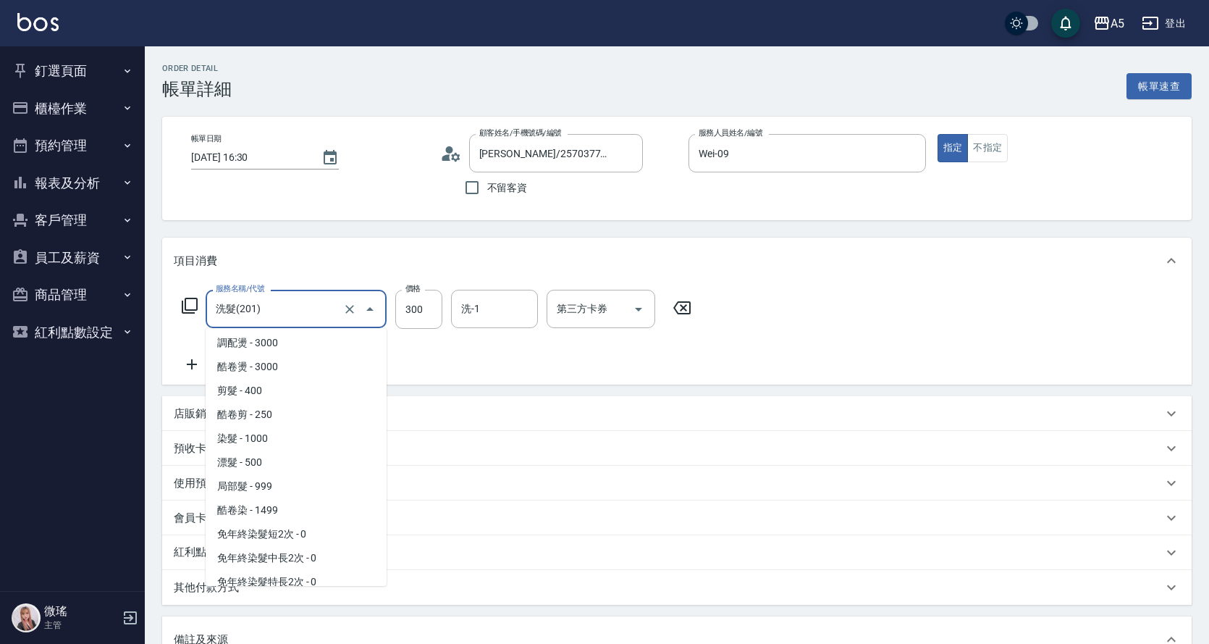
scroll to position [362, 0]
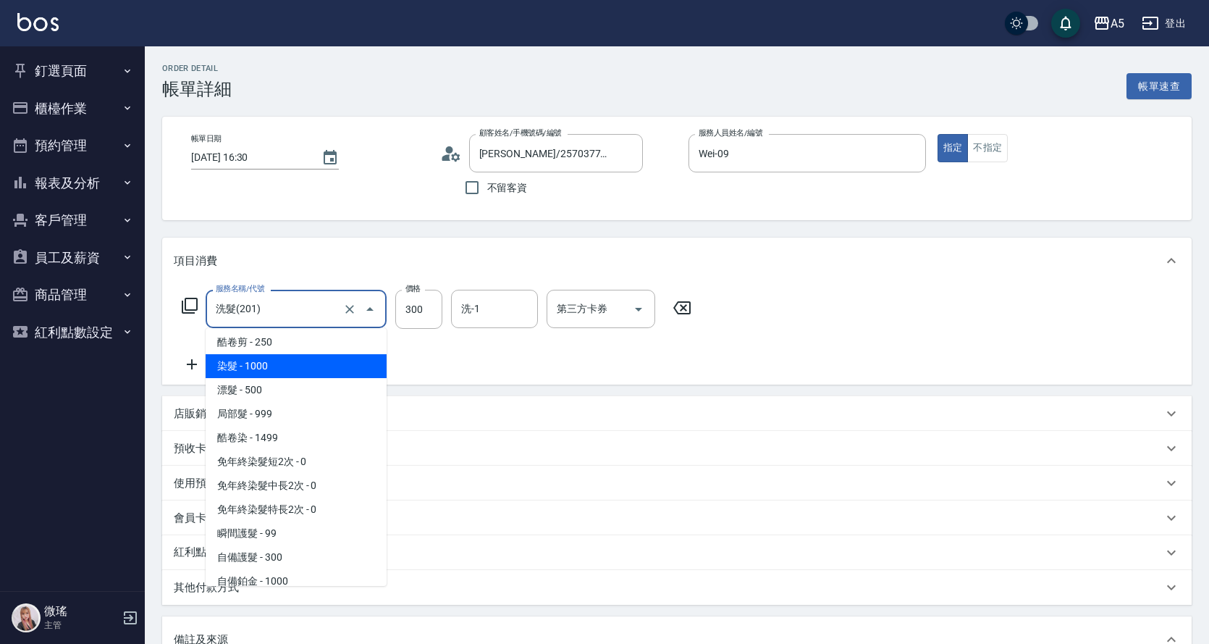
click at [283, 369] on span "染髮 - 1000" at bounding box center [296, 366] width 181 height 24
type input "染髮(501)"
type input "100"
type input "1000"
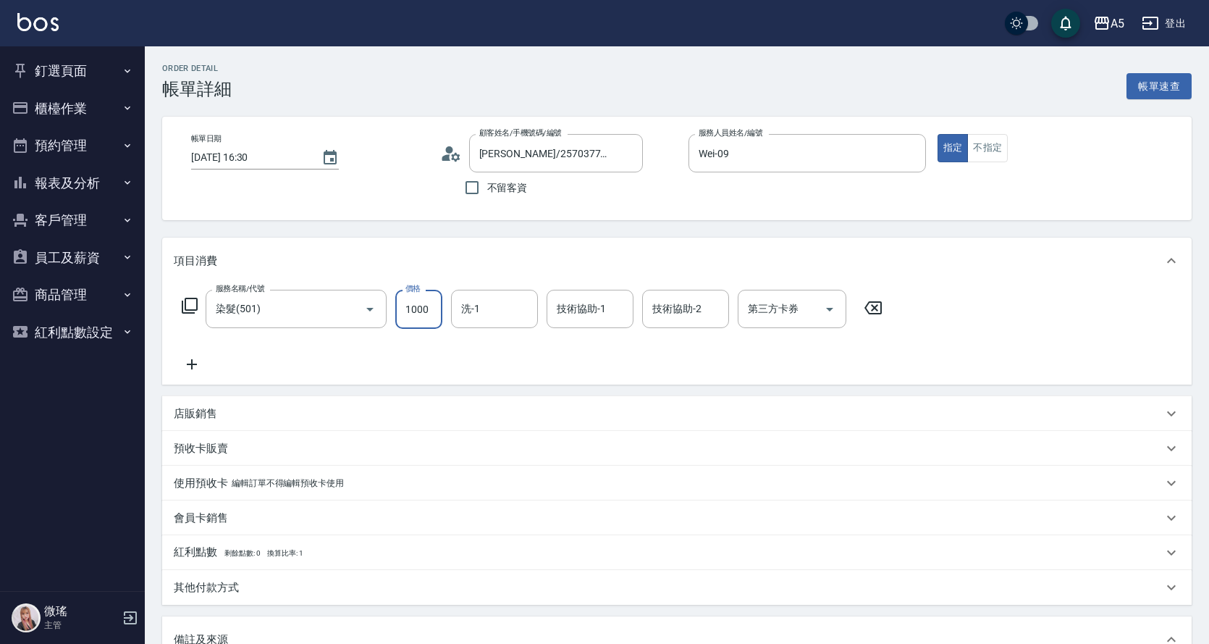
type input "0"
type input "300"
type input "0"
type input "250"
type input "20"
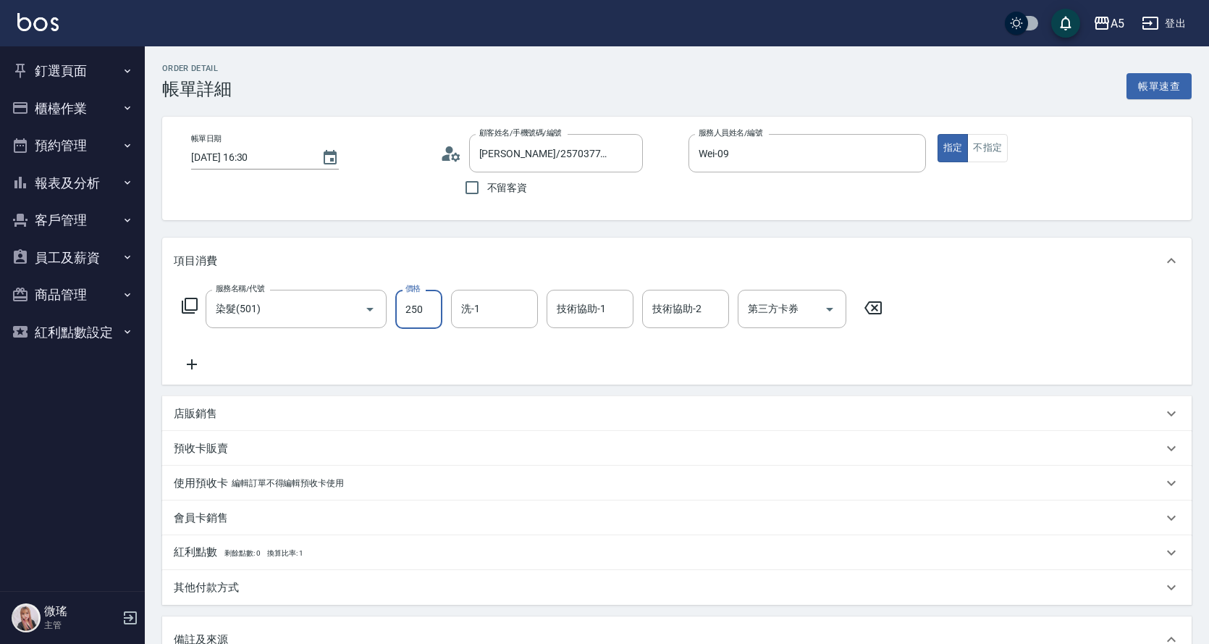
type input "2500"
type input "250"
type input "2500"
click at [193, 362] on icon at bounding box center [192, 364] width 10 height 10
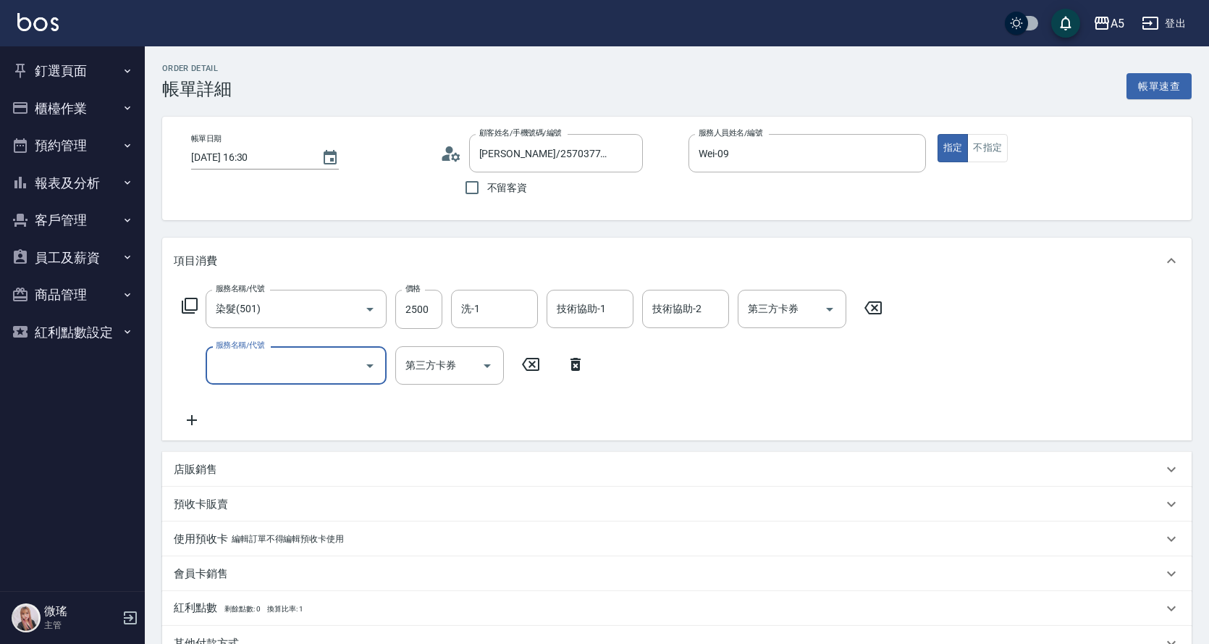
drag, startPoint x: 256, startPoint y: 382, endPoint x: 249, endPoint y: 342, distance: 40.5
click at [251, 359] on div "服務名稱/代號" at bounding box center [296, 365] width 181 height 38
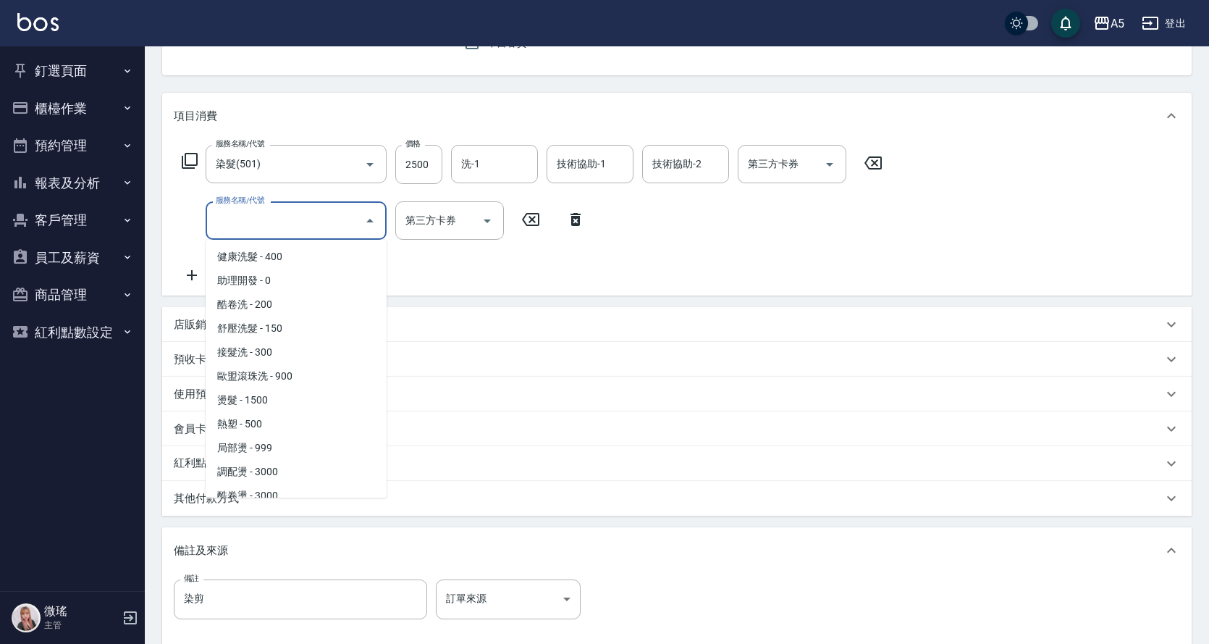
scroll to position [145, 0]
click at [285, 447] on span "剪髮 - 400" at bounding box center [296, 447] width 181 height 24
type input "290"
type input "剪髮(401)"
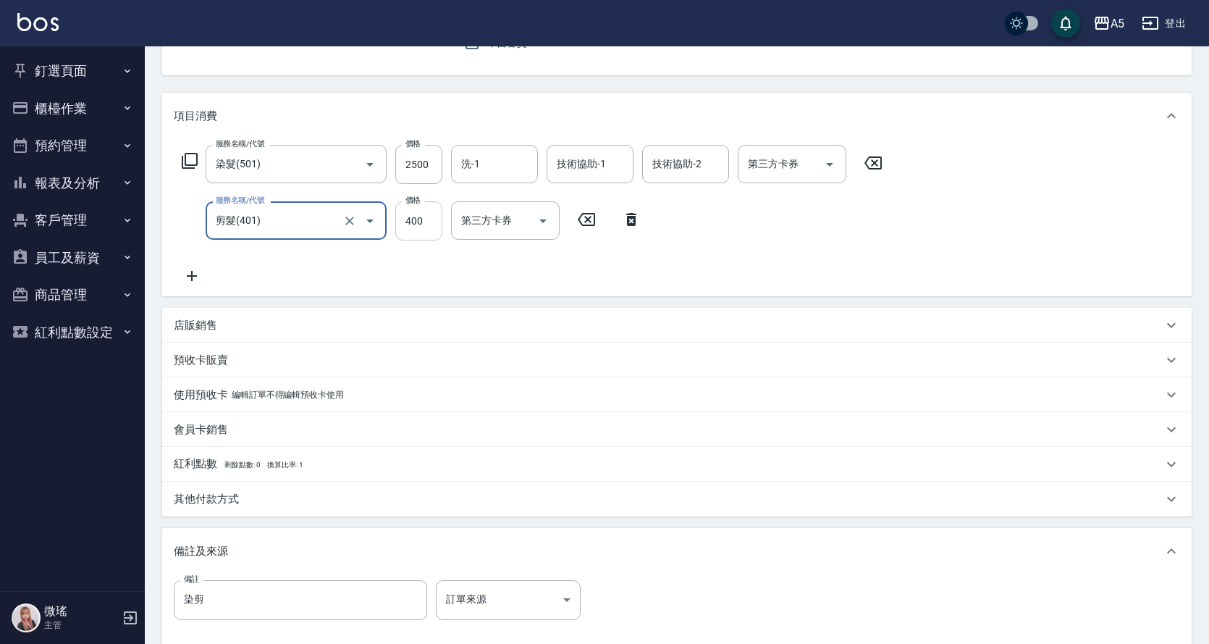
click at [416, 227] on input "400" at bounding box center [418, 220] width 47 height 39
type input "5001"
type input "750"
type input "500"
type input "300"
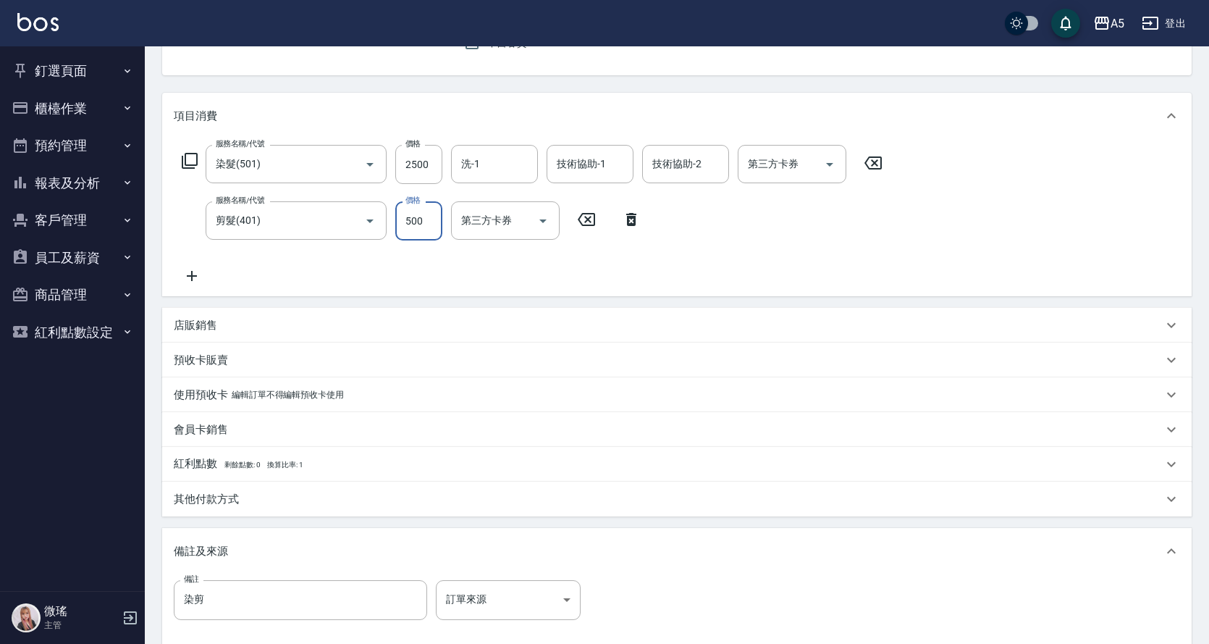
type input "500"
click at [702, 224] on div "服務名稱/代號 染髮(501) 服務名稱/代號 價格 2500 價格 洗-1 洗-1 技術協助-1 技術協助-1 技術協助-2 技術協助-2 第三方卡券 第三…" at bounding box center [533, 215] width 718 height 140
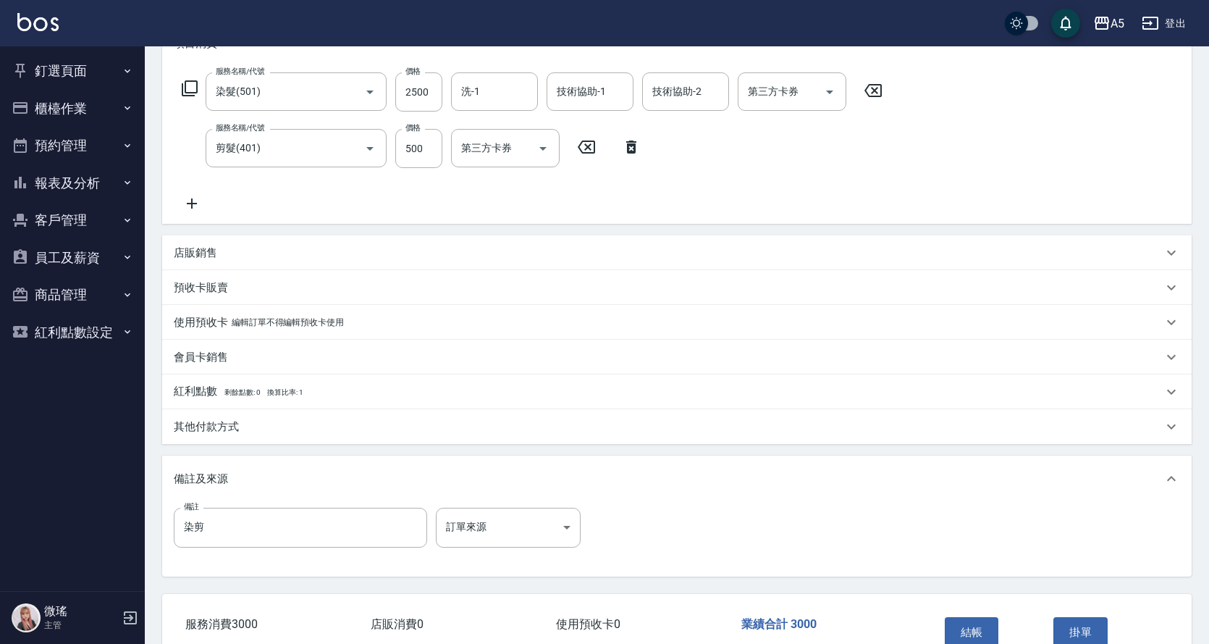
scroll to position [306, 0]
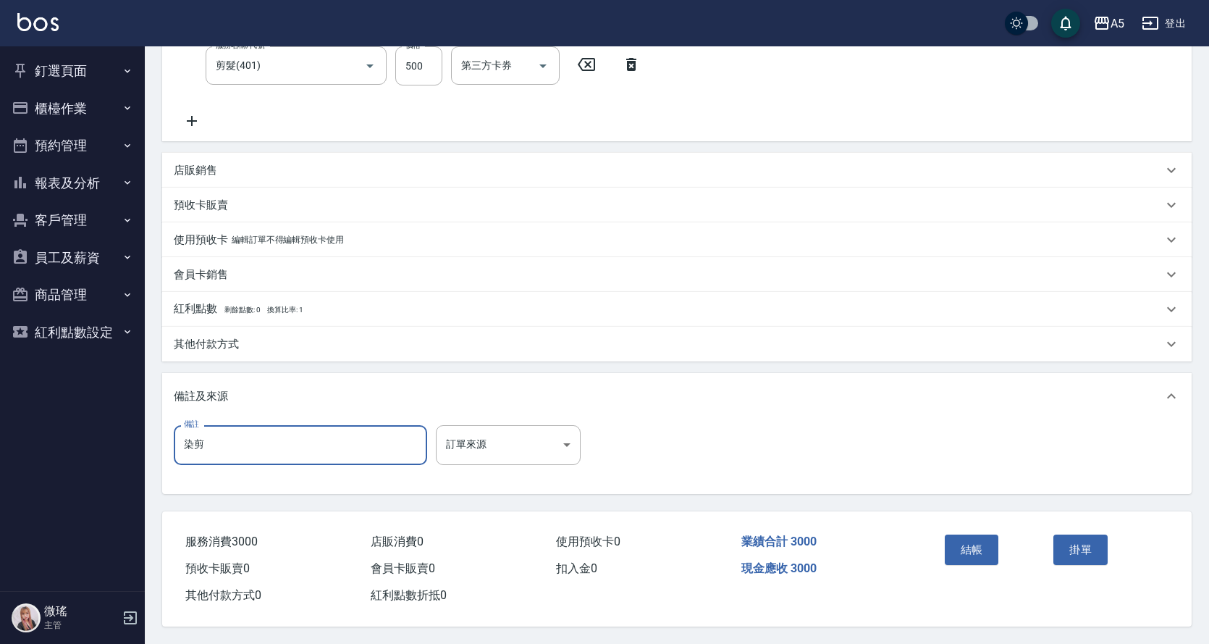
click at [224, 434] on input "染剪" at bounding box center [300, 444] width 253 height 39
type input "染剪55/41"
click at [983, 549] on button "結帳" at bounding box center [972, 549] width 54 height 30
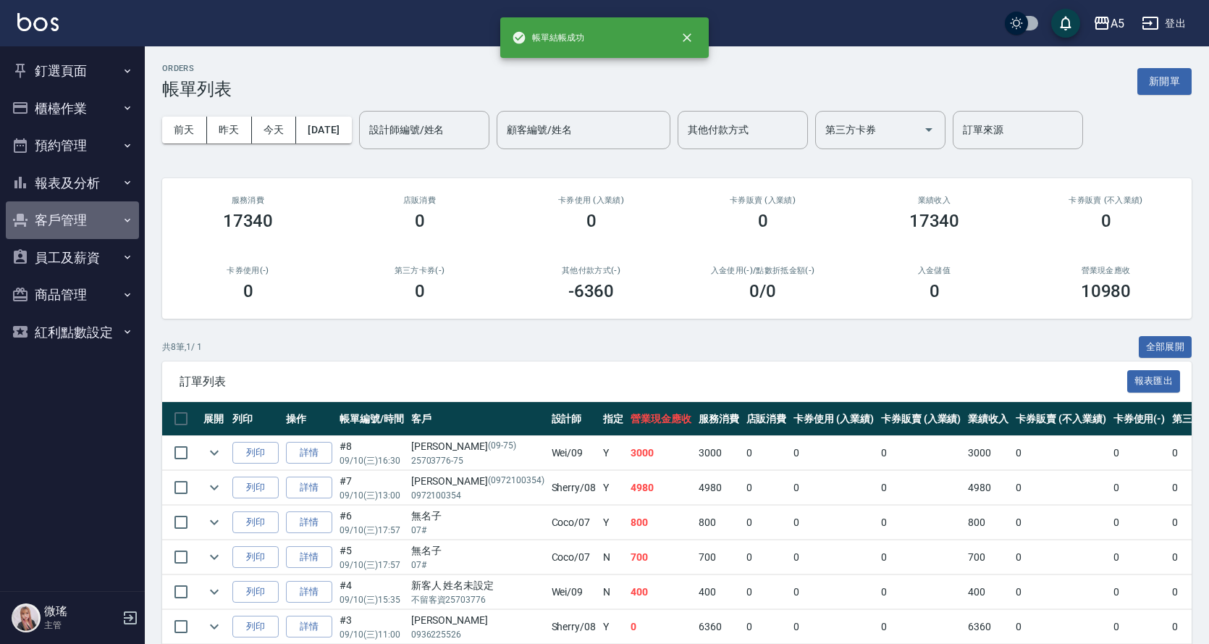
click at [77, 224] on button "客戶管理" at bounding box center [72, 220] width 133 height 38
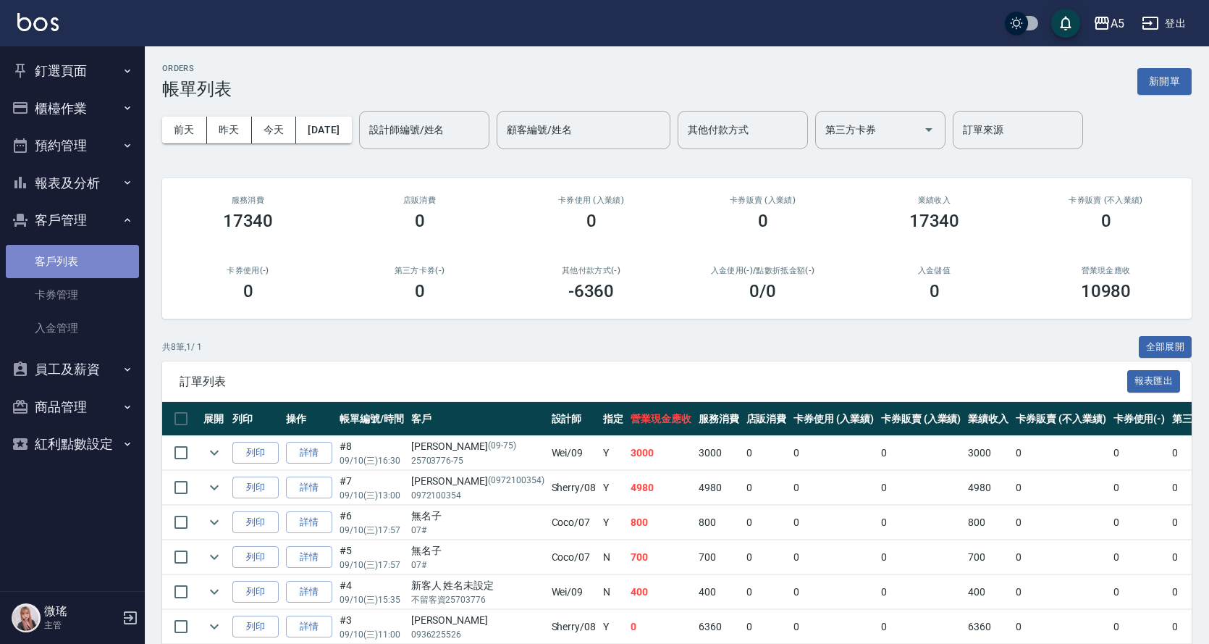
click at [85, 269] on link "客戶列表" at bounding box center [72, 261] width 133 height 33
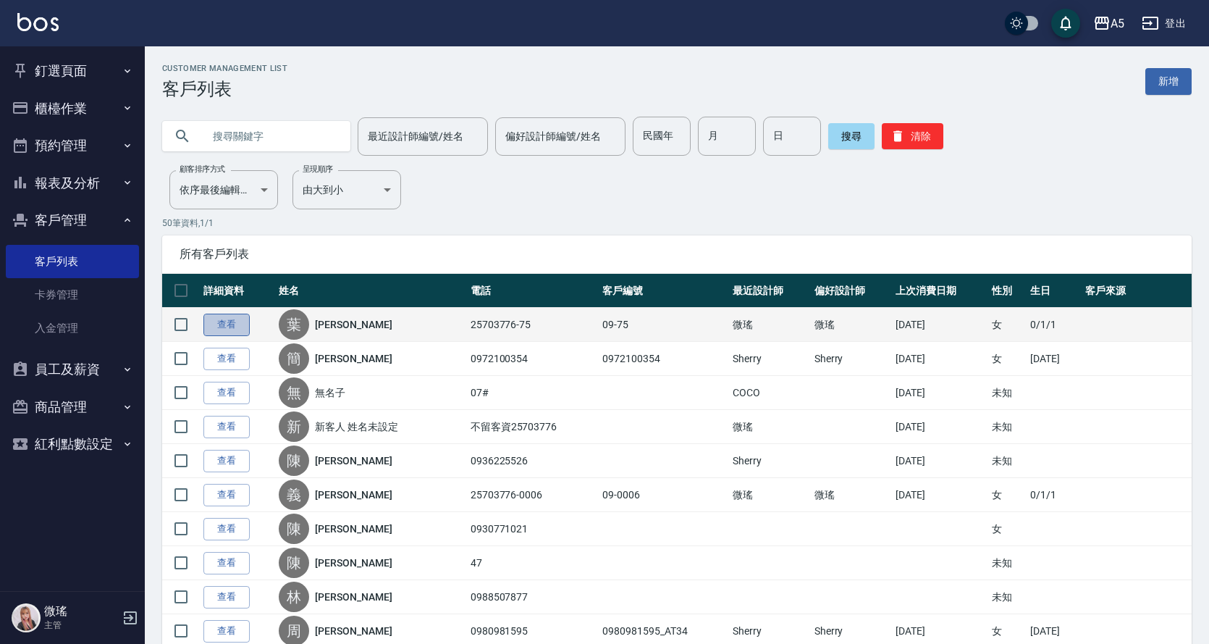
click at [239, 325] on link "查看" at bounding box center [226, 325] width 46 height 22
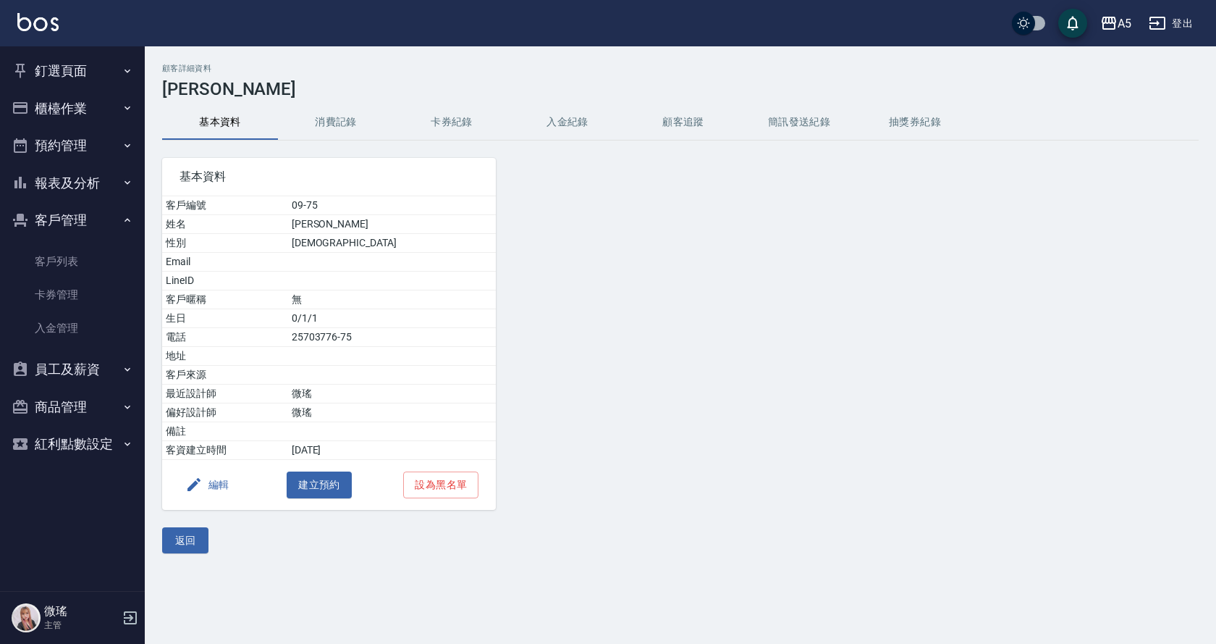
drag, startPoint x: 348, startPoint y: 135, endPoint x: 345, endPoint y: 125, distance: 11.2
click at [345, 125] on button "消費記錄" at bounding box center [336, 122] width 116 height 35
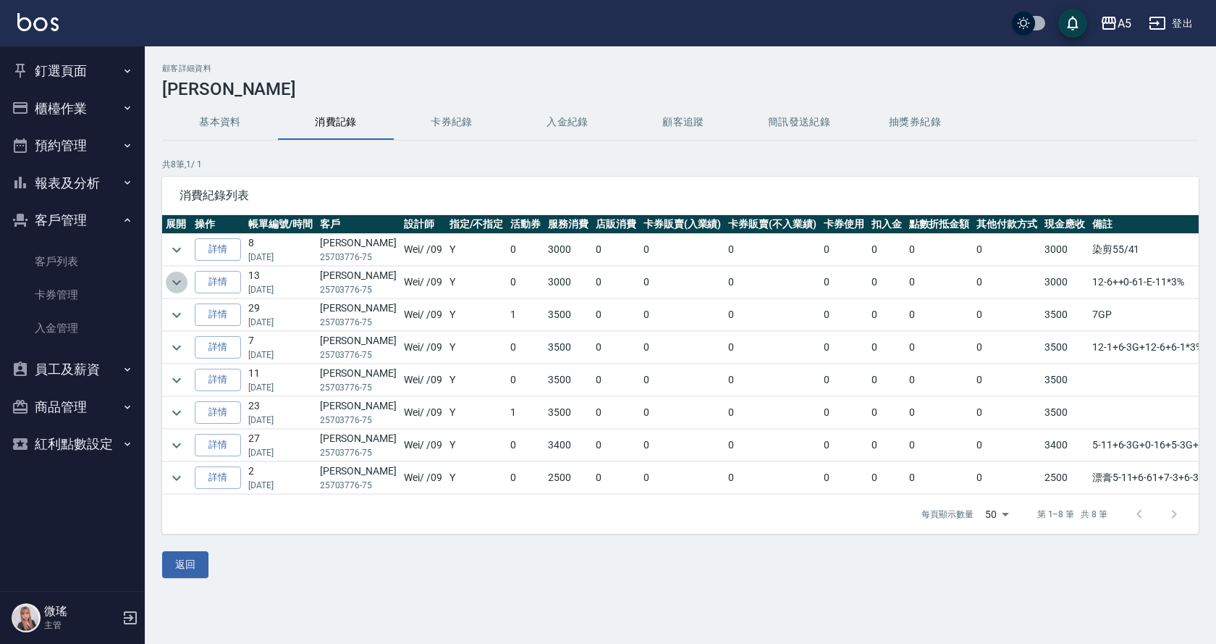
click at [184, 274] on icon "expand row" at bounding box center [176, 282] width 17 height 17
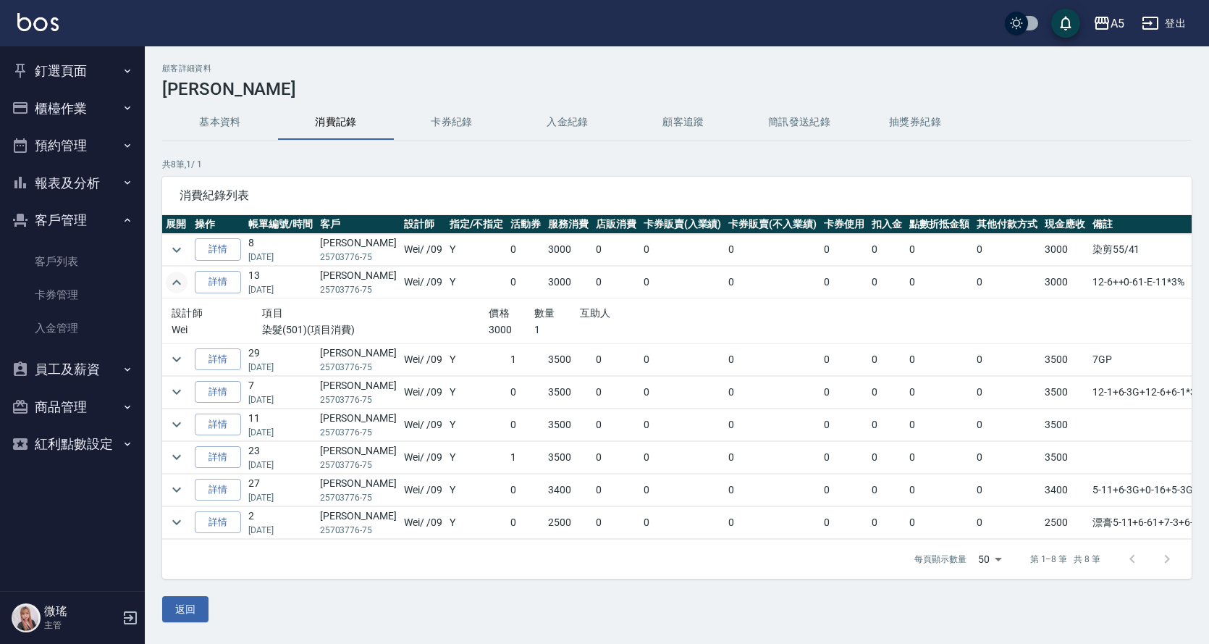
click at [184, 274] on icon "expand row" at bounding box center [176, 282] width 17 height 17
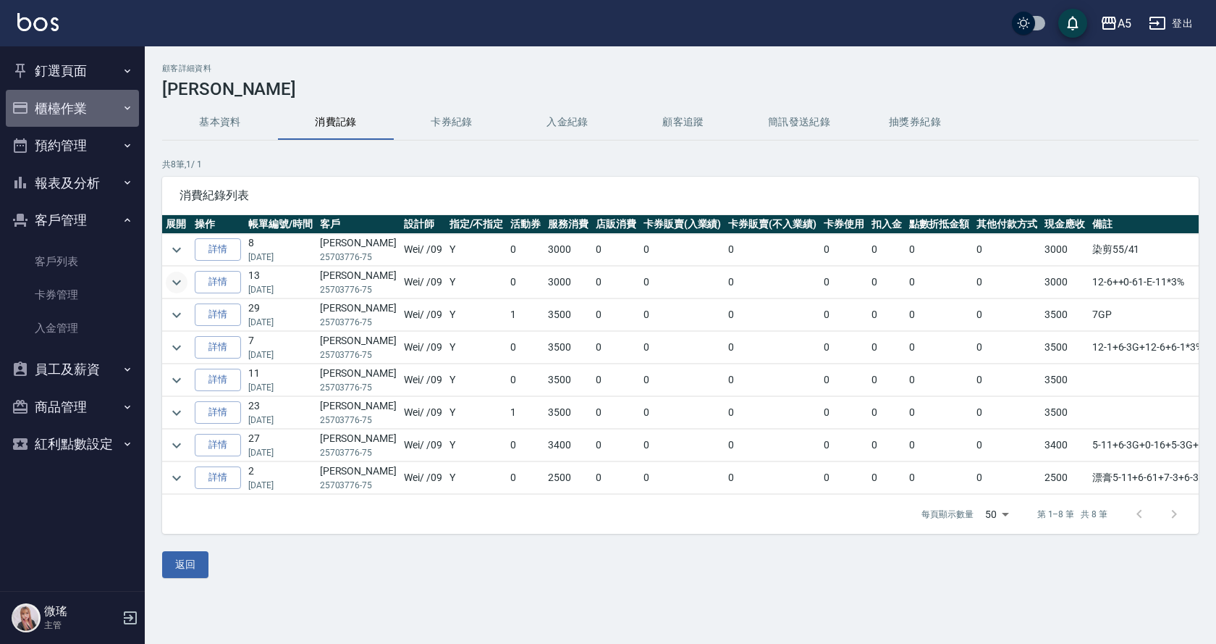
click at [72, 111] on button "櫃檯作業" at bounding box center [72, 109] width 133 height 38
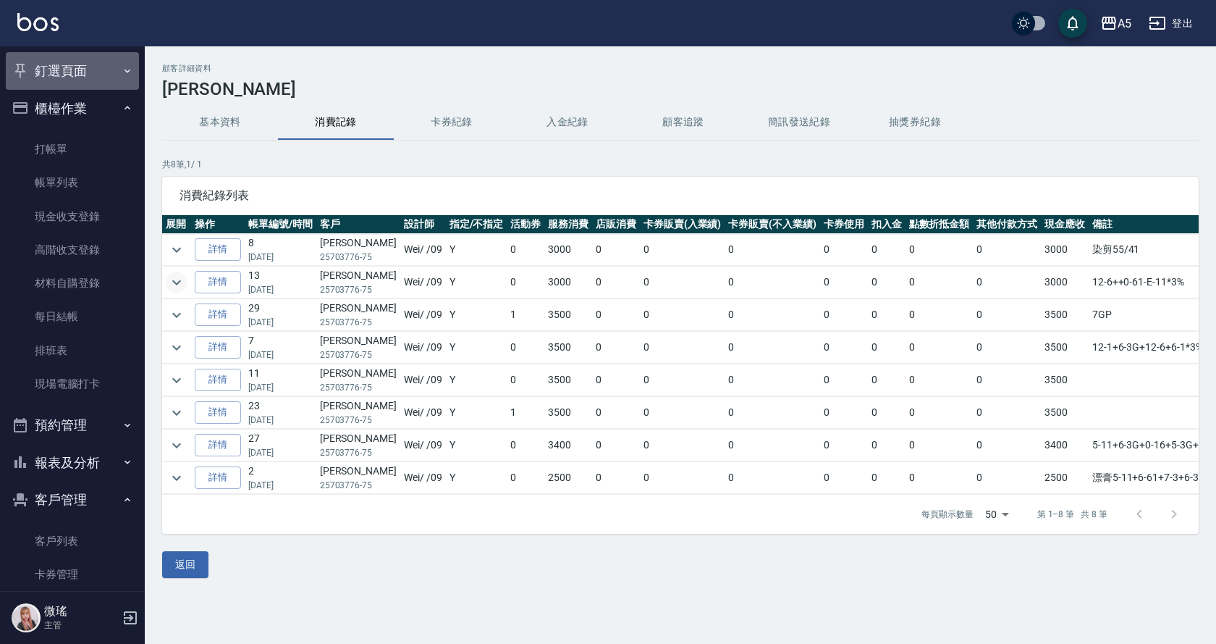
click at [74, 73] on button "釘選頁面" at bounding box center [72, 71] width 133 height 38
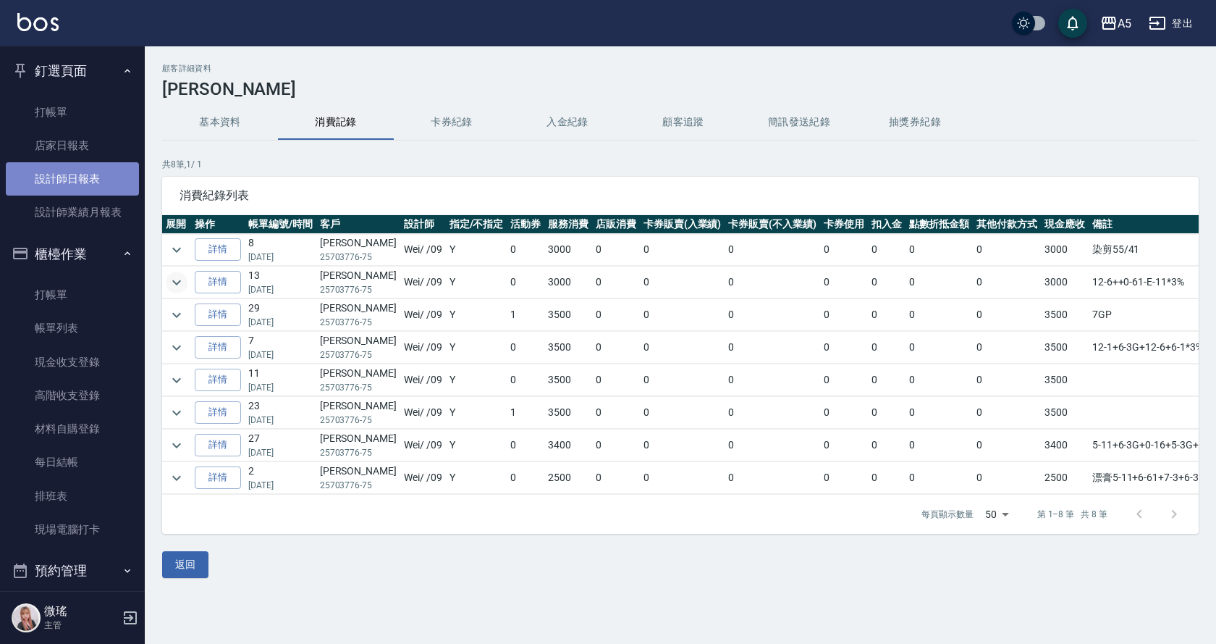
click at [73, 169] on link "設計師日報表" at bounding box center [72, 178] width 133 height 33
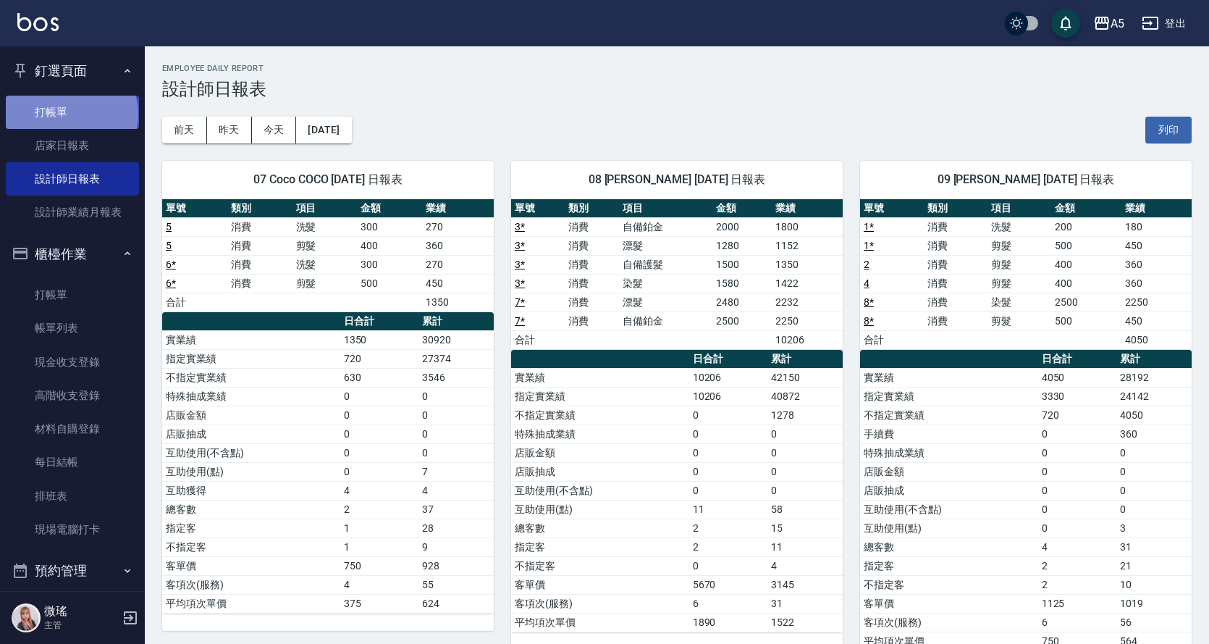
click at [71, 114] on link "打帳單" at bounding box center [72, 112] width 133 height 33
